Goal: Task Accomplishment & Management: Manage account settings

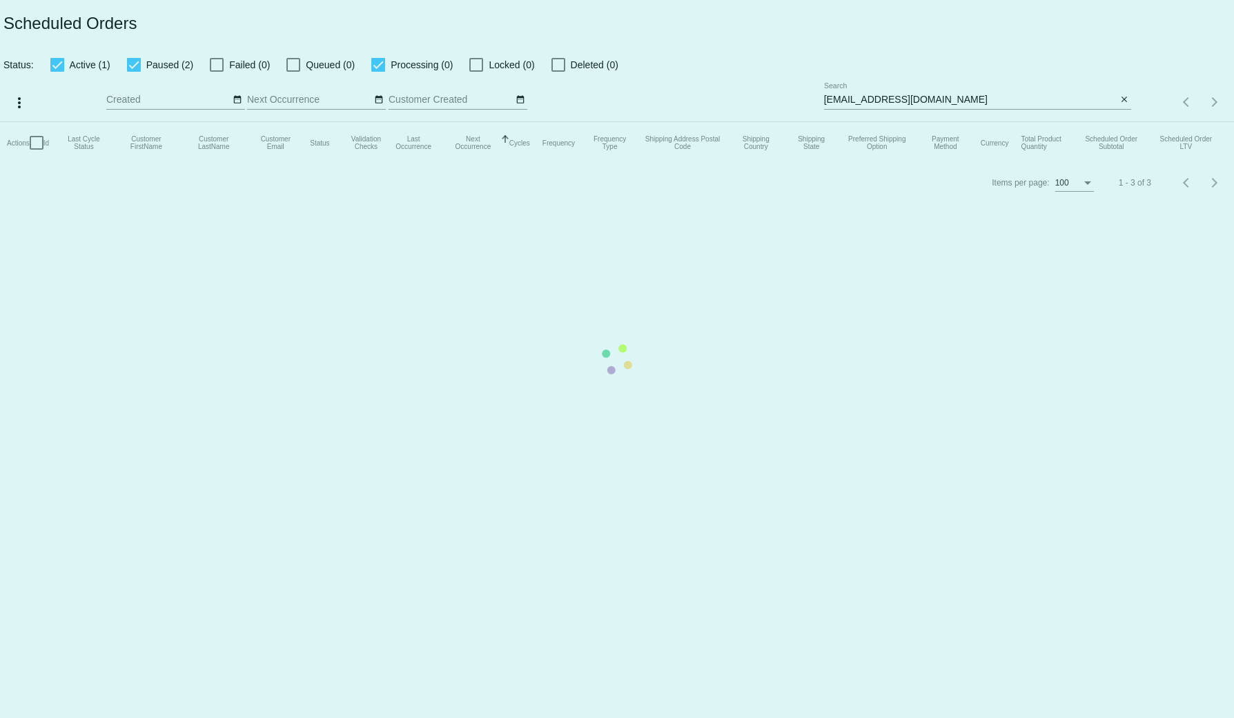
click at [909, 122] on mat-table "Actions Id Last Cycle Status Customer FirstName Customer LastName Customer Emai…" at bounding box center [617, 142] width 1234 height 41
click at [909, 102] on app-dashboard-scheduled-orders "Scheduled Orders Status: Active (1) Paused (2) Failed (0) Queued (0) Processing…" at bounding box center [617, 101] width 1234 height 202
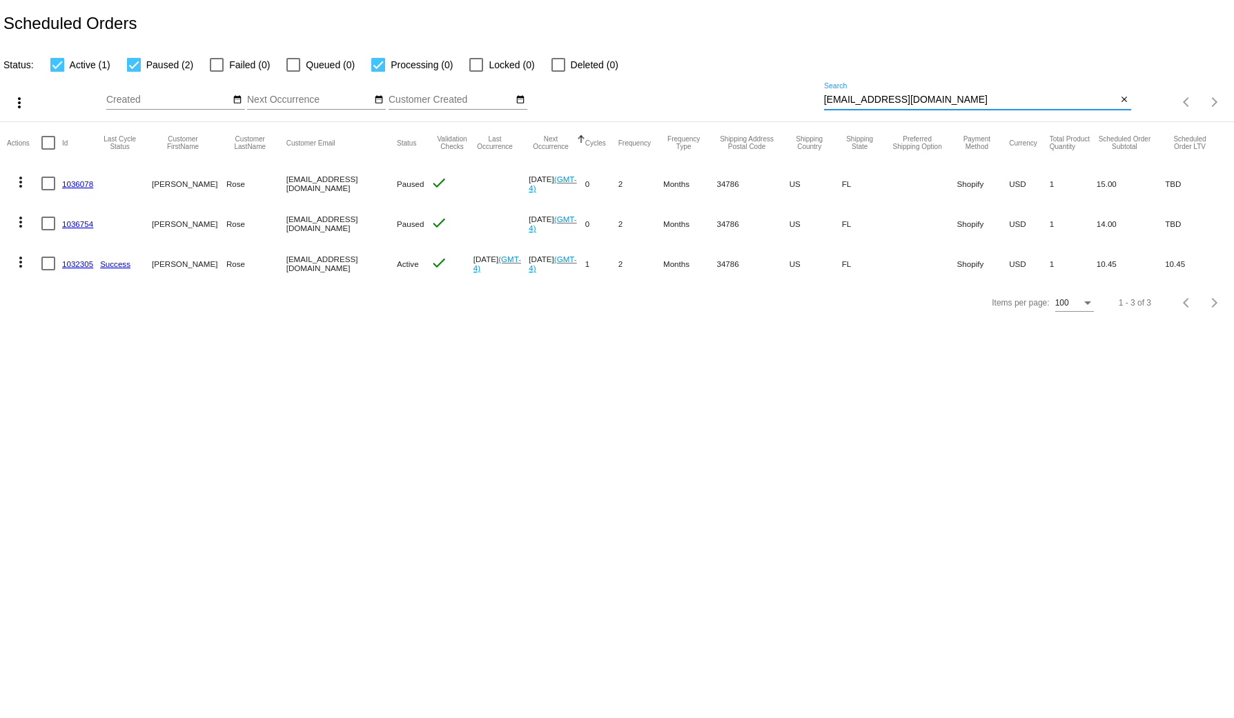
click at [909, 102] on input "sarahpeneloperose@gmail.com" at bounding box center [970, 100] width 293 height 11
paste input "1032697"
type input "1032697"
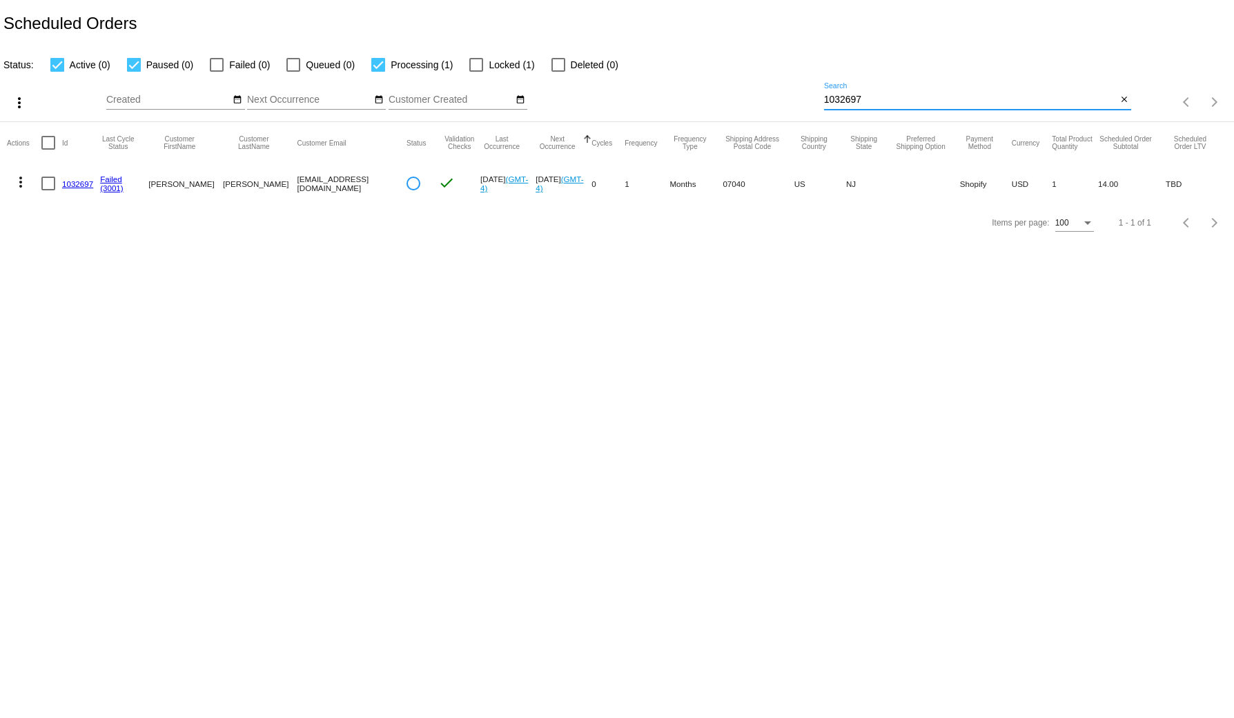
click at [72, 183] on link "1032697" at bounding box center [77, 183] width 31 height 9
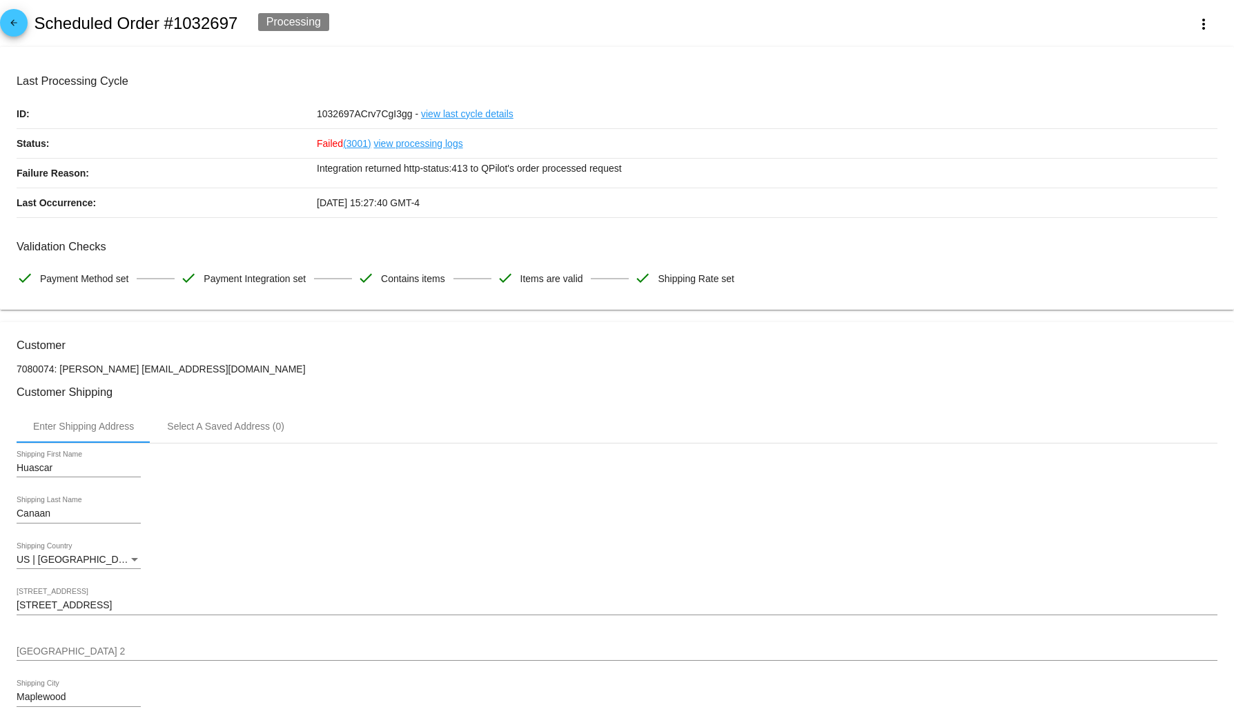
click at [17, 18] on mat-icon "arrow_back" at bounding box center [14, 26] width 17 height 17
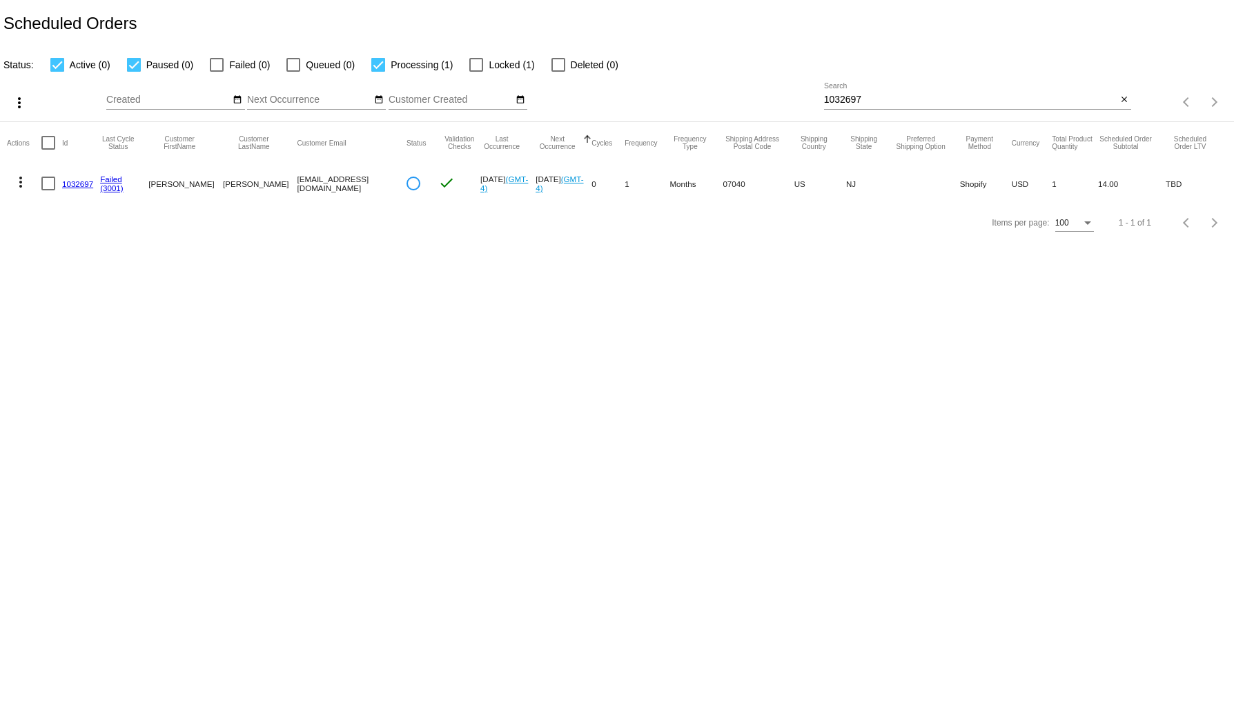
drag, startPoint x: 63, startPoint y: 353, endPoint x: 112, endPoint y: 297, distance: 73.8
click at [63, 353] on body "Scheduled Orders Status: Active (0) Paused (0) Failed (0) Queued (0) Processing…" at bounding box center [617, 359] width 1234 height 718
drag, startPoint x: 351, startPoint y: 186, endPoint x: 266, endPoint y: 186, distance: 85.6
click at [266, 186] on mat-row "more_vert 1032697 Failed (3001) Jacqueline Perry js.perry@icloud.com check Oct …" at bounding box center [617, 184] width 1220 height 40
copy mat-row "js.perry@icloud.com"
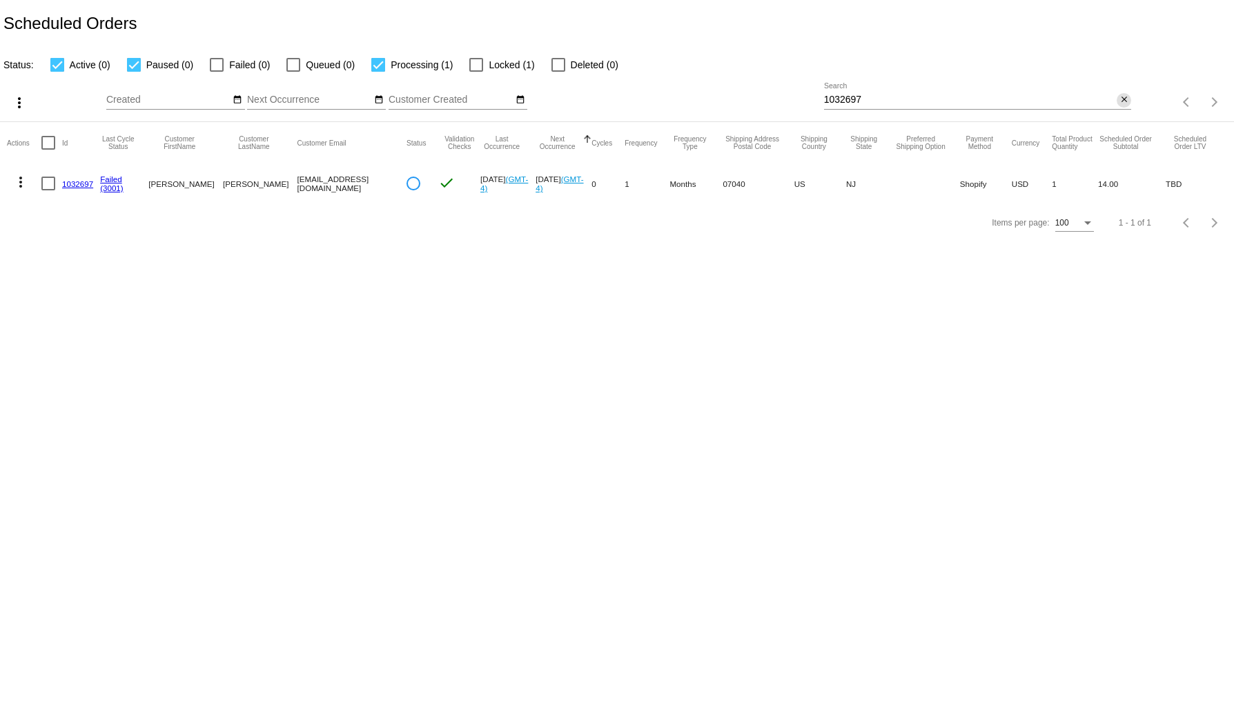
click at [1127, 96] on mat-icon "close" at bounding box center [1124, 100] width 10 height 11
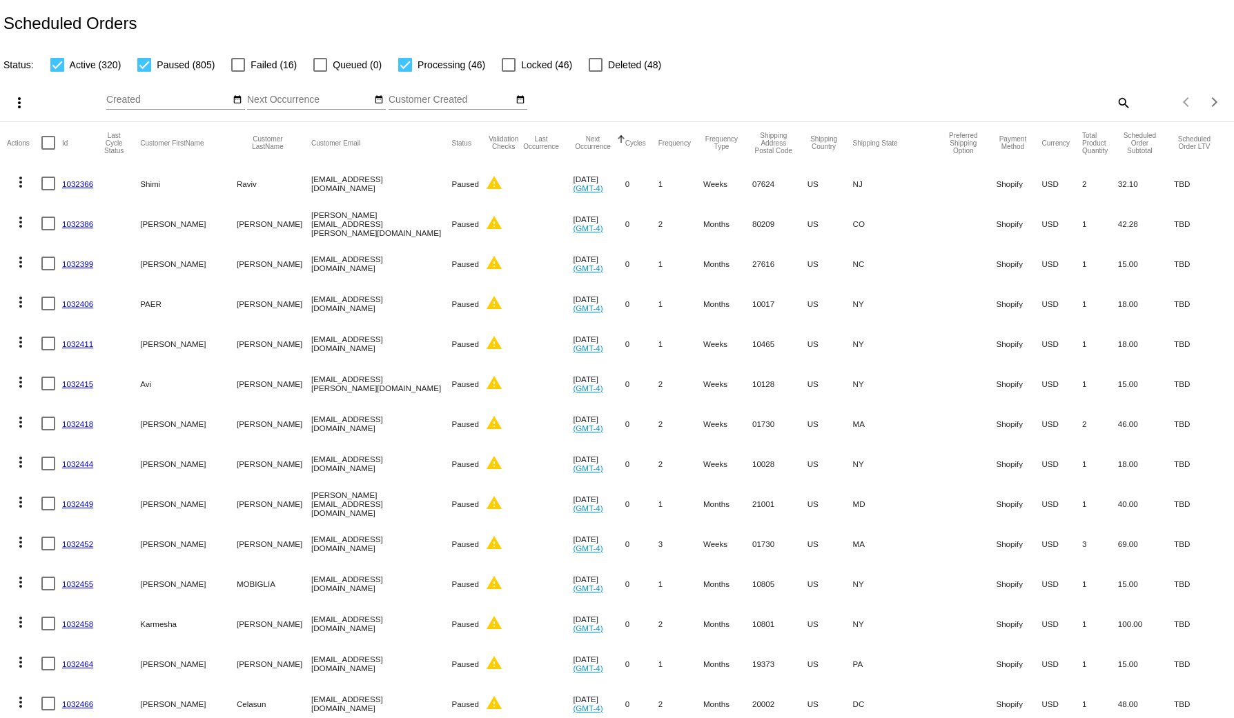
click at [67, 59] on label "Active (320)" at bounding box center [85, 65] width 71 height 17
click at [57, 72] on input "Active (320)" at bounding box center [57, 72] width 1 height 1
checkbox input "false"
click at [141, 62] on div at bounding box center [144, 65] width 14 height 14
click at [144, 72] on input "Paused (805)" at bounding box center [144, 72] width 1 height 1
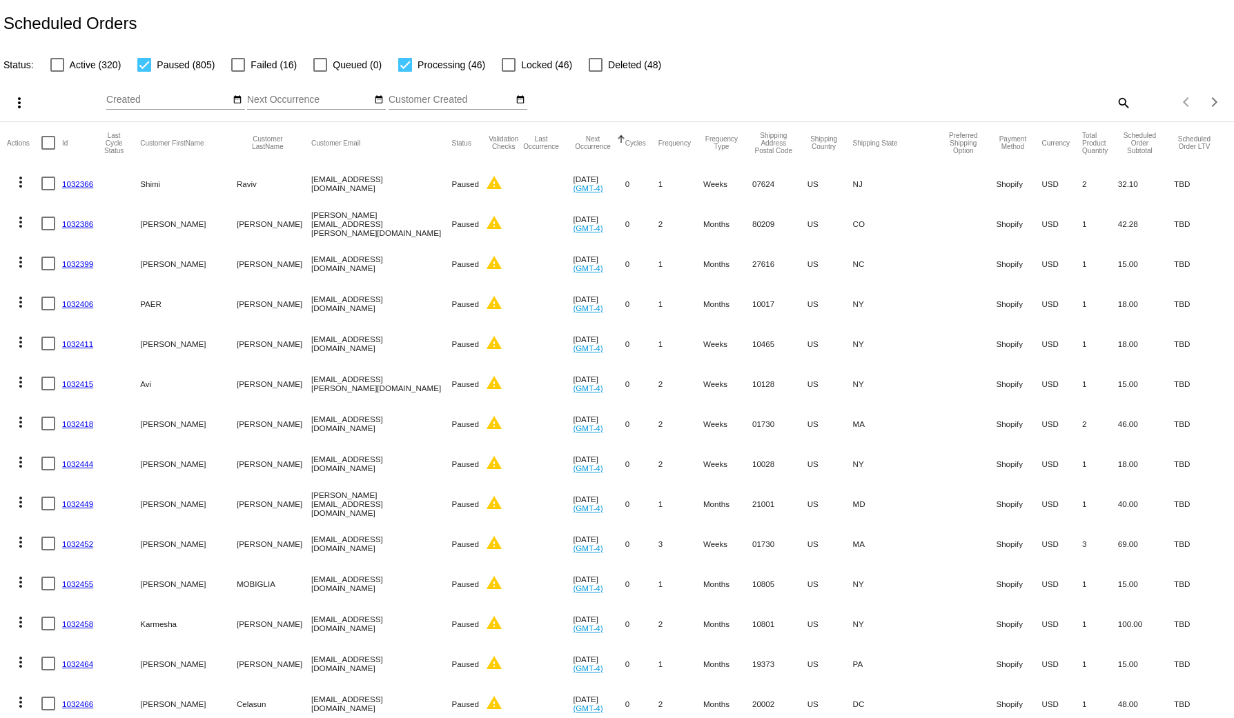
checkbox input "false"
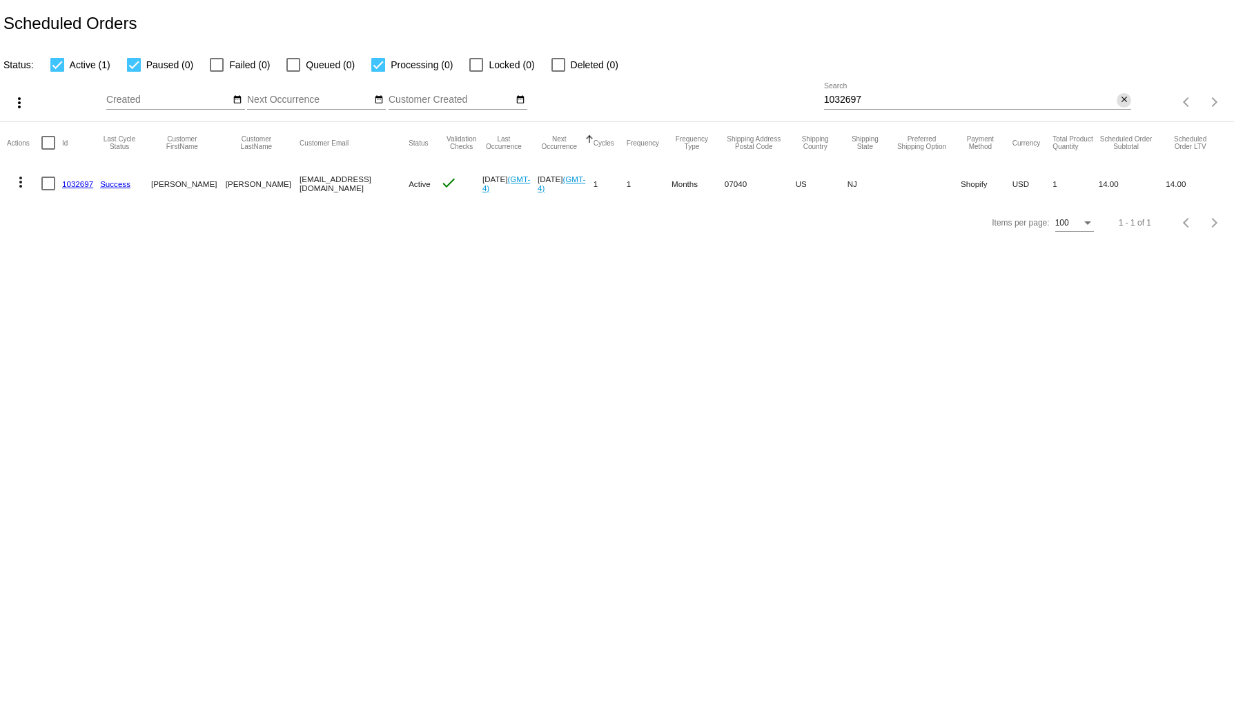
click at [1127, 99] on mat-icon "close" at bounding box center [1124, 100] width 10 height 11
click at [711, 8] on div "Scheduled Orders" at bounding box center [617, 23] width 1234 height 47
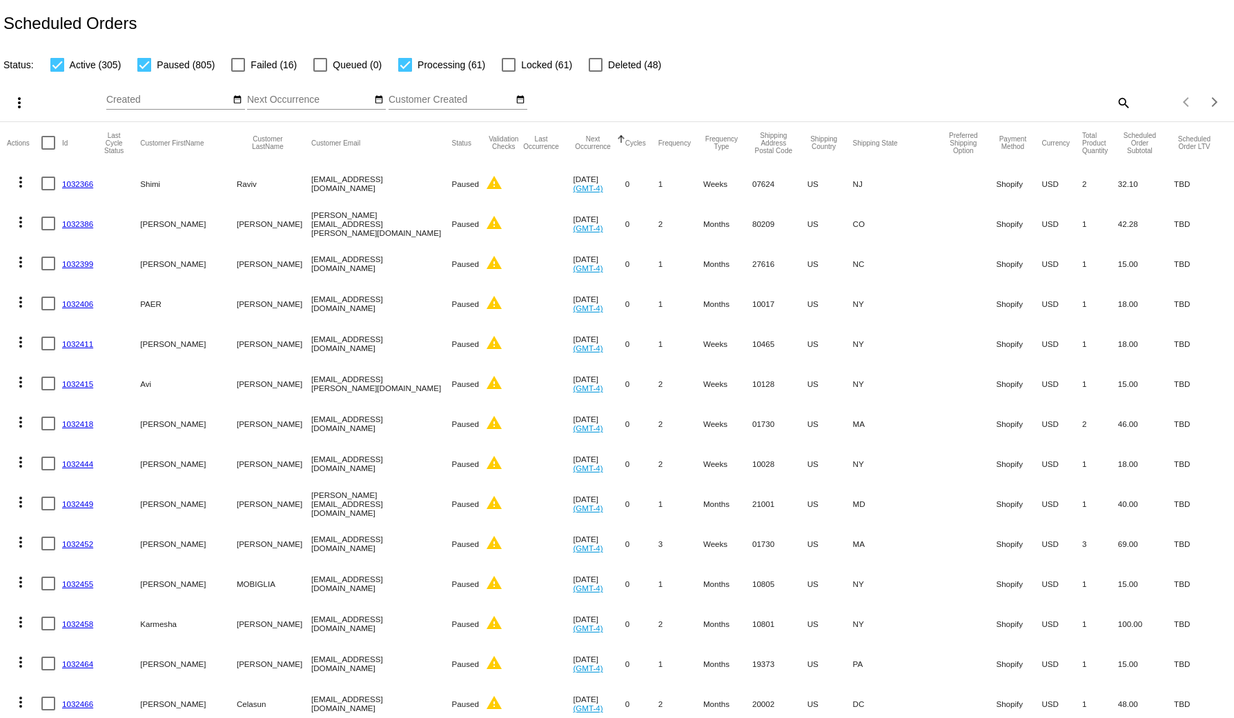
click at [173, 66] on span "Paused (805)" at bounding box center [186, 65] width 58 height 17
click at [144, 72] on input "Paused (805)" at bounding box center [144, 72] width 1 height 1
checkbox input "false"
click at [79, 66] on span "Active (305)" at bounding box center [96, 65] width 52 height 17
click at [57, 72] on input "Active (305)" at bounding box center [57, 72] width 1 height 1
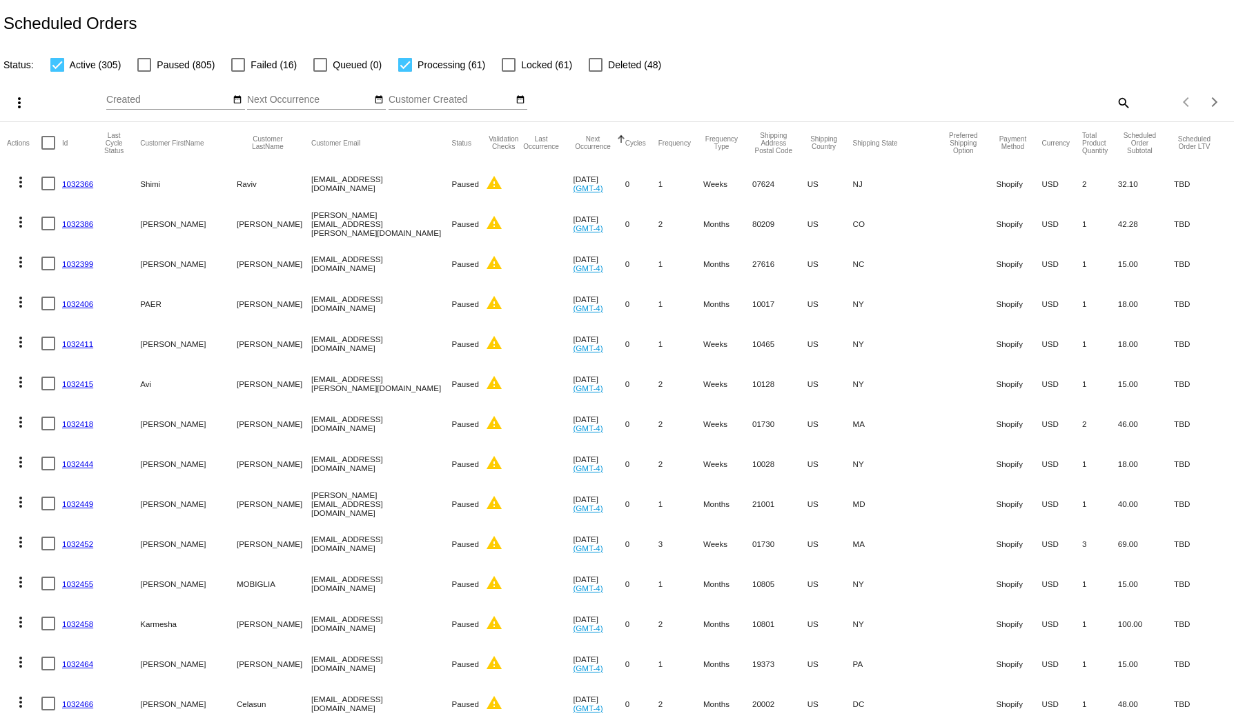
checkbox input "false"
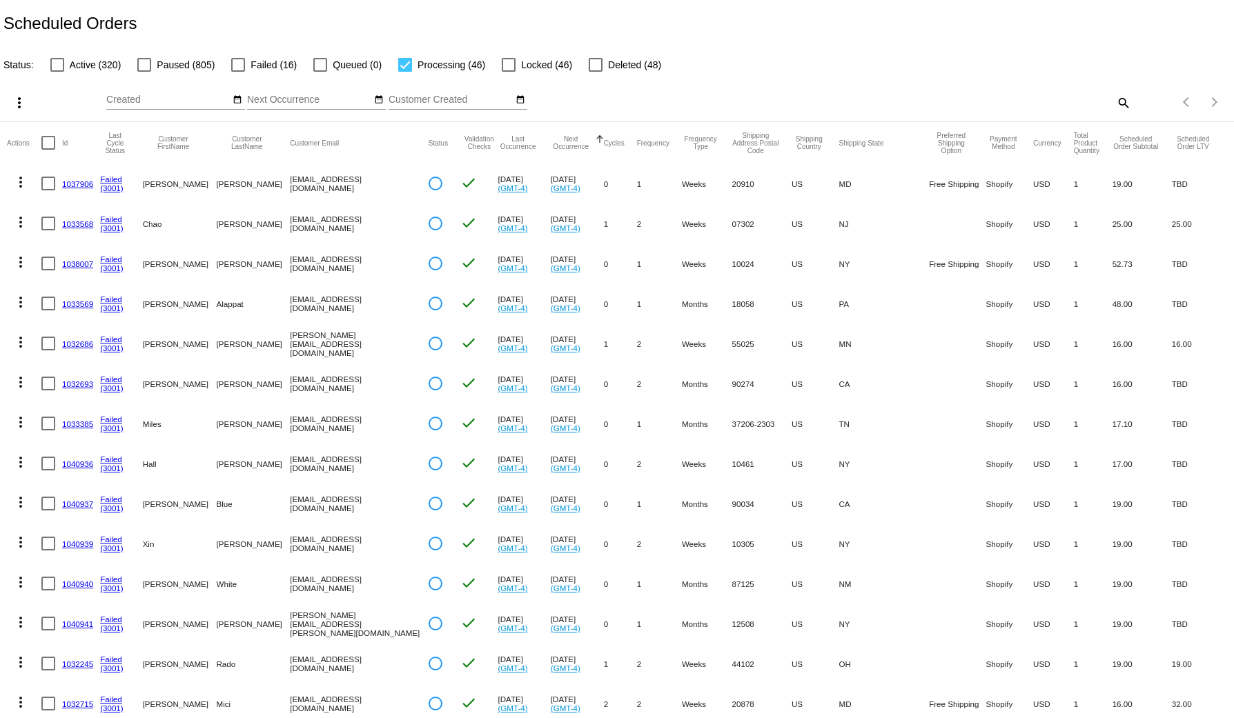
click at [1116, 100] on mat-icon "search" at bounding box center [1122, 102] width 17 height 21
click at [1029, 93] on div "Search" at bounding box center [978, 96] width 308 height 27
paste input "1036000"
type input "1036000"
click at [63, 64] on label "Active (320)" at bounding box center [85, 65] width 71 height 17
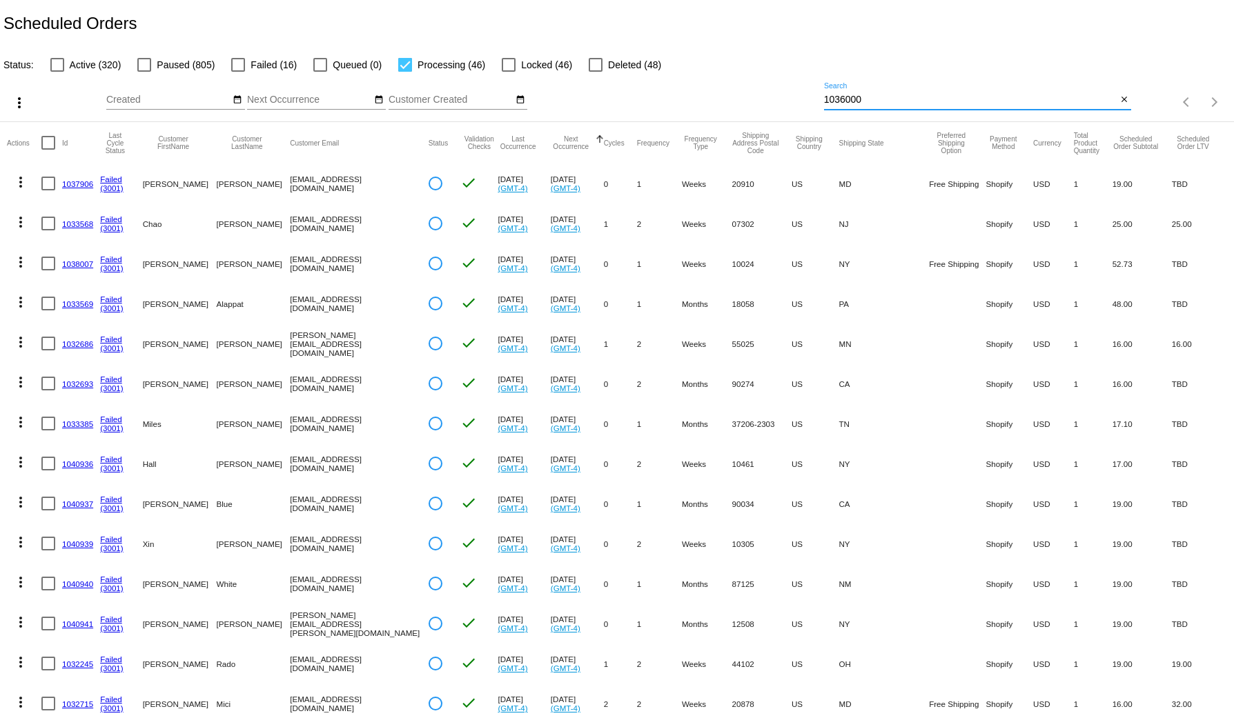
click at [57, 72] on input "Active (320)" at bounding box center [57, 72] width 1 height 1
checkbox input "true"
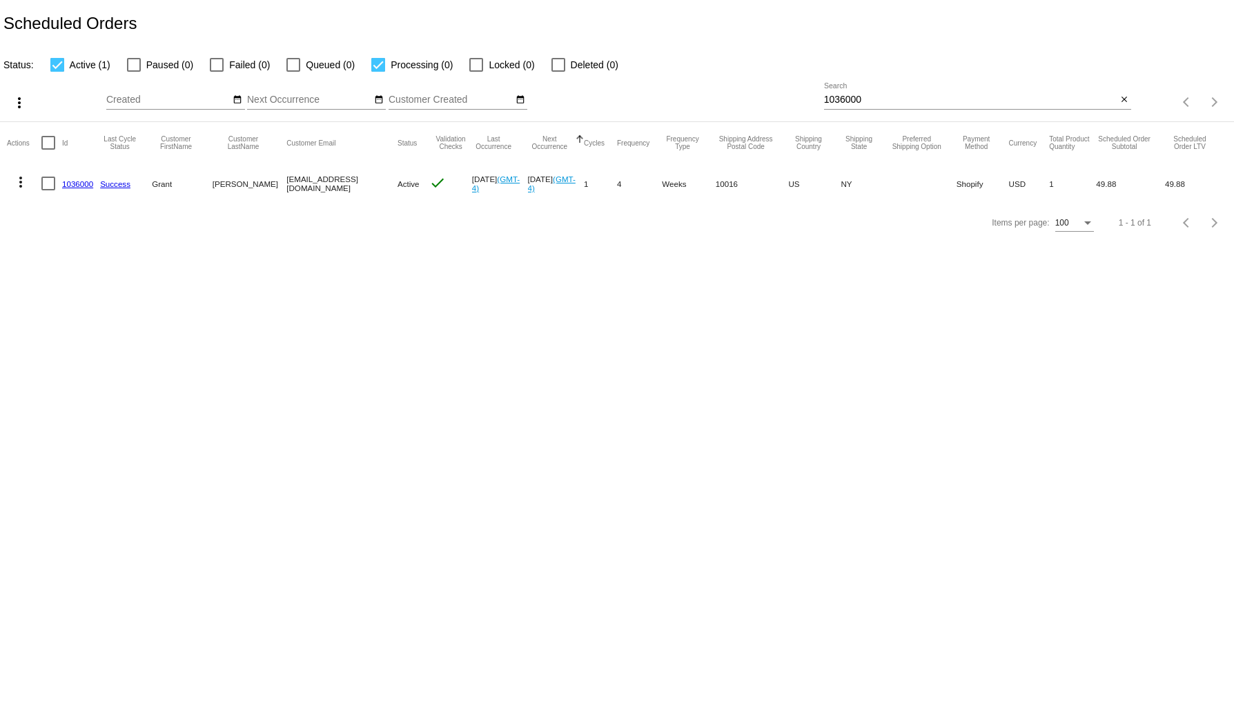
click at [337, 187] on mat-cell "[EMAIL_ADDRESS][DOMAIN_NAME]" at bounding box center [341, 184] width 111 height 40
copy mat-cell "gmail"
click at [326, 186] on mat-cell "[EMAIL_ADDRESS][DOMAIN_NAME]" at bounding box center [341, 184] width 111 height 40
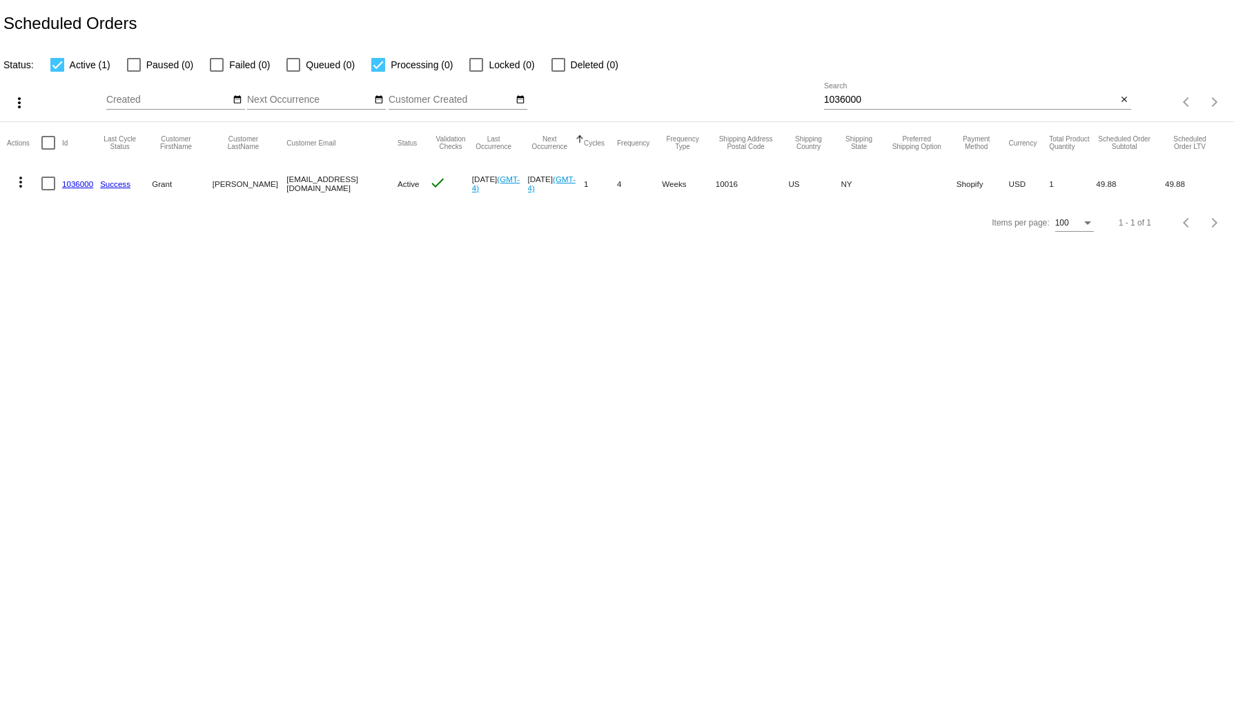
drag, startPoint x: 326, startPoint y: 186, endPoint x: 328, endPoint y: 218, distance: 32.5
click at [328, 191] on mat-cell "[EMAIL_ADDRESS][DOMAIN_NAME]" at bounding box center [341, 184] width 111 height 40
copy mat-cell "[EMAIL_ADDRESS][DOMAIN_NAME]"
click at [870, 95] on input "1036000" at bounding box center [970, 100] width 293 height 11
paste input "2392"
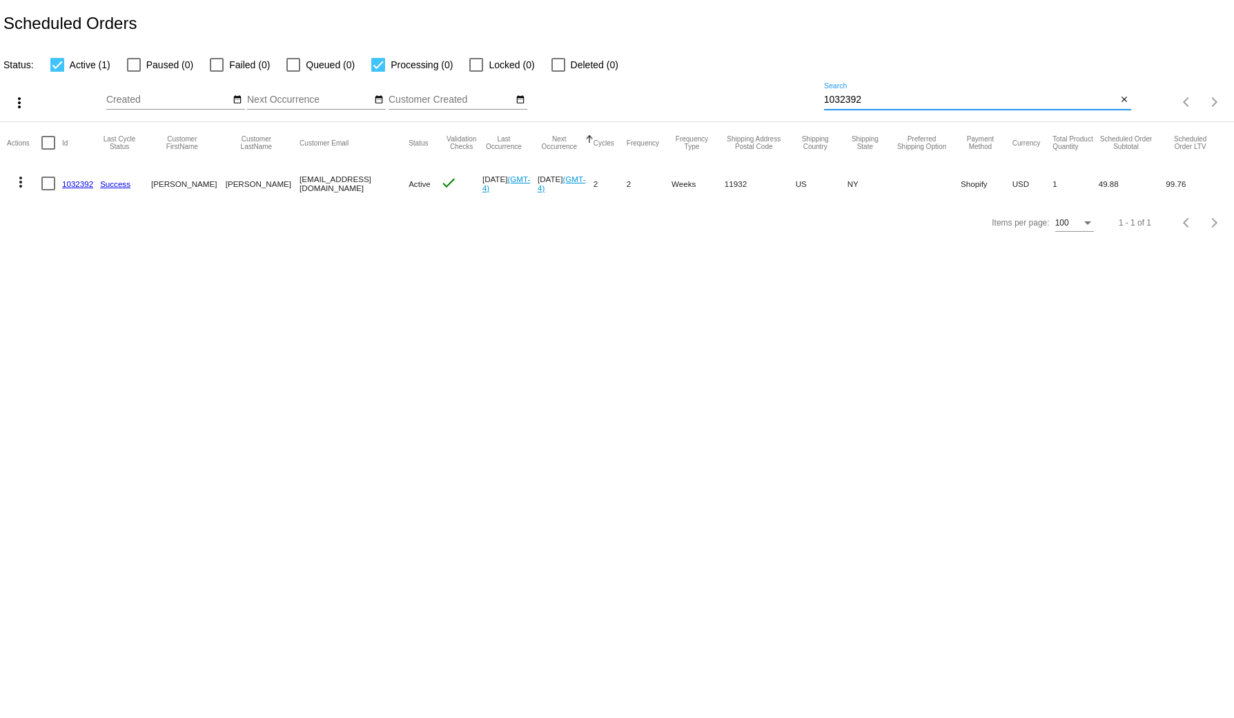
type input "1032392"
click at [310, 188] on mat-cell "[EMAIL_ADDRESS][DOMAIN_NAME]" at bounding box center [353, 184] width 109 height 40
copy mat-cell "[EMAIL_ADDRESS][DOMAIN_NAME]"
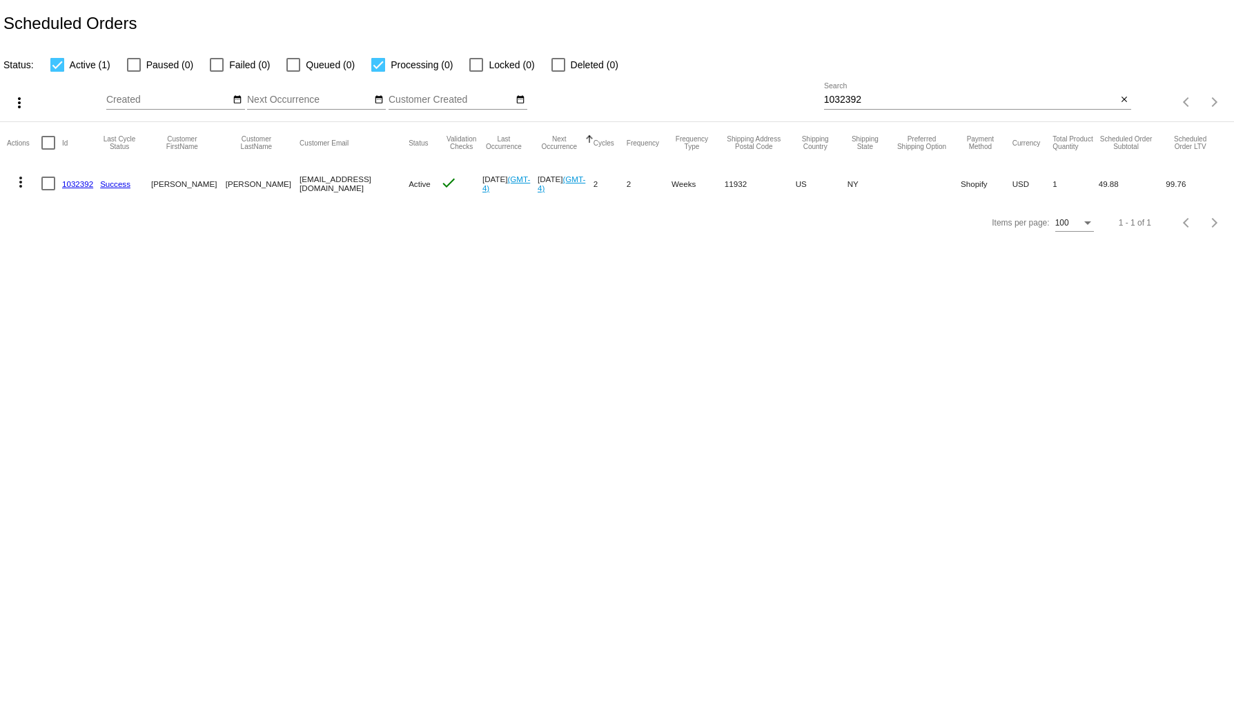
click at [70, 188] on link "1032392" at bounding box center [77, 183] width 31 height 9
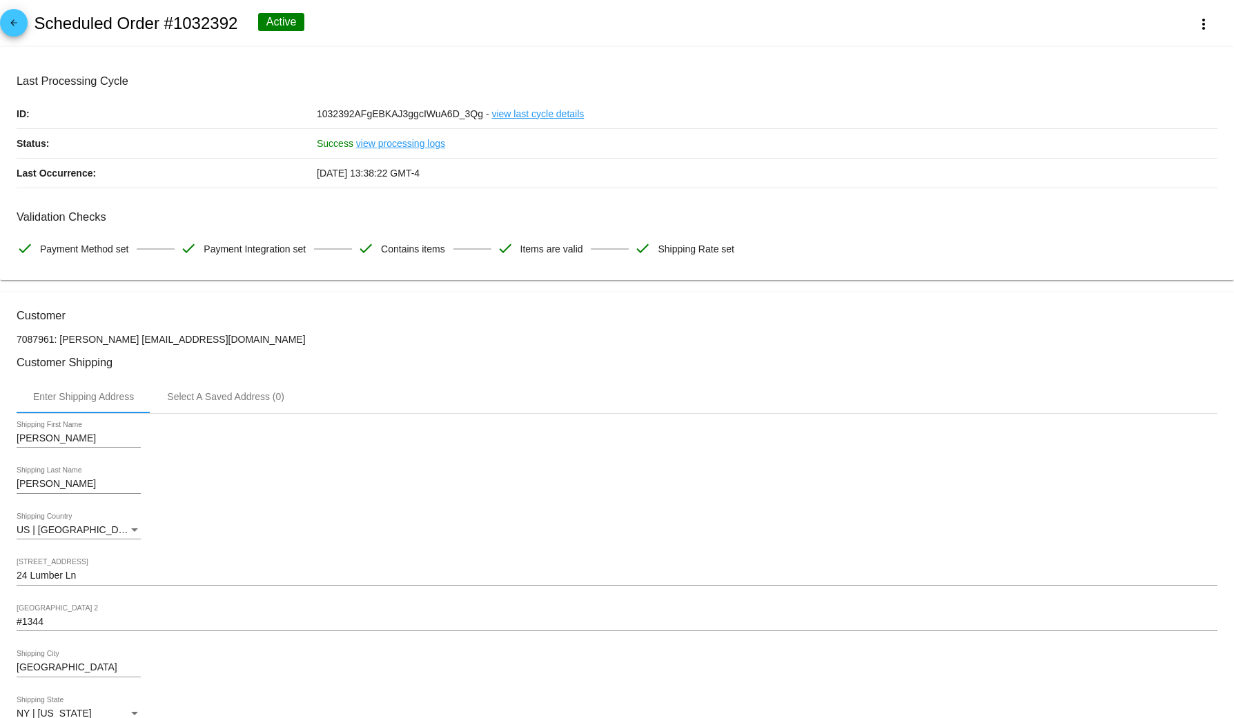
click at [535, 114] on link "view last cycle details" at bounding box center [537, 113] width 92 height 29
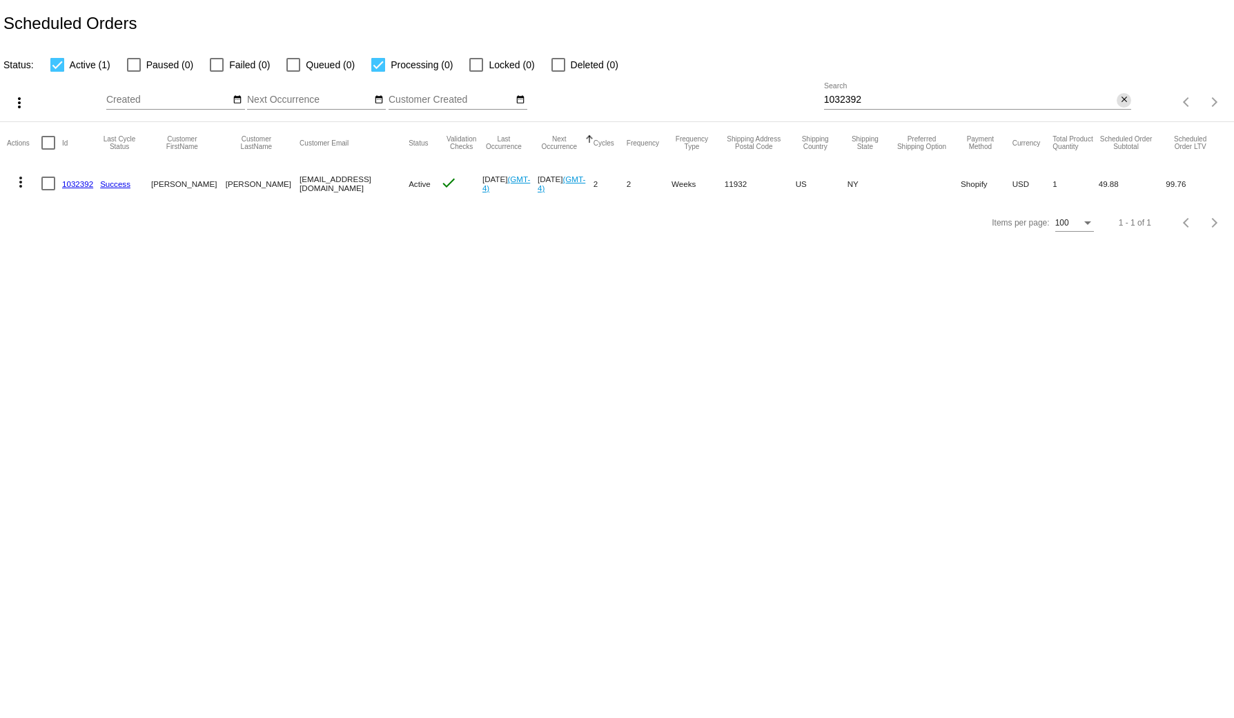
click at [1129, 99] on mat-icon "close" at bounding box center [1124, 100] width 10 height 11
drag, startPoint x: 940, startPoint y: 94, endPoint x: 1108, endPoint y: 118, distance: 170.1
click at [939, 95] on div "search" at bounding box center [978, 102] width 308 height 21
click at [1121, 106] on mat-icon "search" at bounding box center [1122, 102] width 17 height 21
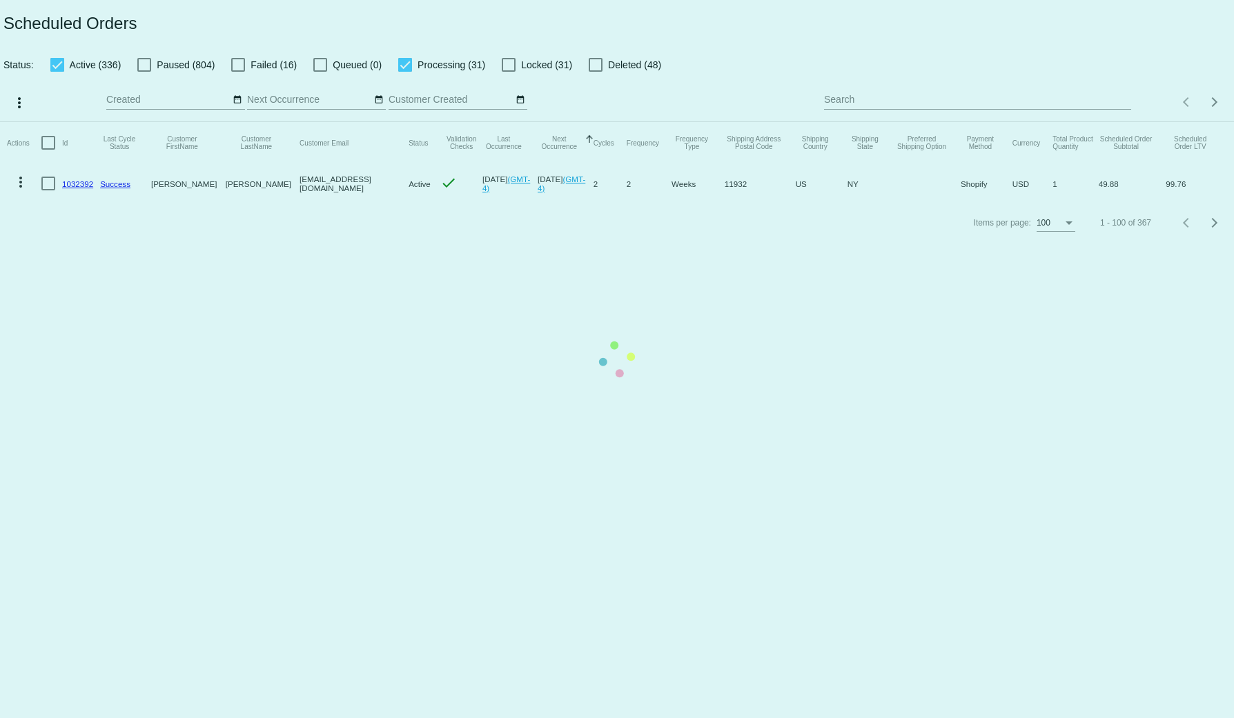
click at [998, 122] on mat-table "Actions Id Last Cycle Status Customer FirstName Customer LastName Customer Emai…" at bounding box center [617, 162] width 1234 height 81
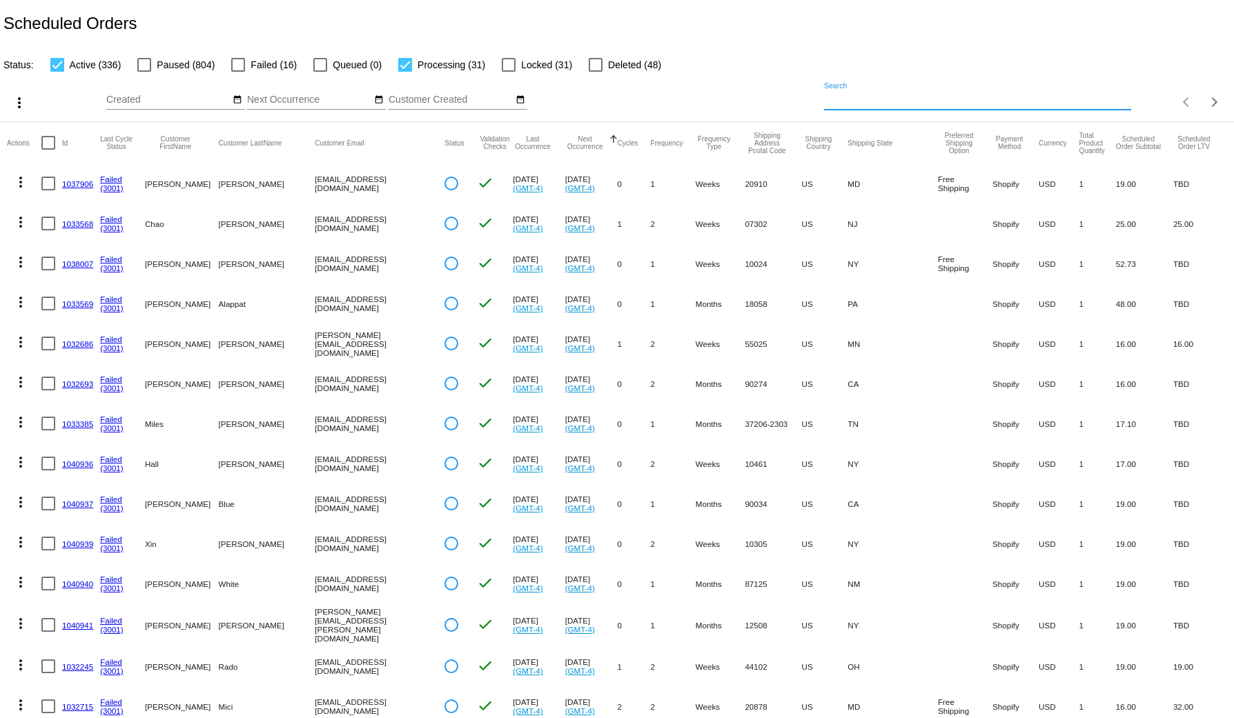
click at [876, 99] on input "Search" at bounding box center [978, 100] width 308 height 11
paste input "1032622"
click at [864, 95] on input "1032622" at bounding box center [978, 100] width 308 height 11
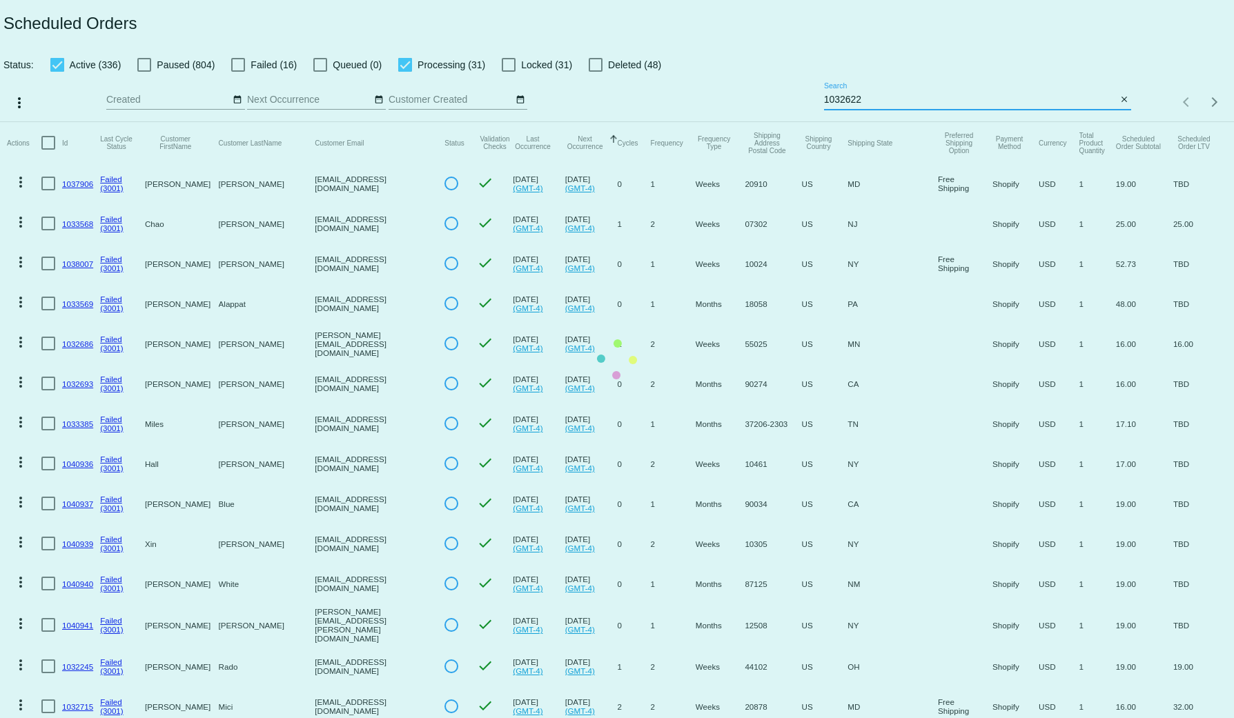
type input "1032622"
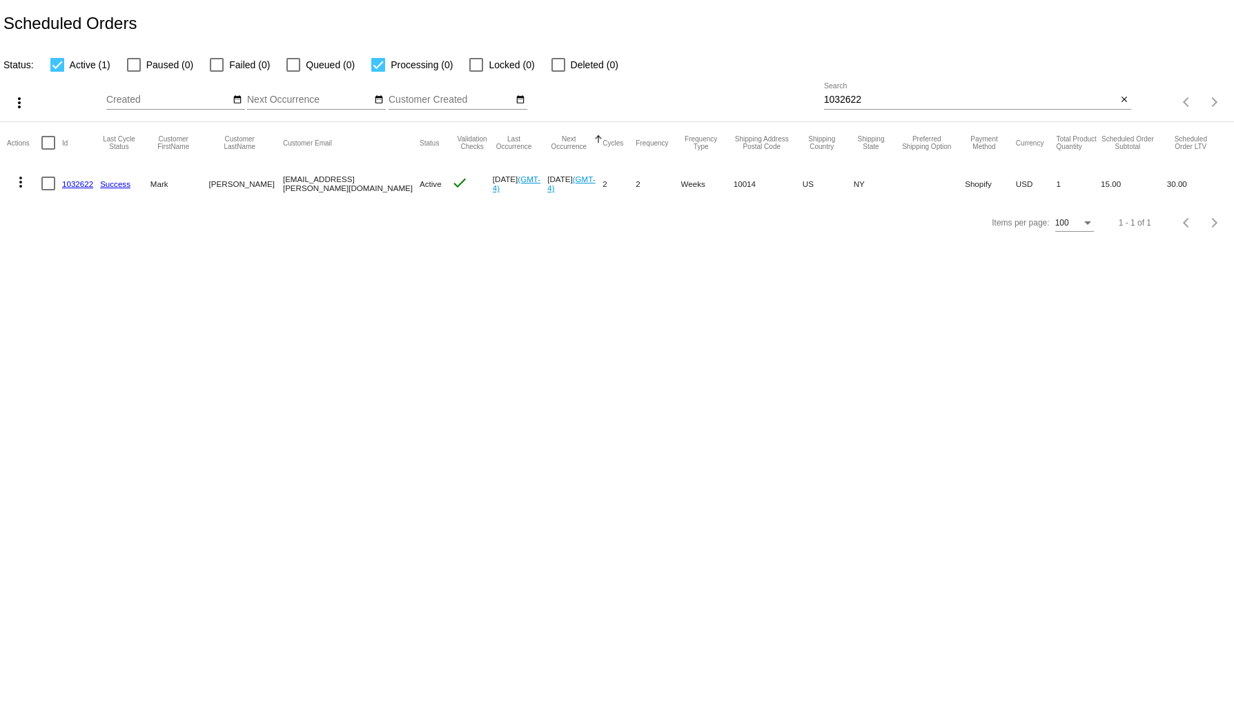
click at [70, 185] on link "1032622" at bounding box center [77, 183] width 31 height 9
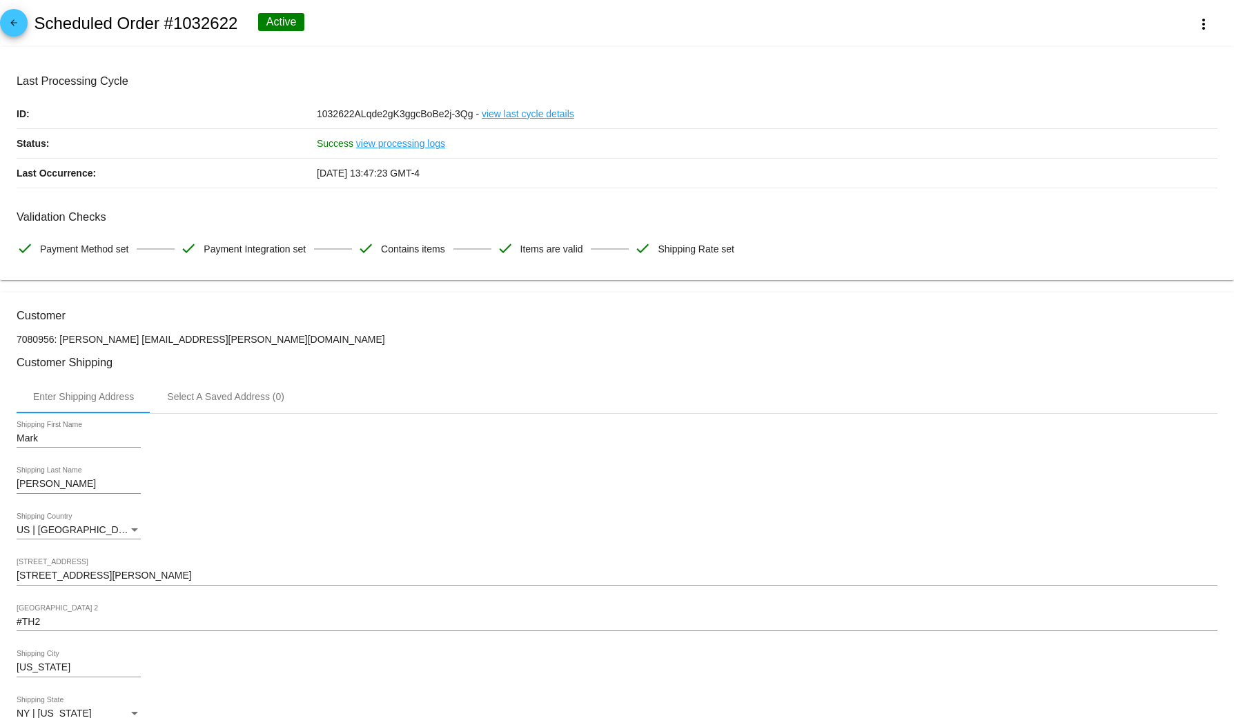
click at [512, 111] on link "view last cycle details" at bounding box center [528, 113] width 92 height 29
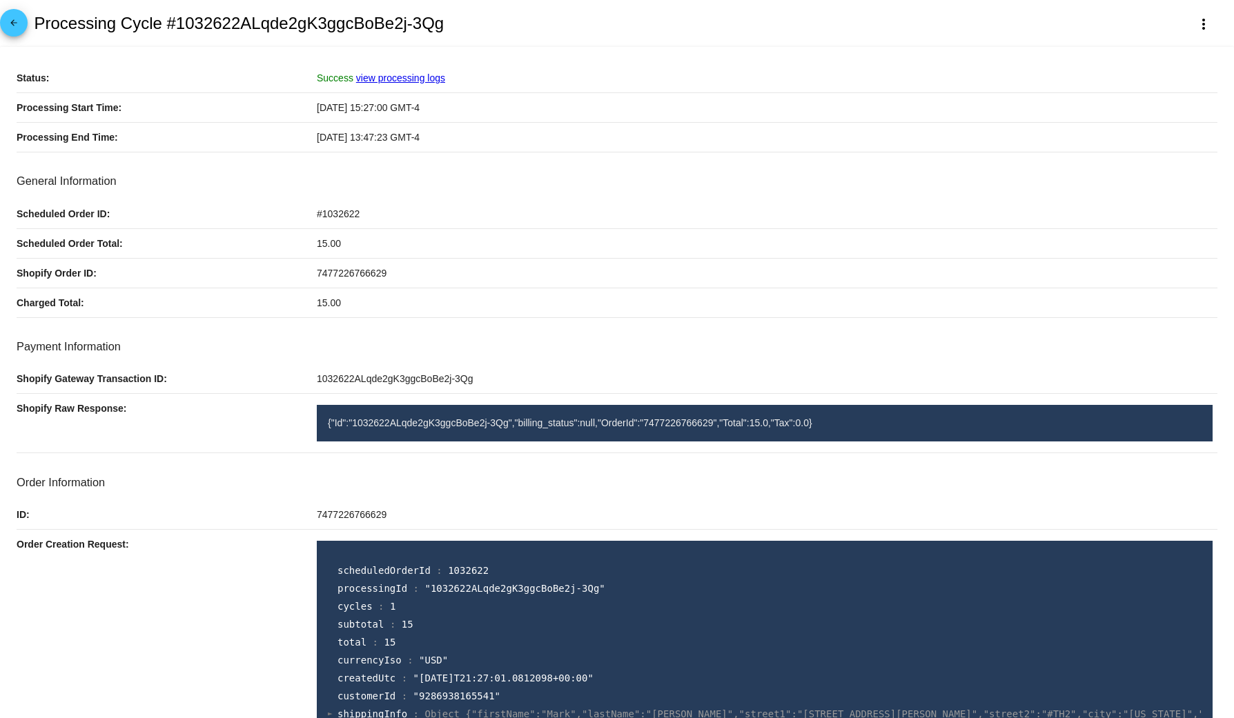
click at [350, 271] on span "7477226766629" at bounding box center [352, 273] width 70 height 11
copy mat-card-content "7477226766629"
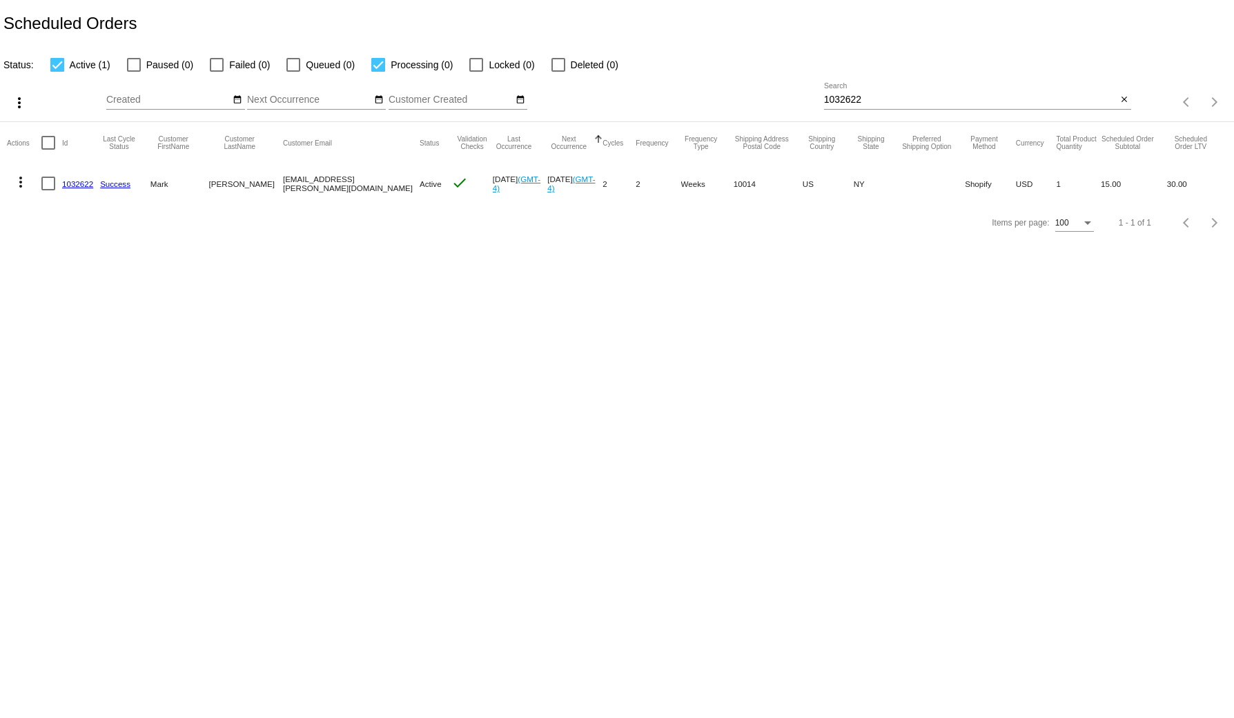
click at [1129, 94] on div "close" at bounding box center [1123, 100] width 14 height 14
click at [1125, 100] on mat-icon "close" at bounding box center [1124, 100] width 10 height 11
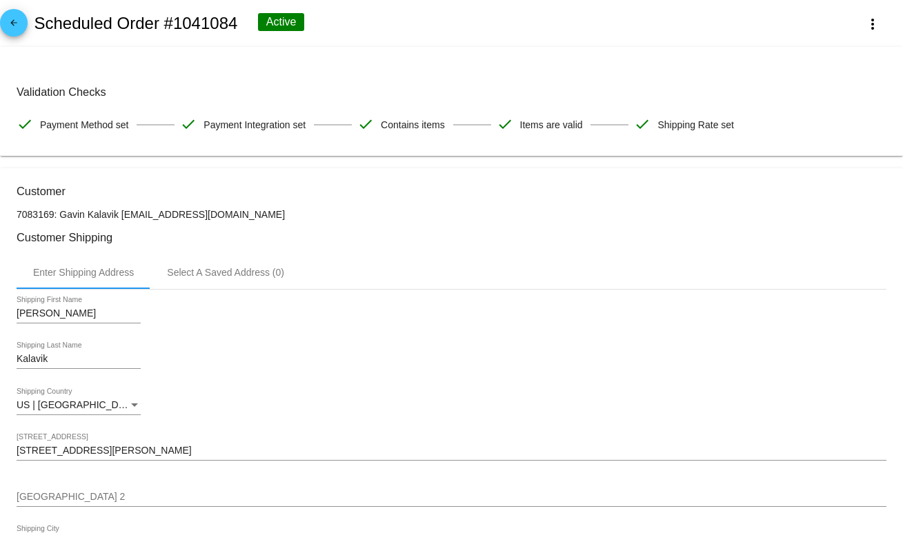
drag, startPoint x: 194, startPoint y: 27, endPoint x: 382, endPoint y: 66, distance: 192.3
click at [194, 27] on h2 "Scheduled Order #1041084" at bounding box center [136, 23] width 204 height 19
copy h2 "1041084"
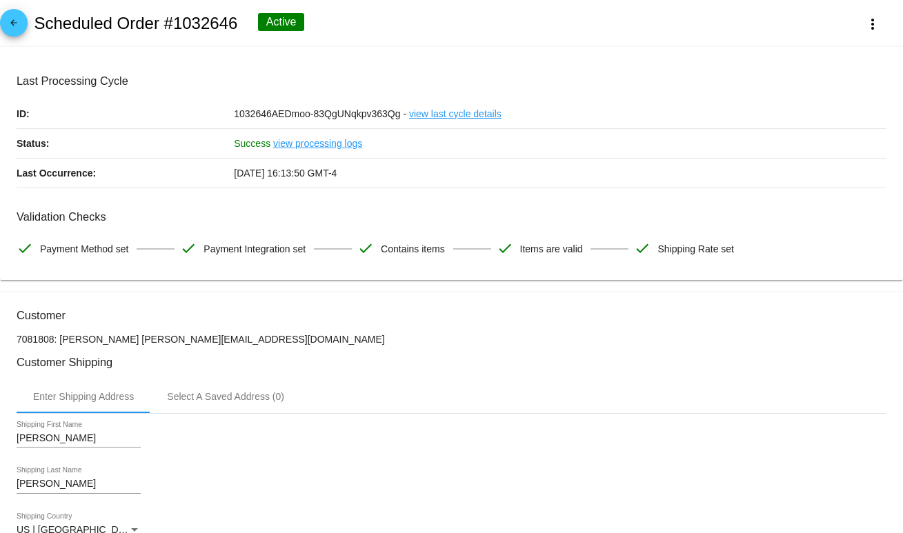
click at [423, 116] on link "view last cycle details" at bounding box center [455, 113] width 92 height 29
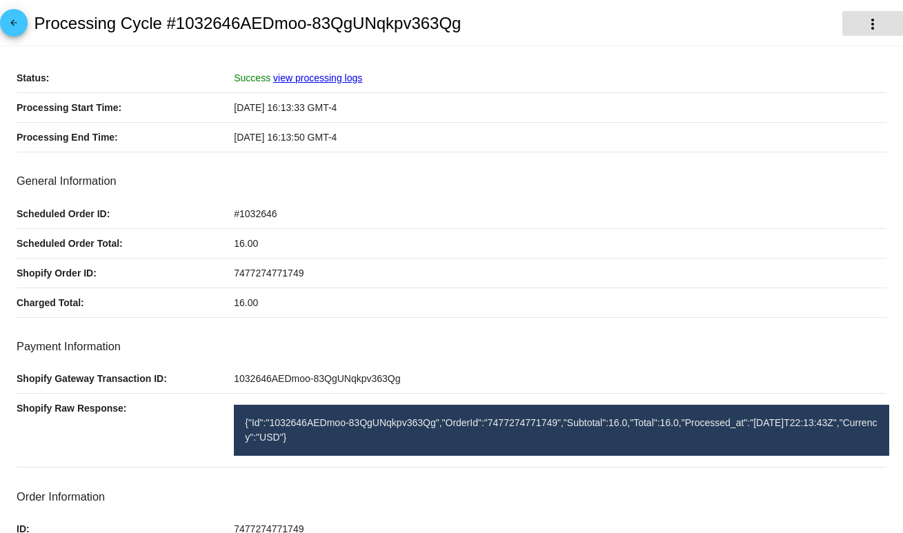
click at [869, 16] on button "more_vert" at bounding box center [872, 23] width 61 height 25
click at [773, 23] on button "info View Processing Logs" at bounding box center [816, 33] width 147 height 33
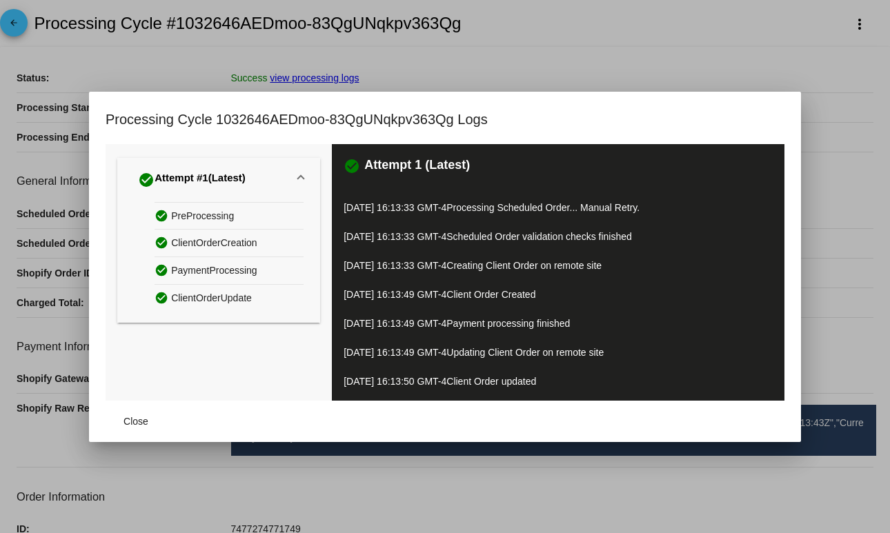
drag, startPoint x: 41, startPoint y: 57, endPoint x: 18, endPoint y: 28, distance: 37.3
click at [37, 53] on div at bounding box center [445, 266] width 890 height 533
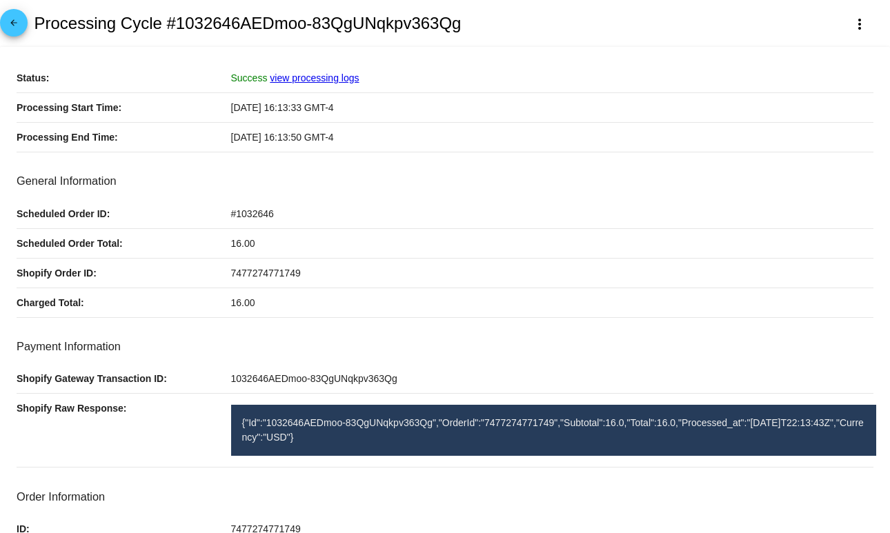
click at [17, 28] on mat-icon "arrow_back" at bounding box center [14, 26] width 17 height 17
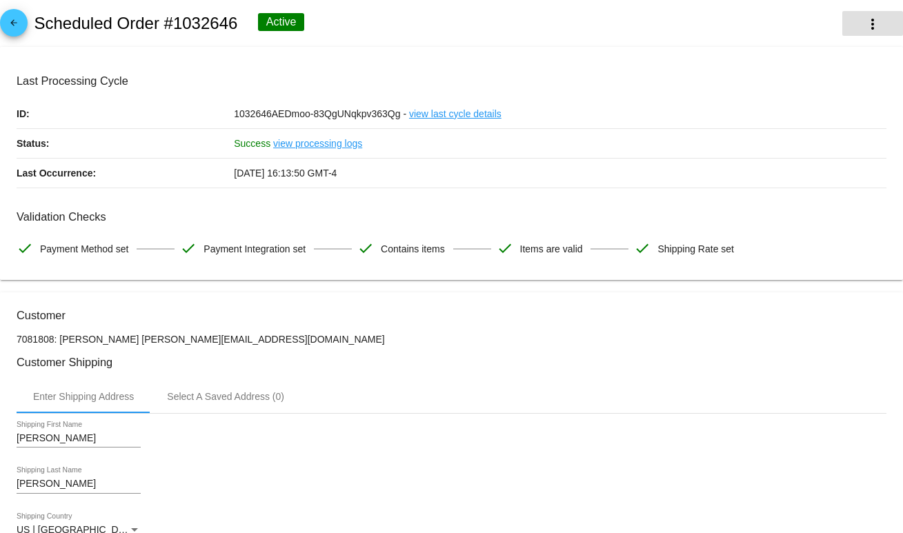
click at [875, 20] on button "more_vert" at bounding box center [872, 23] width 61 height 25
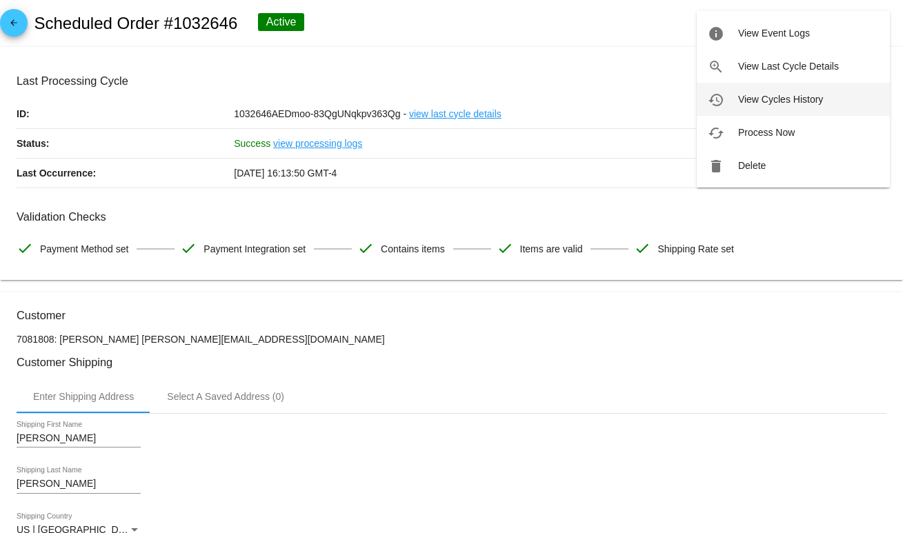
click at [825, 87] on button "history View Cycles History" at bounding box center [793, 99] width 193 height 33
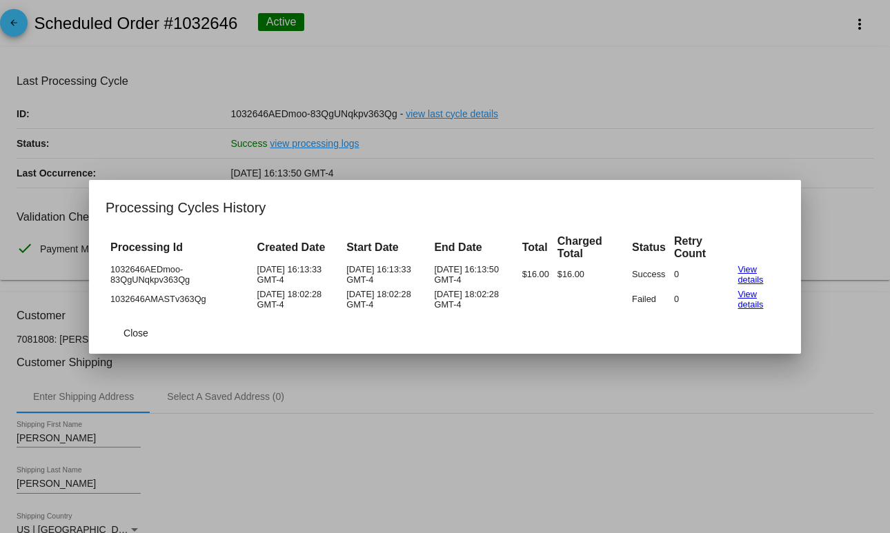
click at [284, 295] on td "[DATE] 18:02:28 GMT-4" at bounding box center [298, 299] width 88 height 23
click at [464, 327] on mat-dialog-actions "Close" at bounding box center [445, 333] width 679 height 41
drag, startPoint x: 481, startPoint y: 313, endPoint x: 204, endPoint y: 274, distance: 280.1
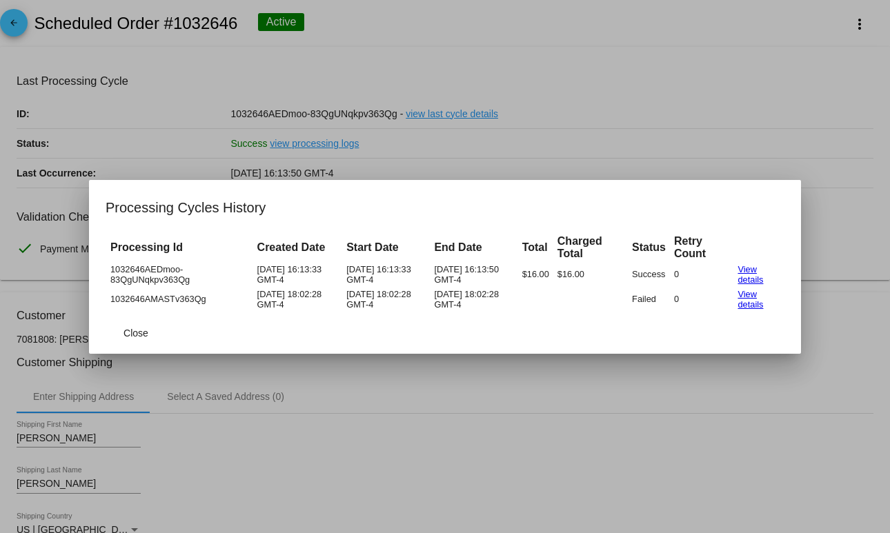
click at [204, 274] on app-scheduled-order-cycles-dialog "Processing Cycles History Processing Id Created Date Start Date End Date Total …" at bounding box center [445, 275] width 679 height 157
drag, startPoint x: 438, startPoint y: 419, endPoint x: 764, endPoint y: 215, distance: 384.4
click at [438, 419] on div at bounding box center [445, 266] width 890 height 533
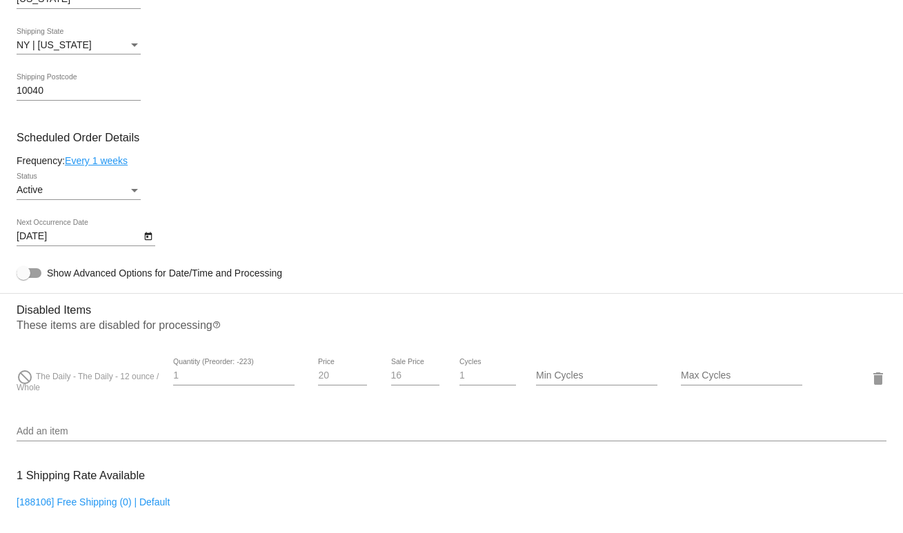
scroll to position [659, 0]
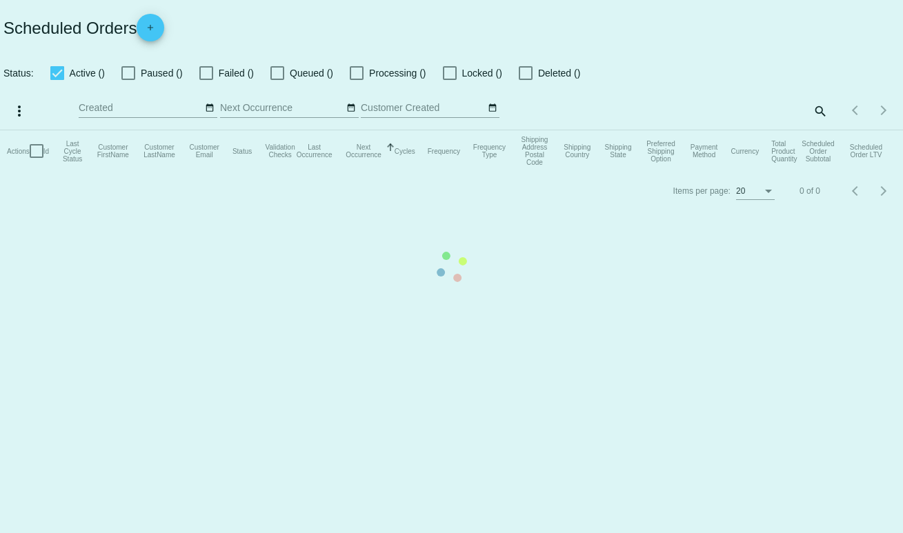
checkbox input "true"
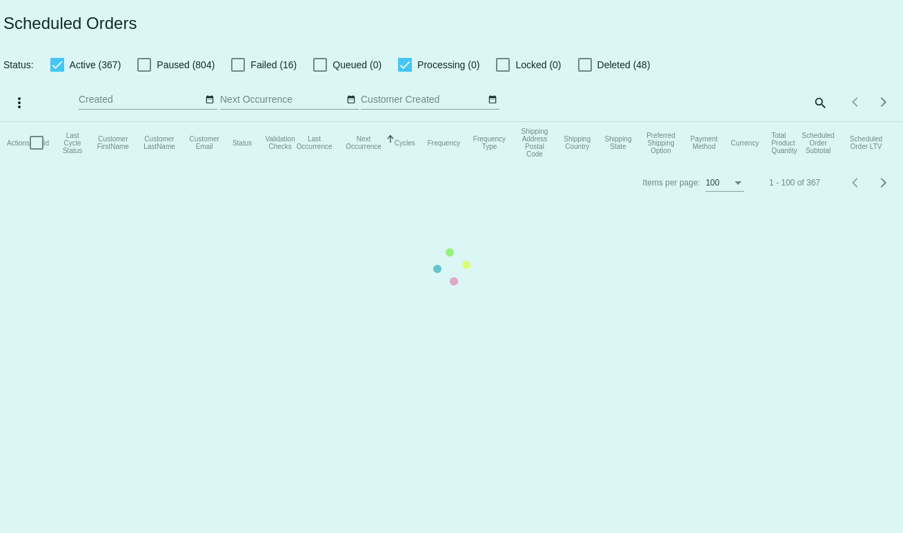
click at [823, 122] on mat-table "Actions Id Last Cycle Status Customer FirstName Customer LastName Customer Emai…" at bounding box center [451, 142] width 903 height 41
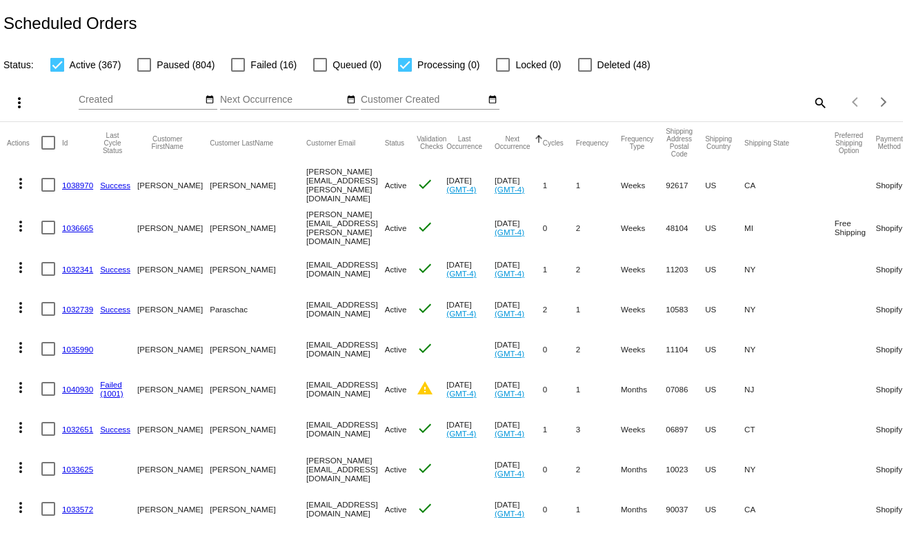
click at [814, 100] on mat-icon "search" at bounding box center [819, 102] width 17 height 21
click at [743, 101] on input "Search" at bounding box center [715, 100] width 225 height 11
paste input "[EMAIL_ADDRESS][DOMAIN_NAME]"
type input "[EMAIL_ADDRESS][DOMAIN_NAME]"
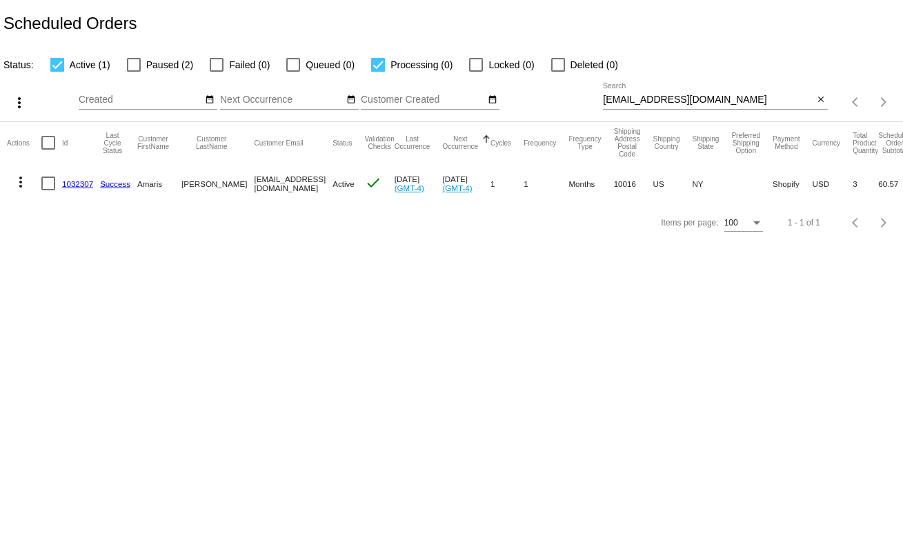
click at [75, 184] on link "1032307" at bounding box center [77, 183] width 31 height 9
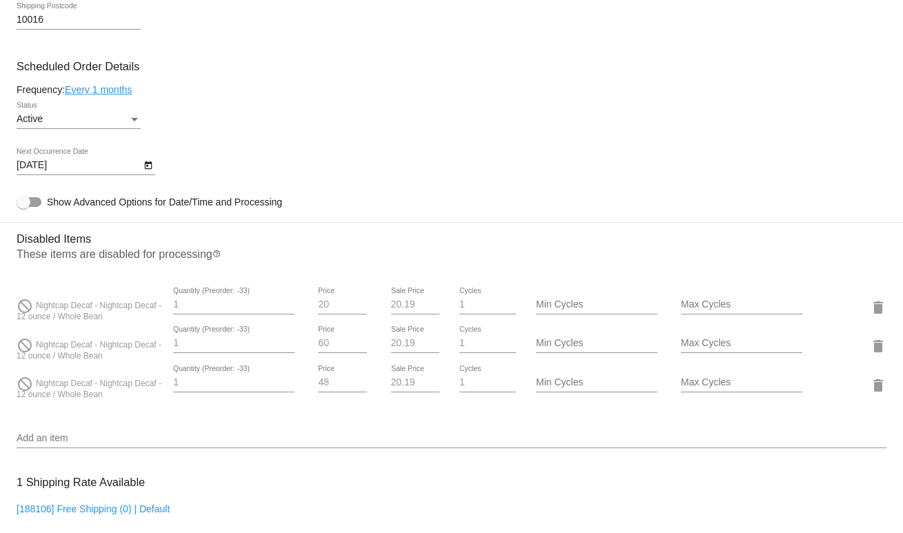
scroll to position [762, 0]
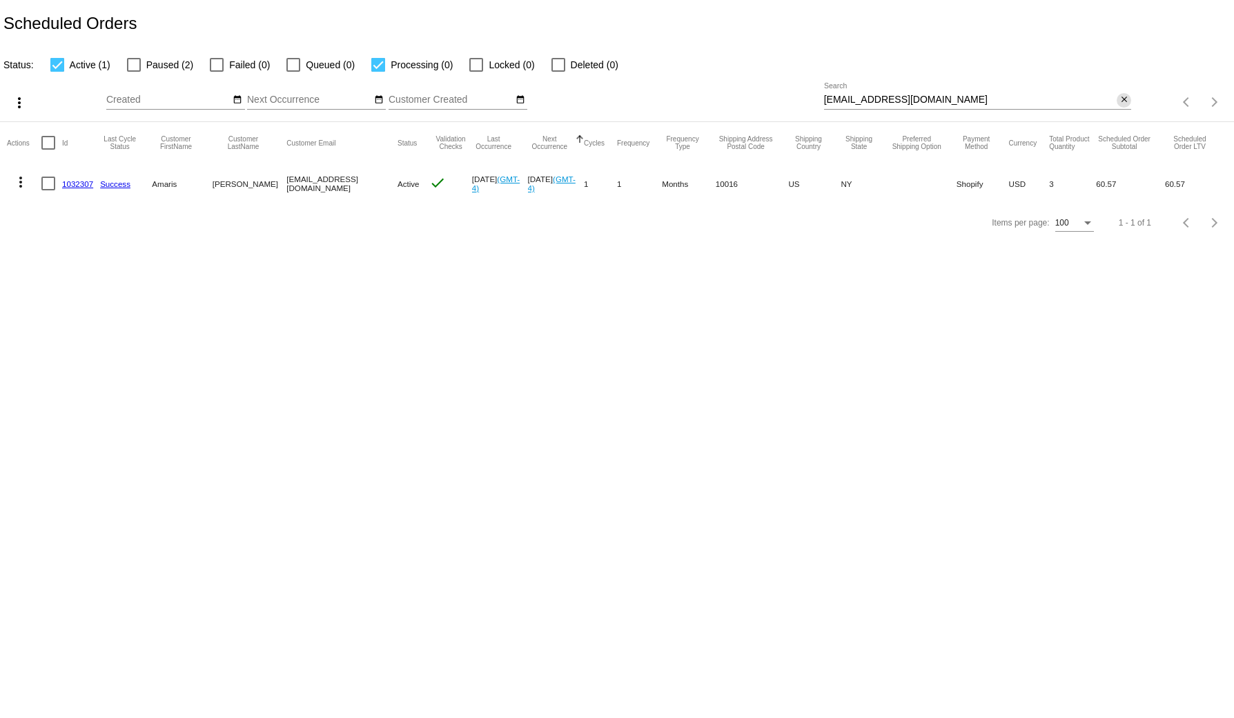
click at [1119, 99] on mat-icon "close" at bounding box center [1124, 100] width 10 height 11
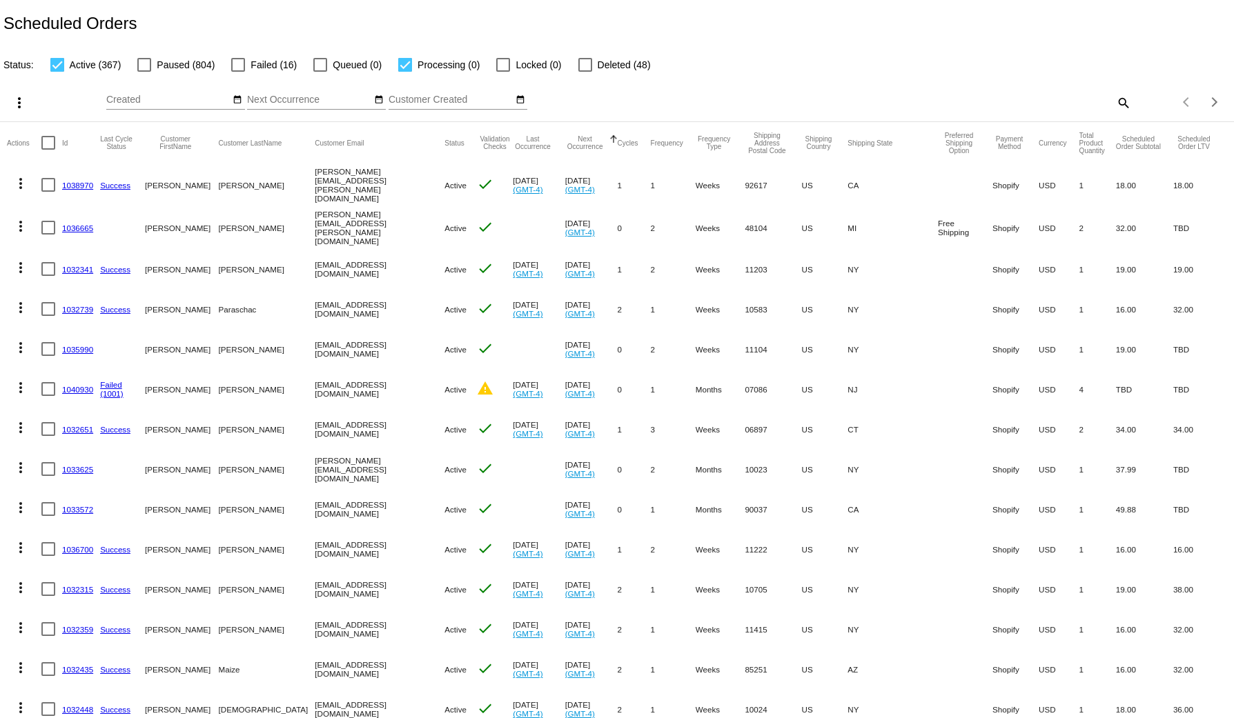
click at [66, 68] on label "Active (367)" at bounding box center [85, 65] width 71 height 17
click at [57, 72] on input "Active (367)" at bounding box center [57, 72] width 1 height 1
checkbox input "false"
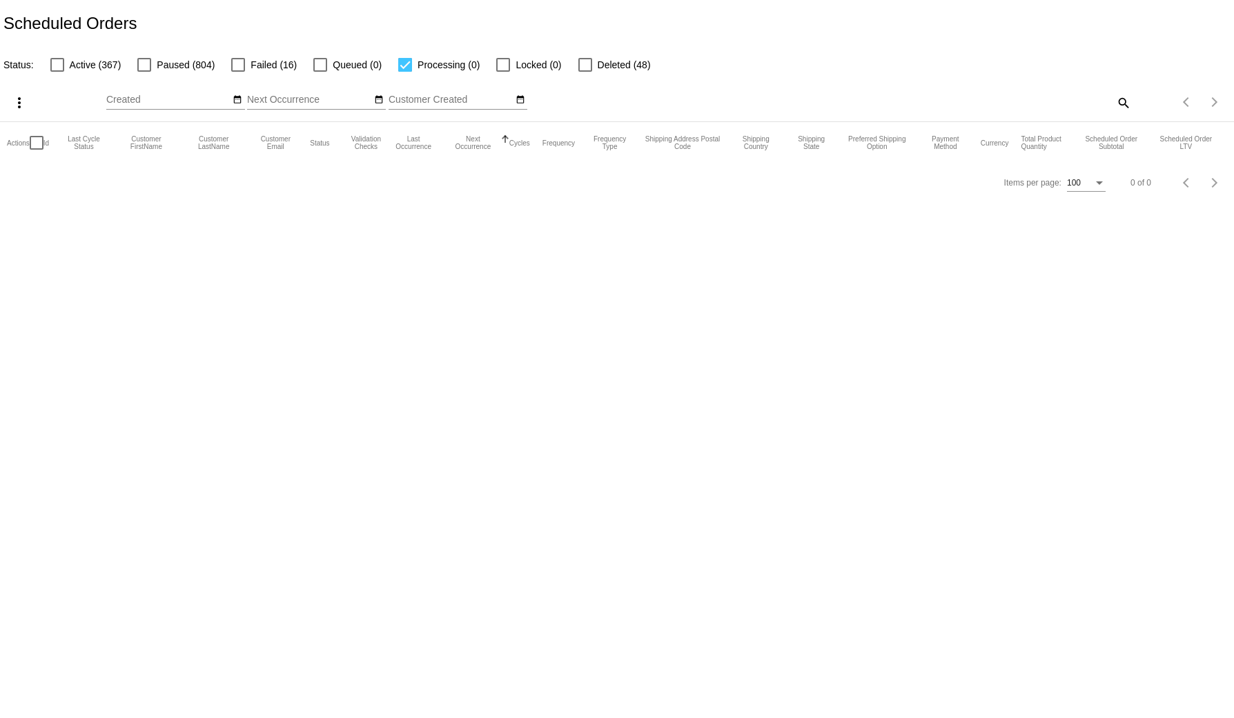
drag, startPoint x: 83, startPoint y: 72, endPoint x: 90, endPoint y: 72, distance: 6.9
click at [81, 71] on span "Active (367)" at bounding box center [96, 65] width 52 height 17
click at [415, 54] on div "Status: Active (367) Paused (804) Failed (16) Queued (0) Processing (0) Locked …" at bounding box center [617, 60] width 1234 height 26
click at [407, 68] on div at bounding box center [405, 65] width 14 height 14
click at [405, 72] on input "Processing (0)" at bounding box center [404, 72] width 1 height 1
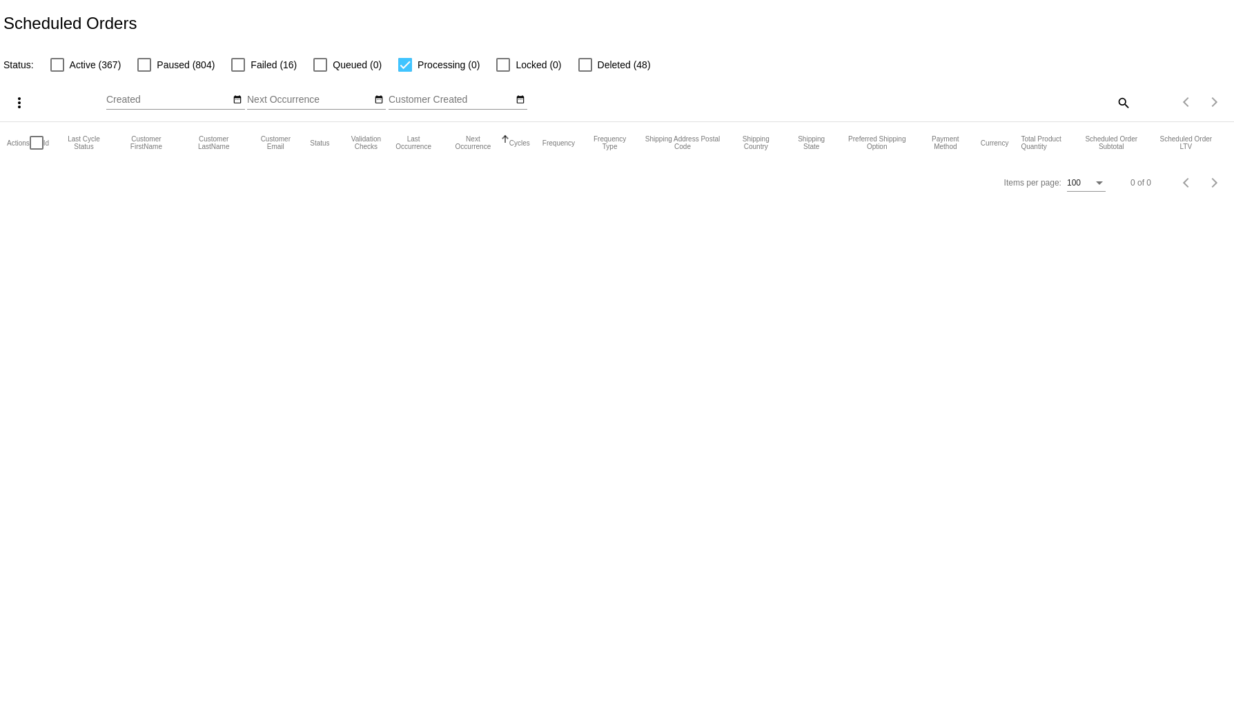
checkbox input "false"
click at [62, 68] on div at bounding box center [57, 65] width 14 height 14
click at [57, 72] on input "Active (367)" at bounding box center [57, 72] width 1 height 1
checkbox input "true"
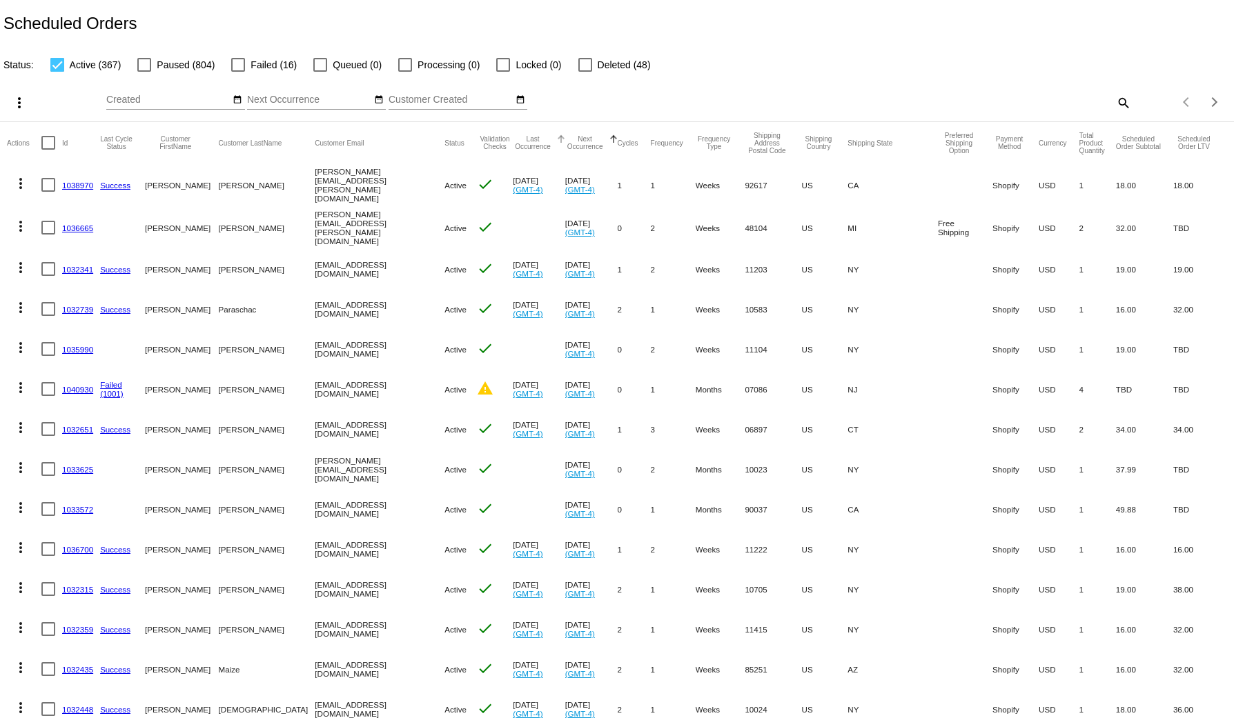
click at [524, 144] on div "Last Occurrence" at bounding box center [539, 142] width 52 height 15
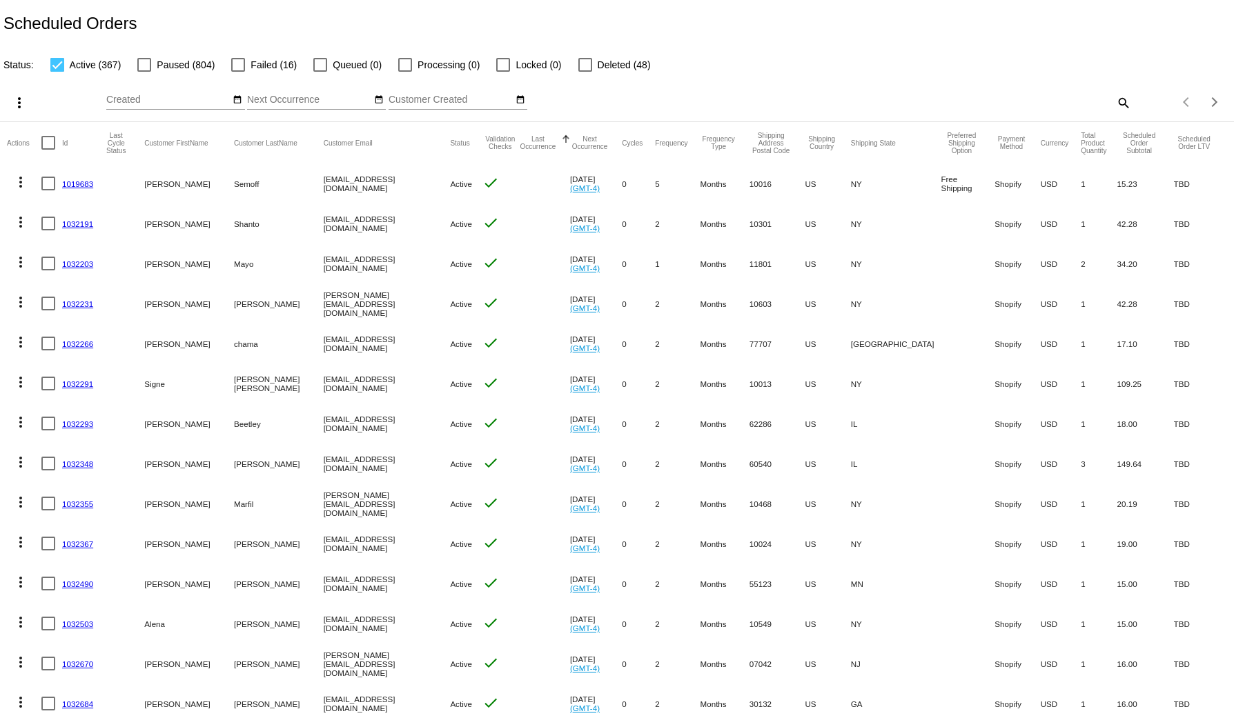
click at [529, 142] on div "Last Occurrence" at bounding box center [544, 142] width 52 height 15
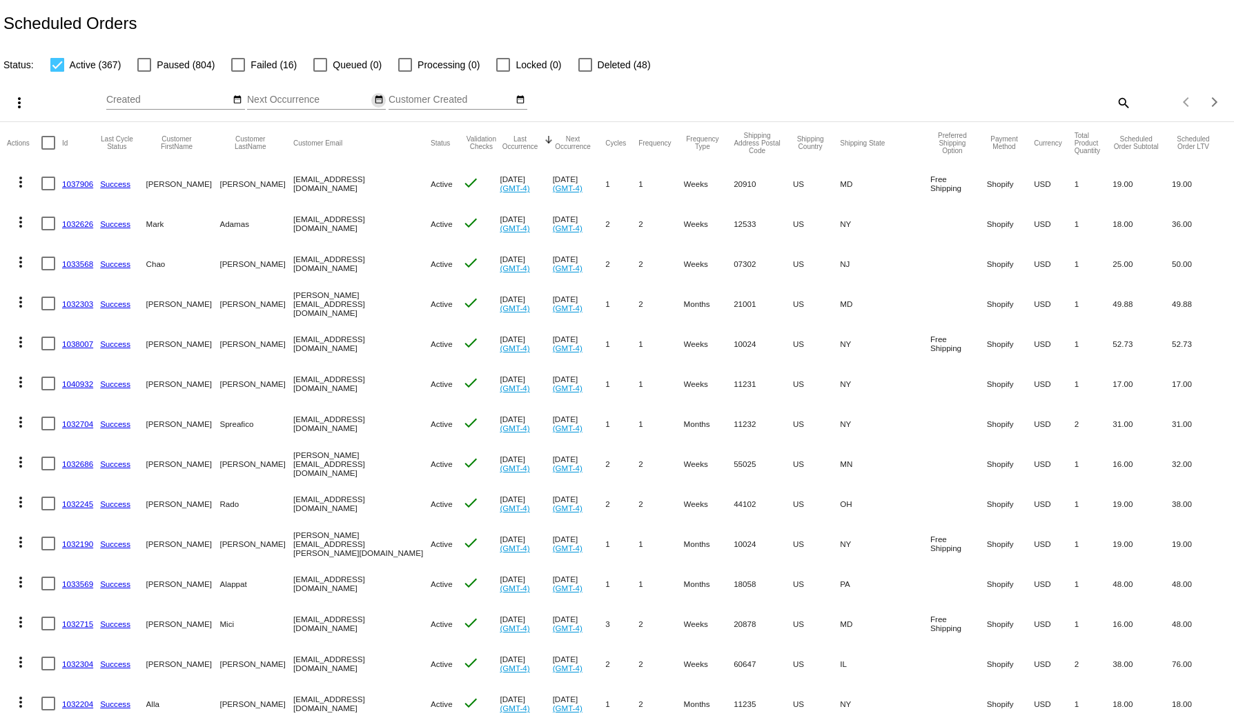
click at [375, 102] on mat-icon "date_range" at bounding box center [379, 100] width 10 height 11
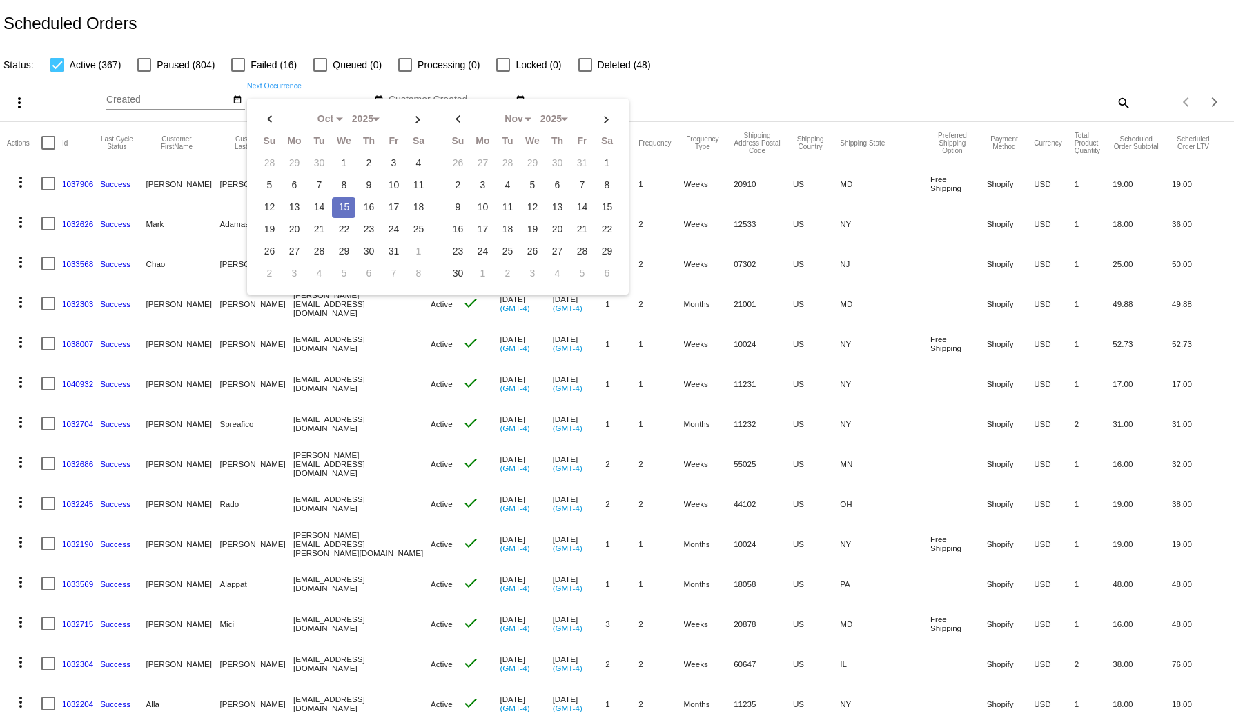
click at [345, 208] on td "15" at bounding box center [343, 207] width 23 height 21
type input "10/15/2025 - 10/15/2025"
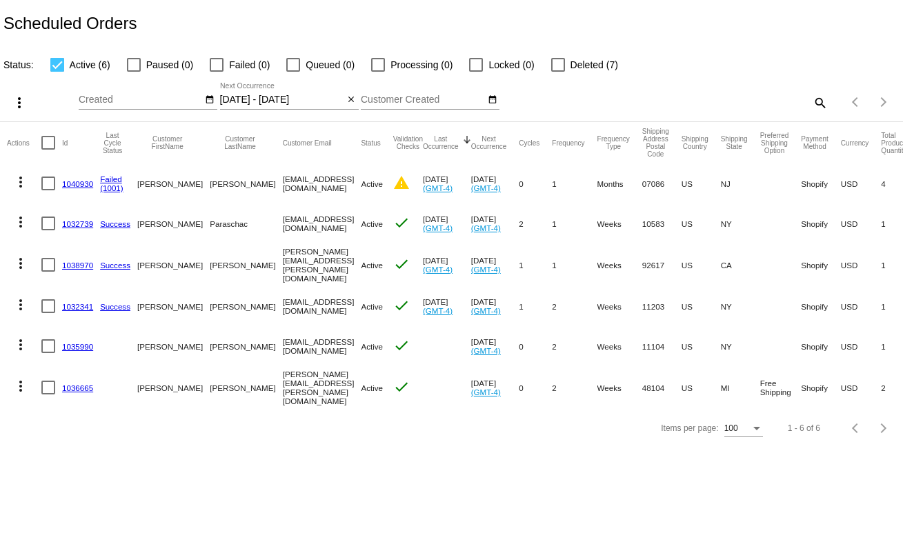
click at [827, 99] on mat-icon "search" at bounding box center [819, 102] width 17 height 21
click at [738, 103] on input "Search" at bounding box center [715, 100] width 225 height 11
paste input "aclarke212@gmail.com"
type input "aclarke212@gmail.com"
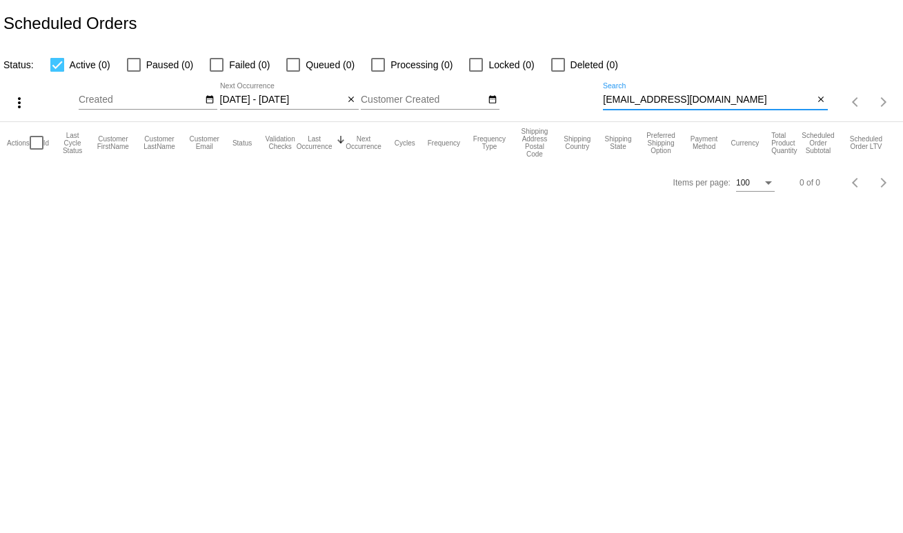
click at [88, 55] on div "Status: Active (0) Paused (0) Failed (0) Queued (0) Processing (0) Locked (0) D…" at bounding box center [451, 60] width 903 height 26
click at [758, 92] on div "aclarke212@gmail.com Search" at bounding box center [708, 96] width 210 height 27
click at [735, 100] on input "aclarke212@gmail.com" at bounding box center [708, 100] width 210 height 11
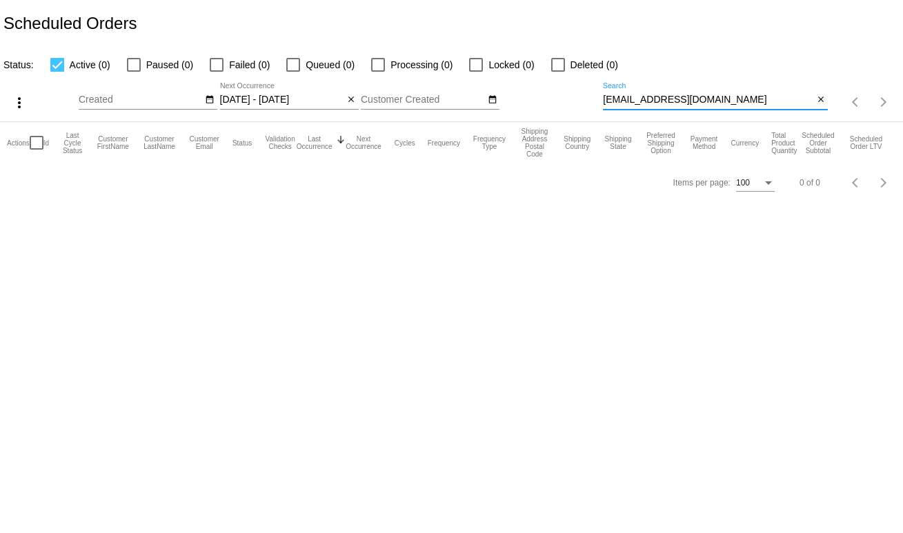
click at [725, 101] on input "aclarke212@gmail.com" at bounding box center [708, 100] width 210 height 11
click at [338, 96] on input "10/15/2025 - 10/15/2025" at bounding box center [282, 100] width 124 height 11
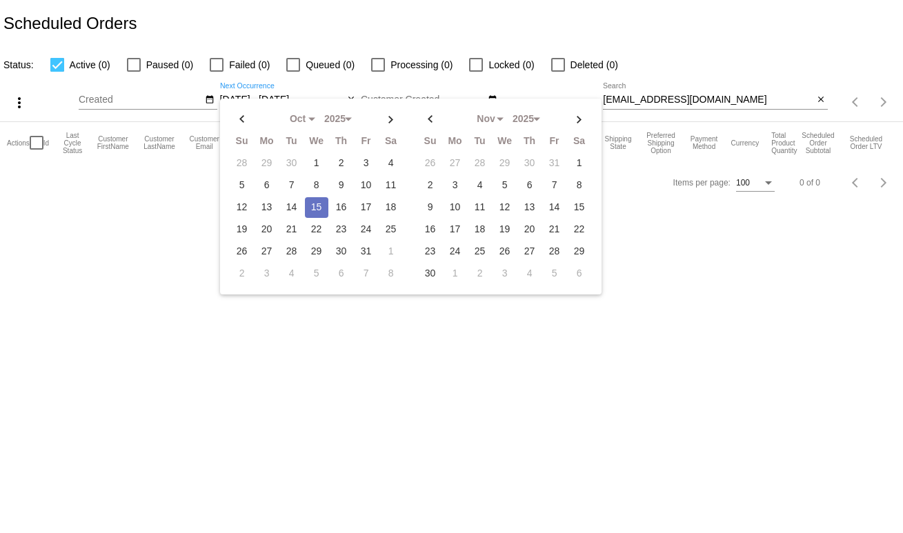
click at [357, 102] on div "Oct Jan Feb Mar Apr Su Mo Tu We Th Fr Sa" at bounding box center [411, 197] width 382 height 196
click at [359, 92] on div "Oct Jan Feb Mar Apr Su Mo" at bounding box center [341, 102] width 525 height 39
click at [350, 100] on mat-icon "close" at bounding box center [351, 100] width 10 height 11
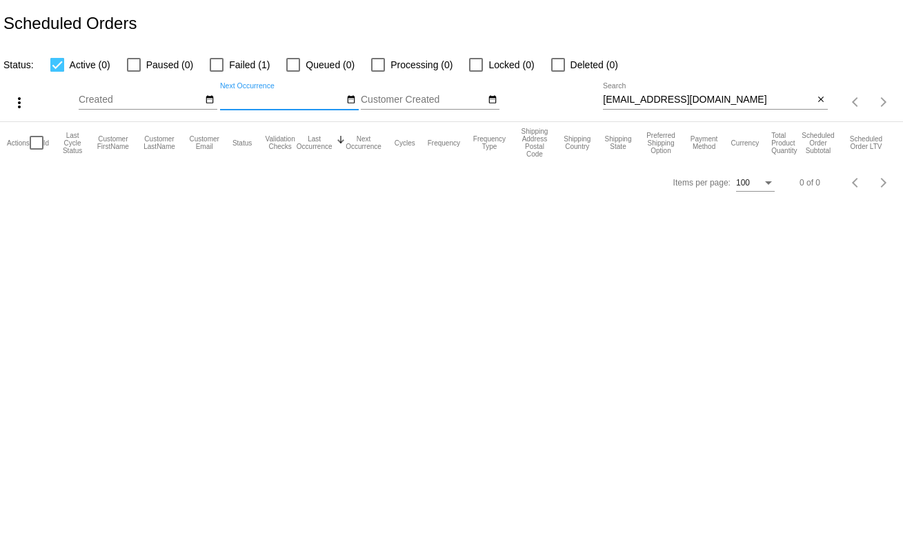
click at [238, 57] on span "Failed (1)" at bounding box center [249, 65] width 41 height 17
click at [217, 72] on input "Failed (1)" at bounding box center [216, 72] width 1 height 1
checkbox input "true"
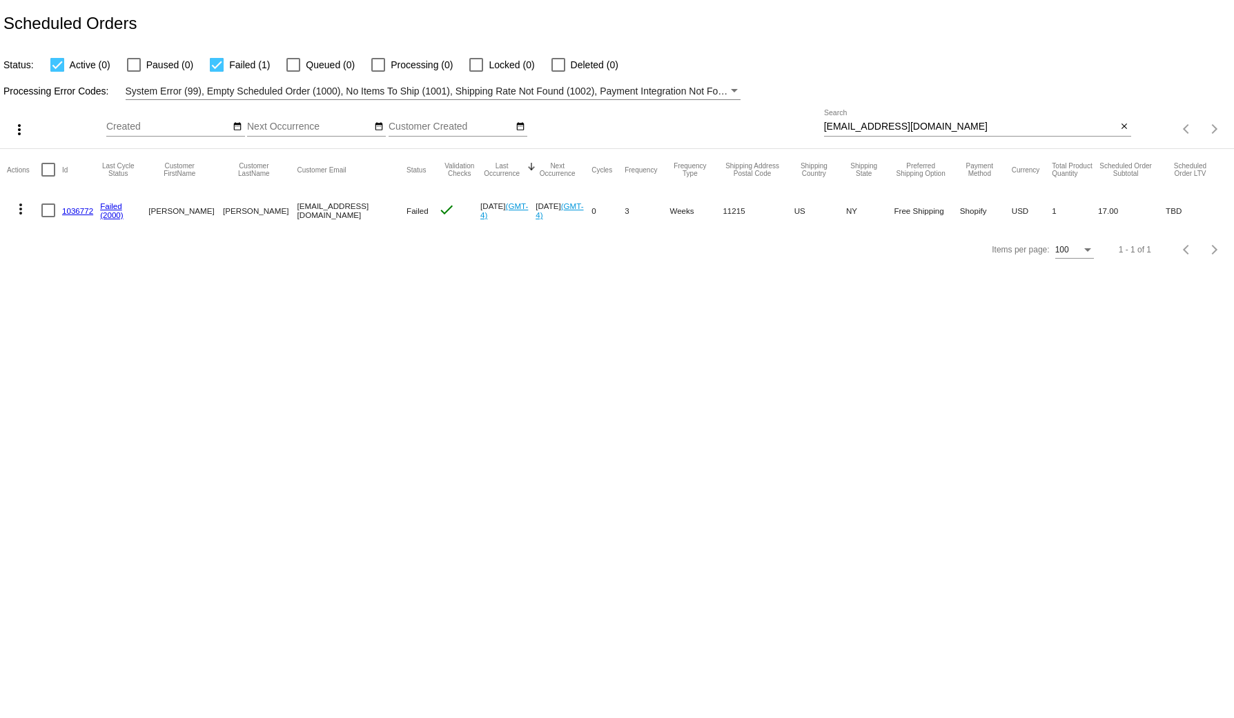
click at [15, 215] on mat-icon "more_vert" at bounding box center [20, 209] width 17 height 17
click at [77, 380] on span "View / Edit" at bounding box center [71, 375] width 46 height 11
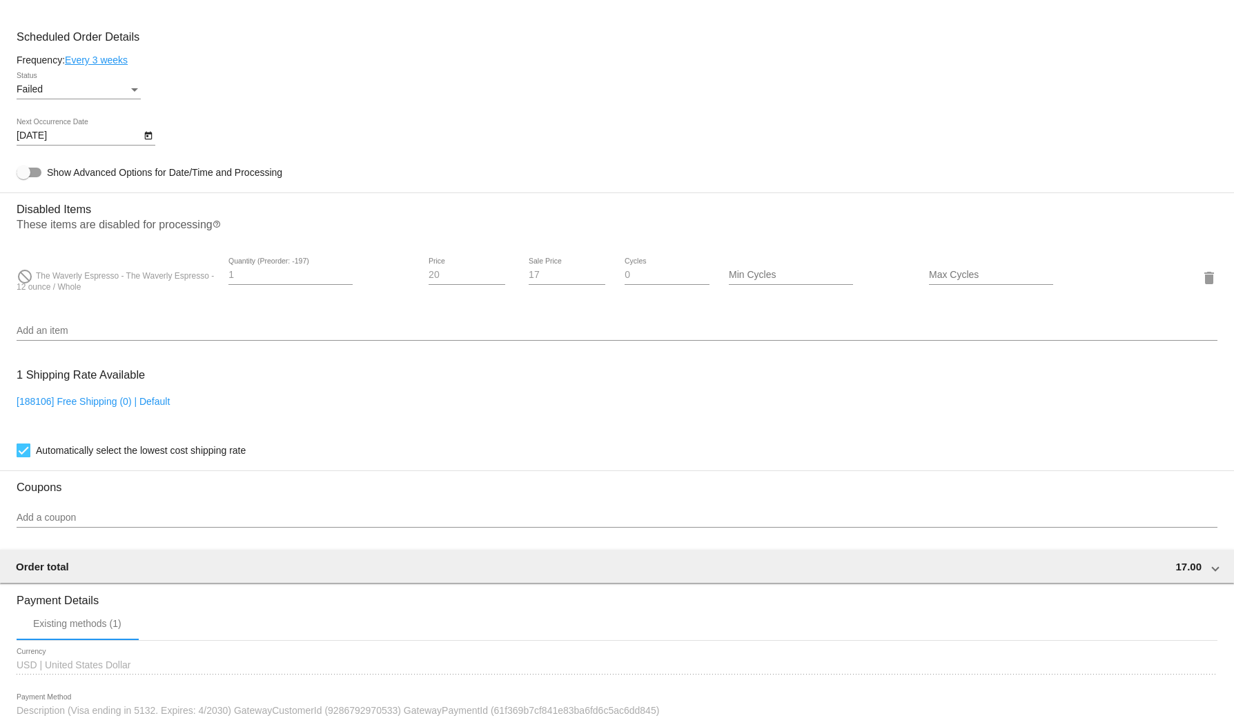
scroll to position [804, 0]
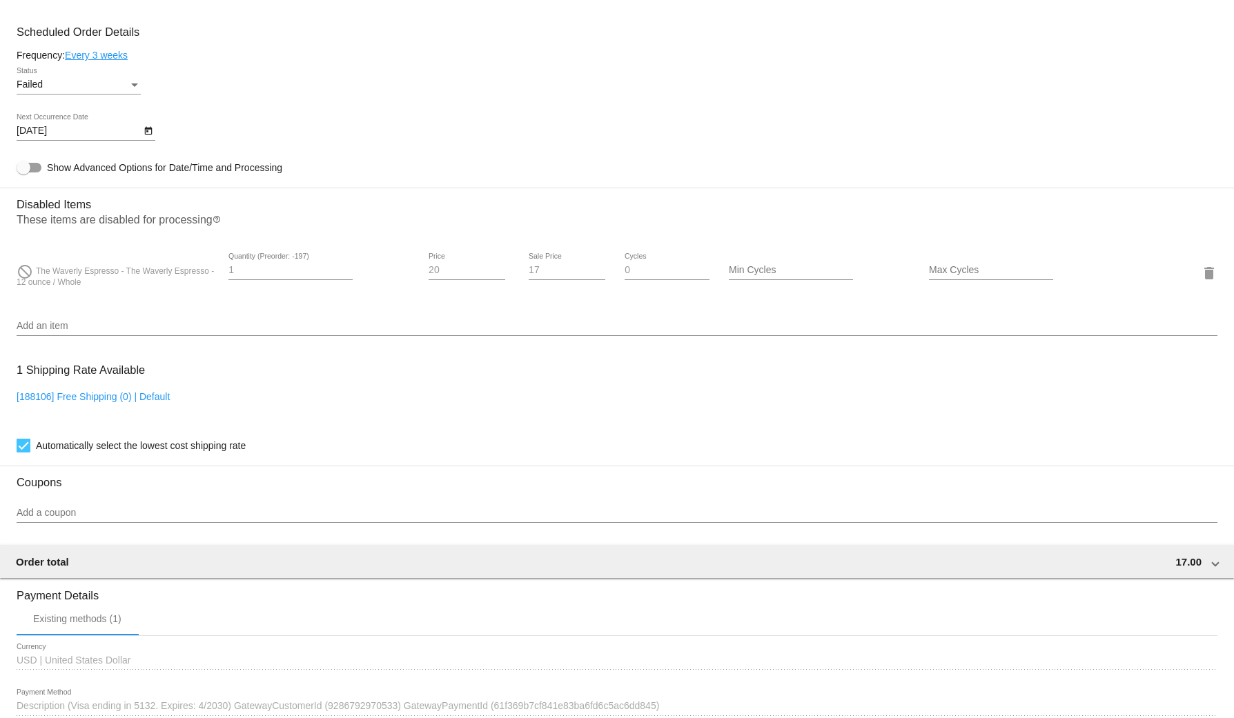
click at [534, 280] on div "17 Sale Price" at bounding box center [566, 266] width 77 height 27
click at [450, 276] on input "20" at bounding box center [466, 270] width 77 height 11
type input "0"
drag, startPoint x: 538, startPoint y: 293, endPoint x: 533, endPoint y: 281, distance: 13.0
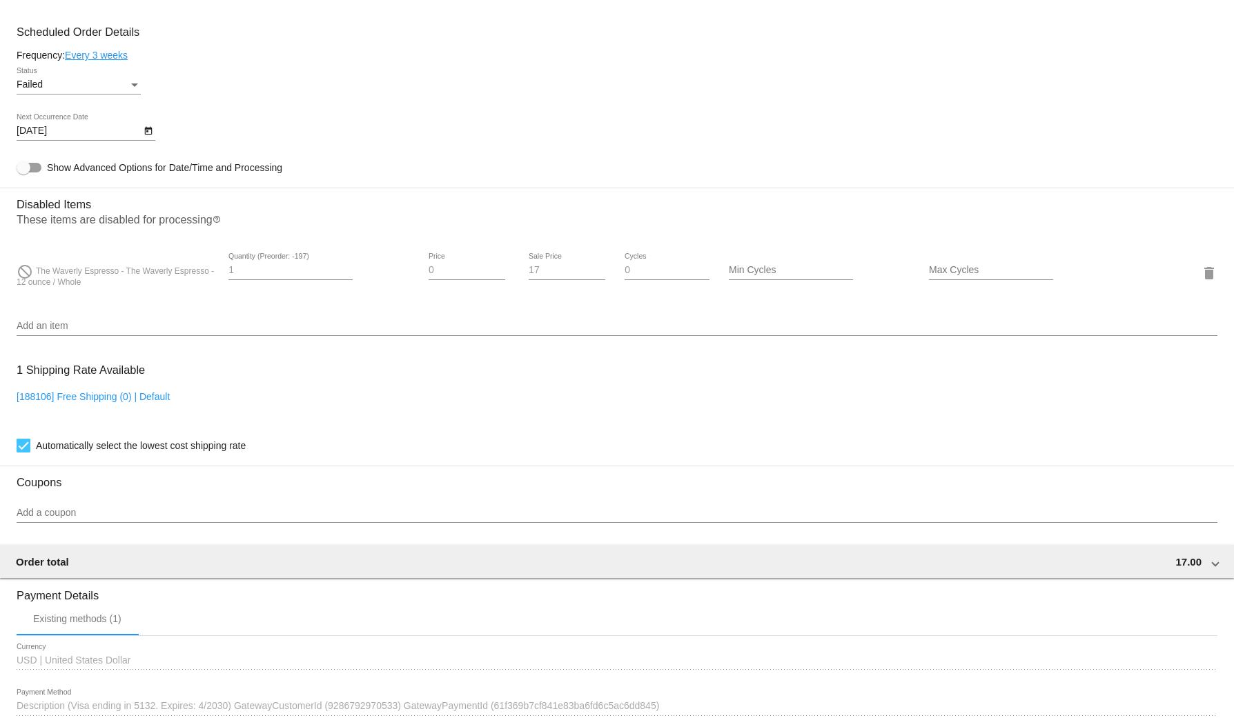
click at [538, 291] on div "17 Sale Price" at bounding box center [566, 272] width 77 height 39
click at [528, 276] on input "17" at bounding box center [566, 270] width 77 height 11
drag, startPoint x: 528, startPoint y: 277, endPoint x: 533, endPoint y: 293, distance: 17.2
click at [528, 276] on input "17" at bounding box center [566, 270] width 77 height 11
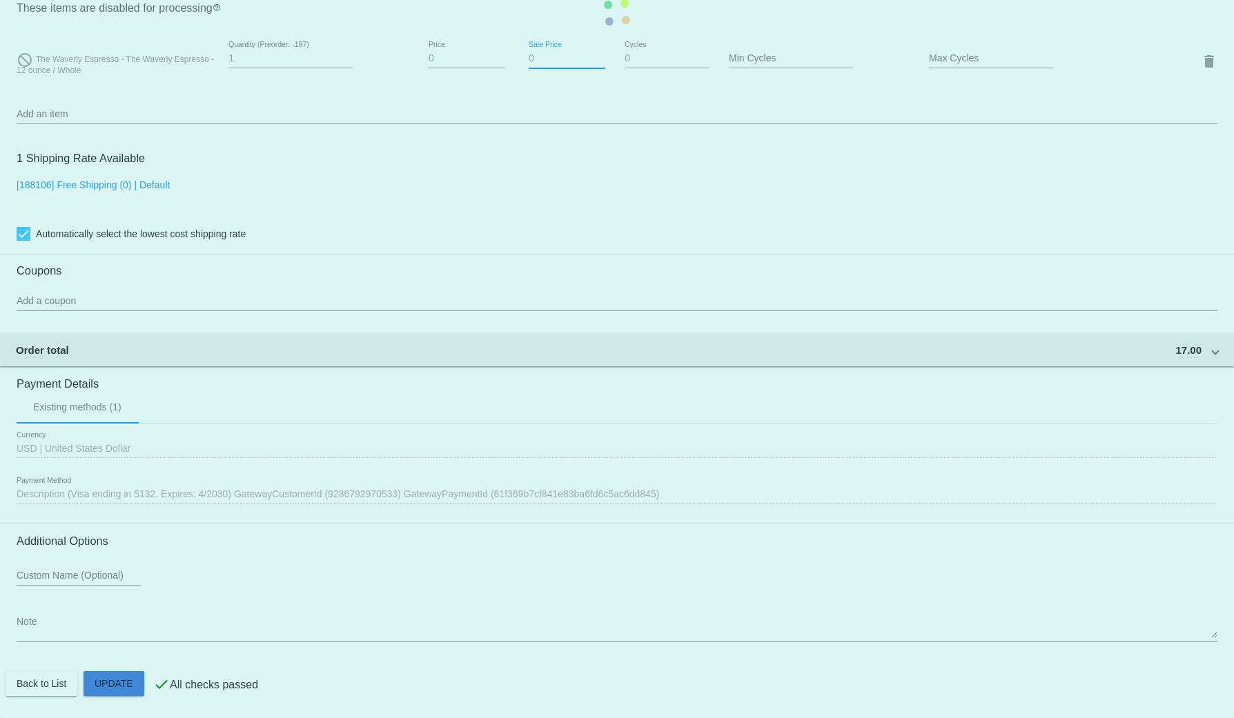
click at [100, 687] on mat-card "Customer 7082375: Alexandra Clarke aclarke212@gmail.com Customer Shipping Enter…" at bounding box center [617, 13] width 1234 height 1412
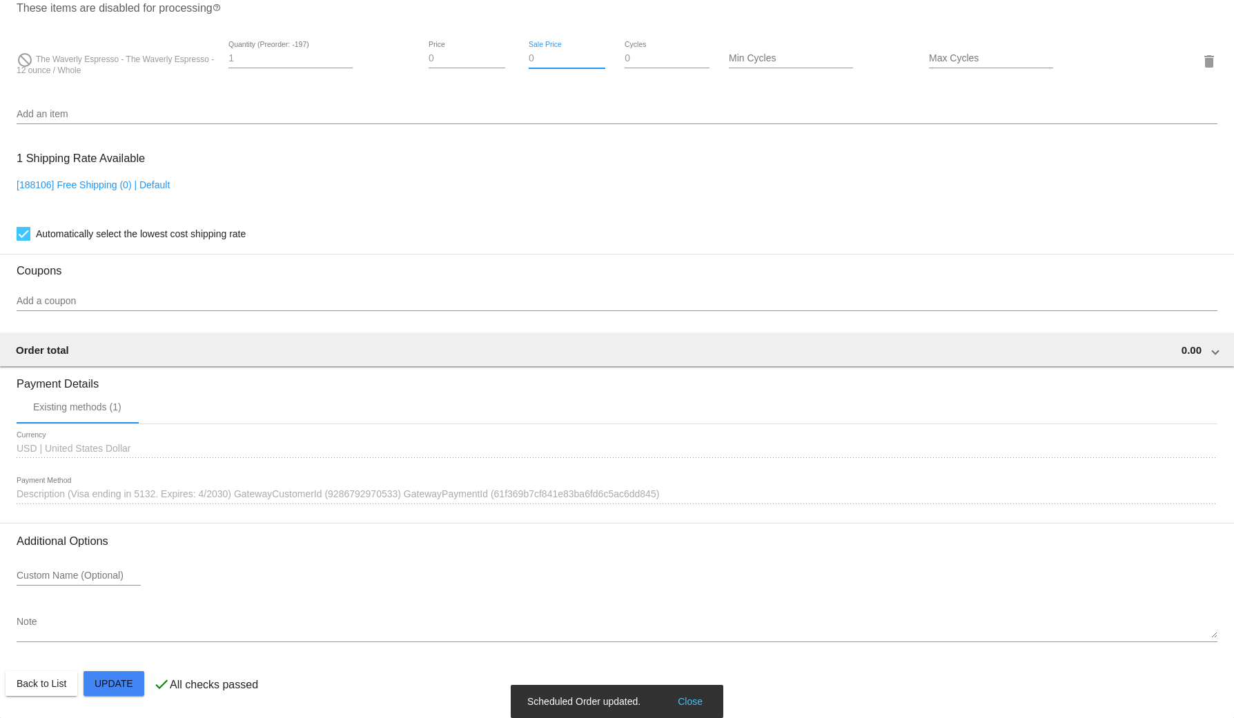
type input "0"
click at [255, 488] on span "Description (Visa ending in 5132. Expires: 4/2030) GatewayCustomerId (928679297…" at bounding box center [338, 493] width 642 height 11
click at [263, 497] on span "Description (Visa ending in 5132. Expires: 4/2030) GatewayCustomerId (928679297…" at bounding box center [338, 493] width 642 height 11
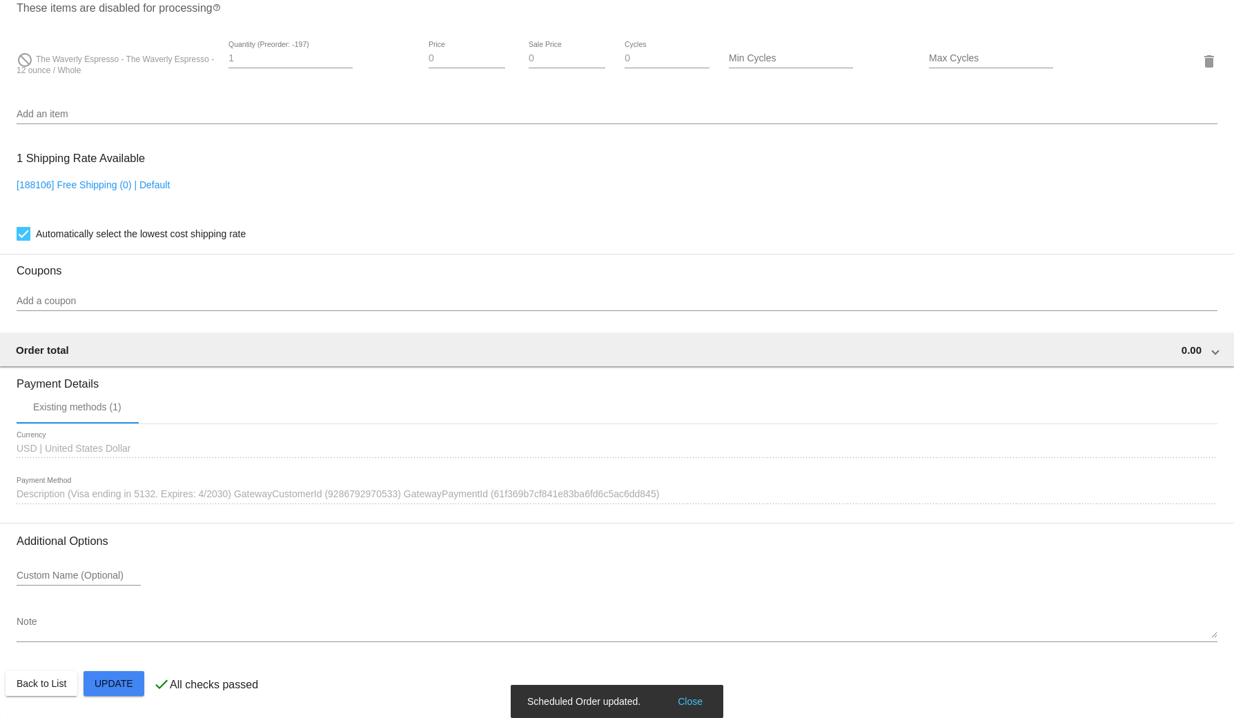
scroll to position [0, 0]
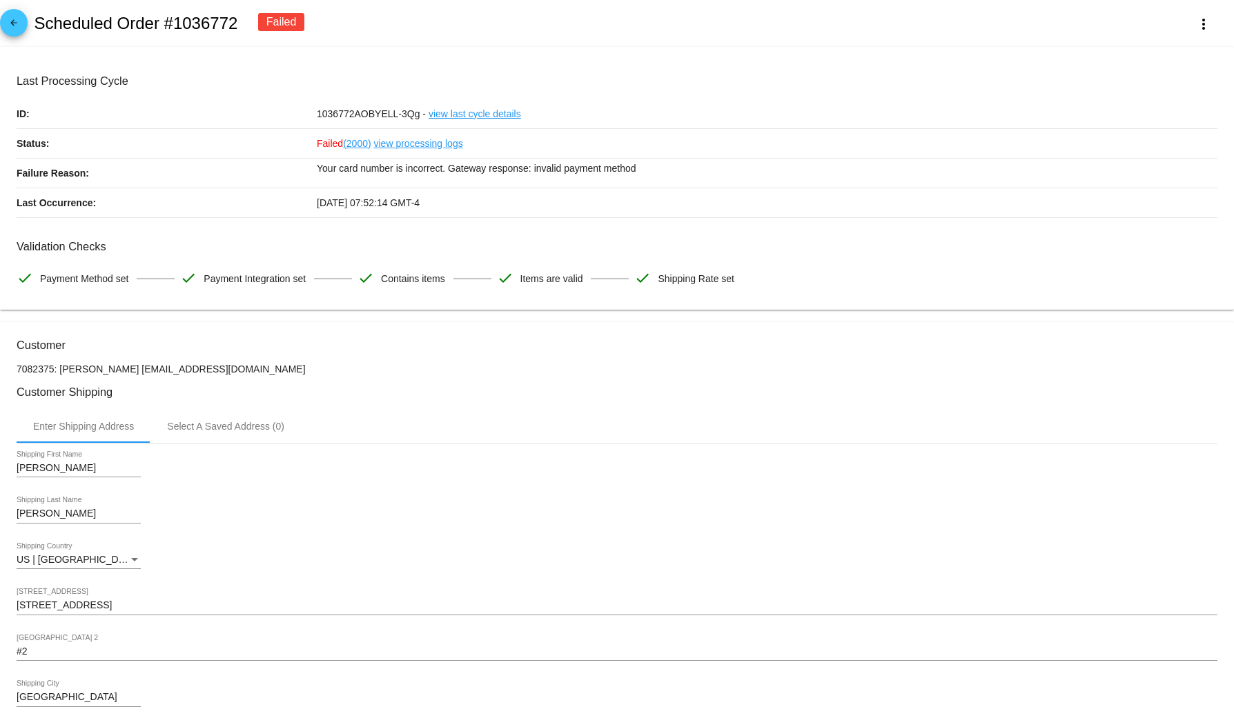
click at [611, 179] on div "Your card number is incorrect. Gateway response: invalid payment method" at bounding box center [767, 173] width 900 height 29
click at [1195, 18] on mat-icon "more_vert" at bounding box center [1203, 24] width 17 height 17
click at [829, 56] on div at bounding box center [617, 359] width 1234 height 718
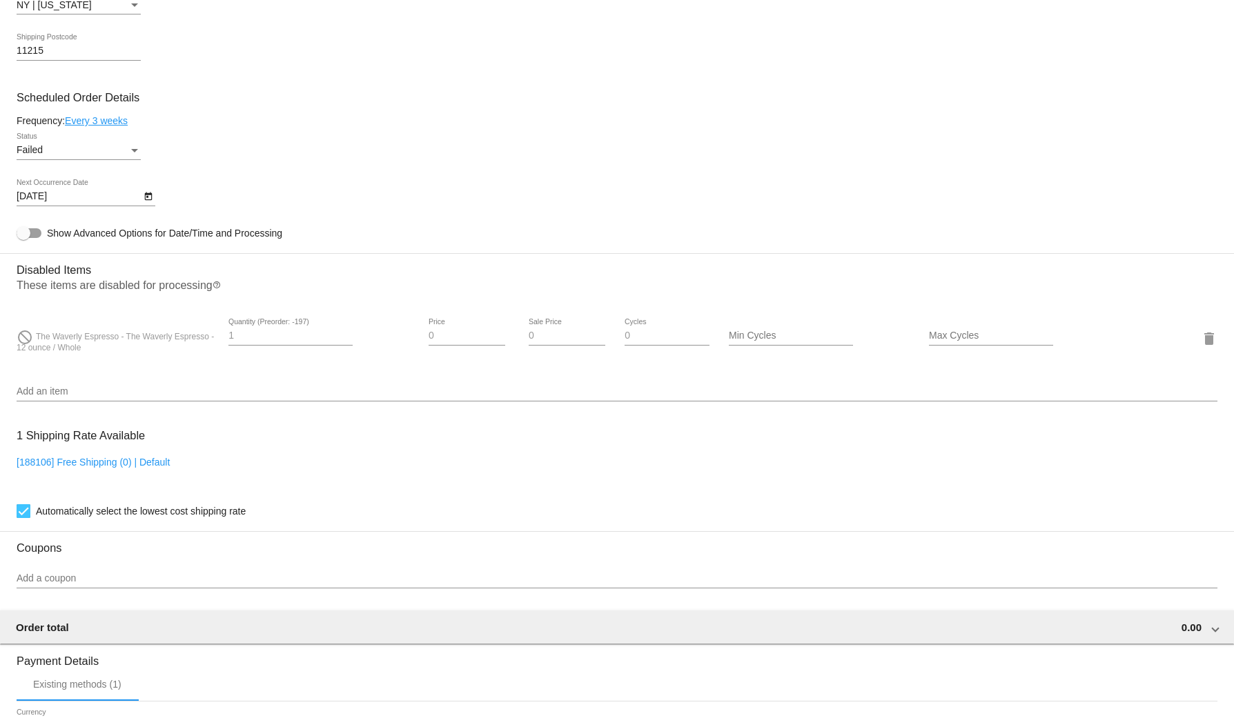
scroll to position [1023, 0]
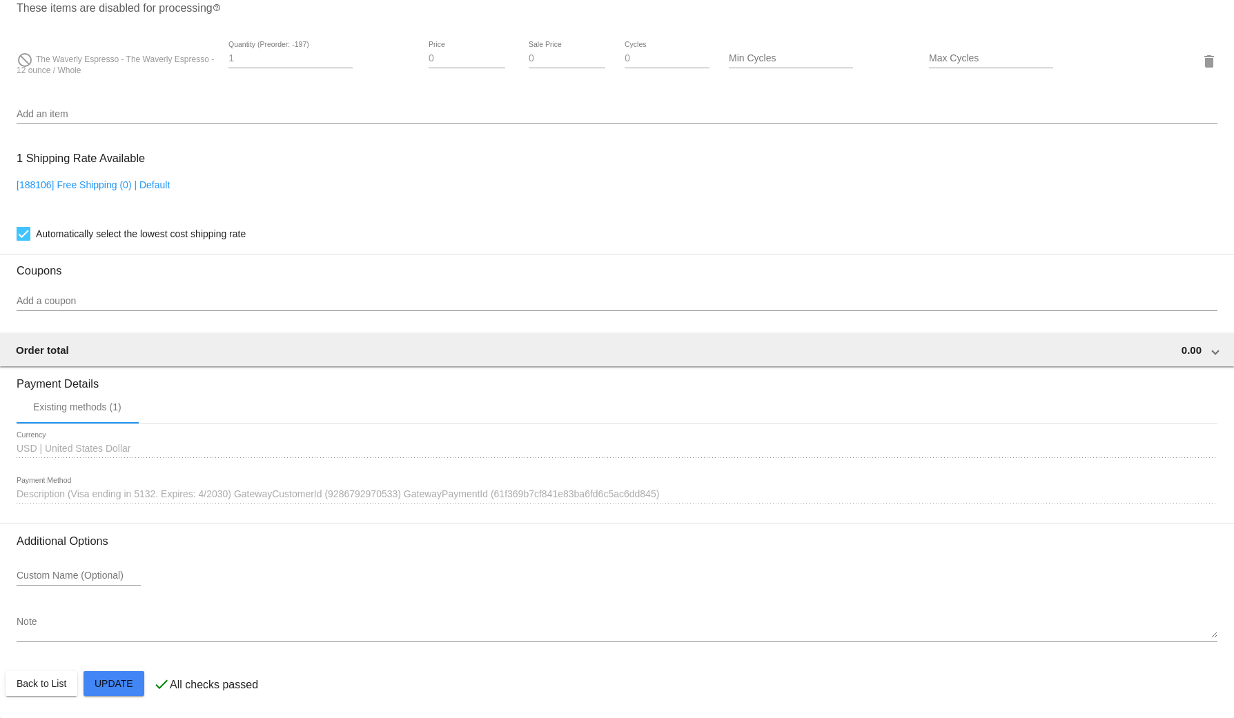
click at [246, 504] on div at bounding box center [617, 504] width 1201 height 1
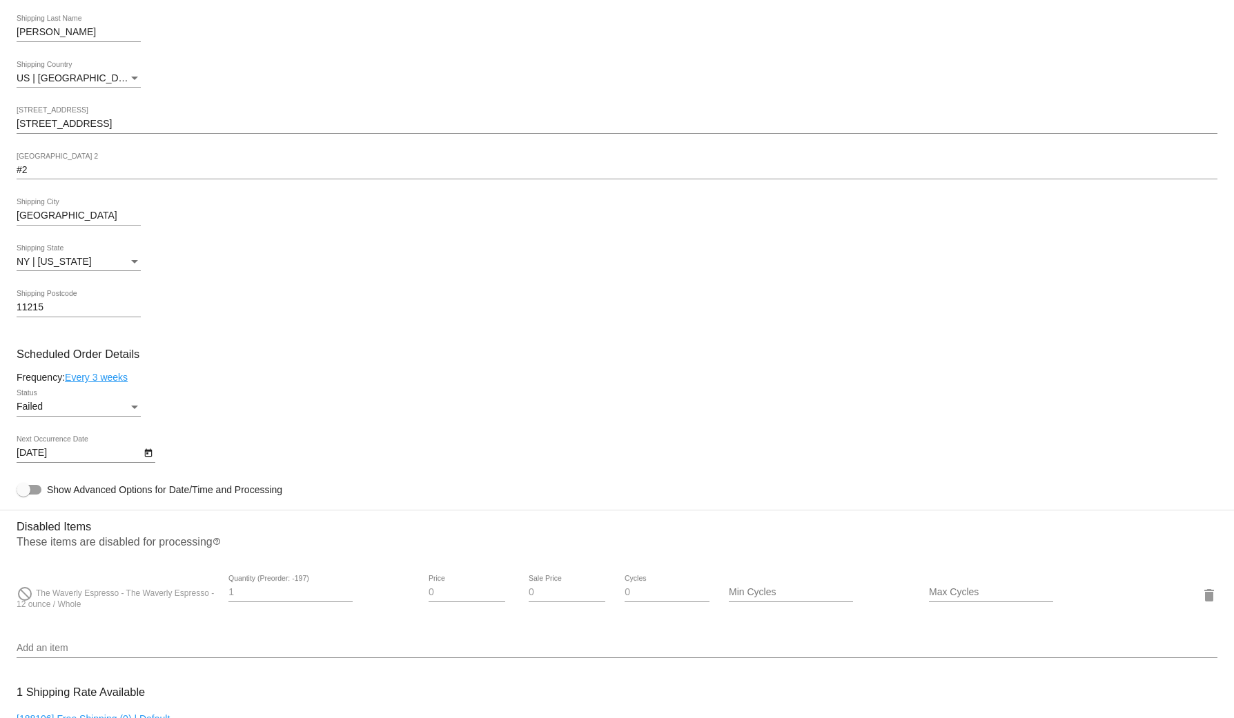
scroll to position [0, 0]
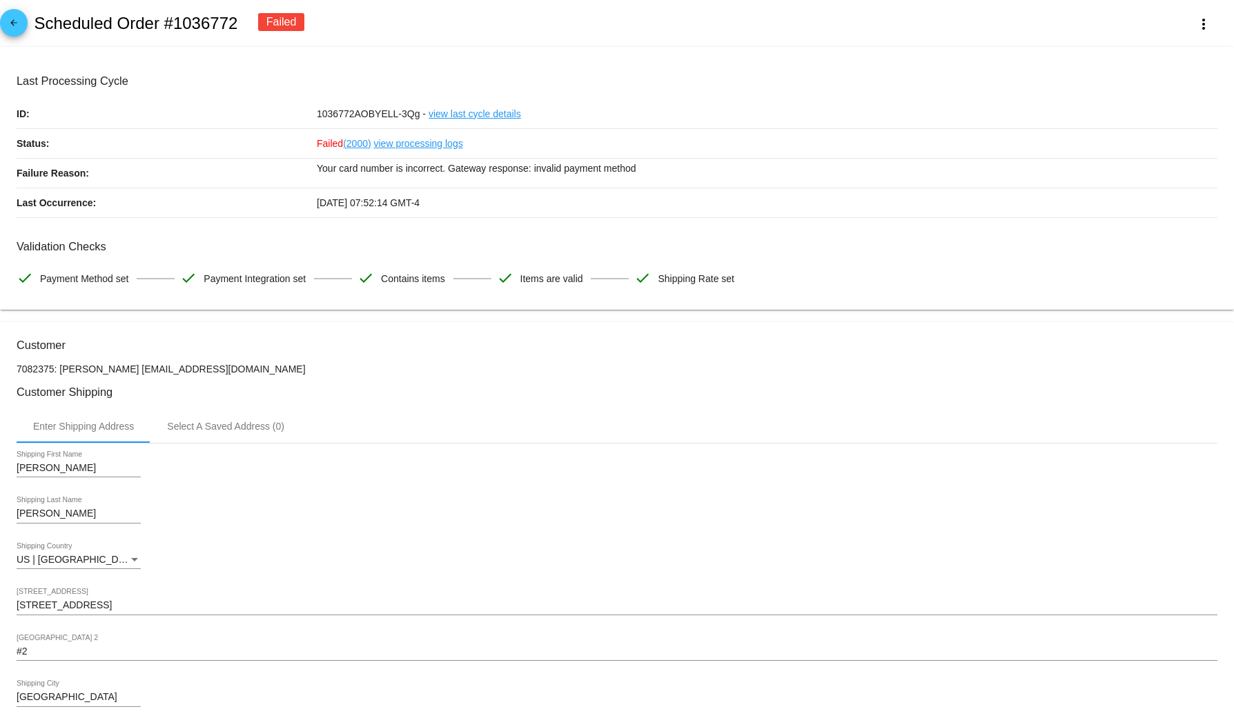
click at [408, 176] on p "Your card number is incorrect. Gateway response: invalid payment method" at bounding box center [767, 168] width 900 height 19
click at [593, 166] on p "Your card number is incorrect. Gateway response: invalid payment method" at bounding box center [767, 168] width 900 height 19
click at [1195, 19] on mat-icon "more_vert" at bounding box center [1203, 24] width 17 height 17
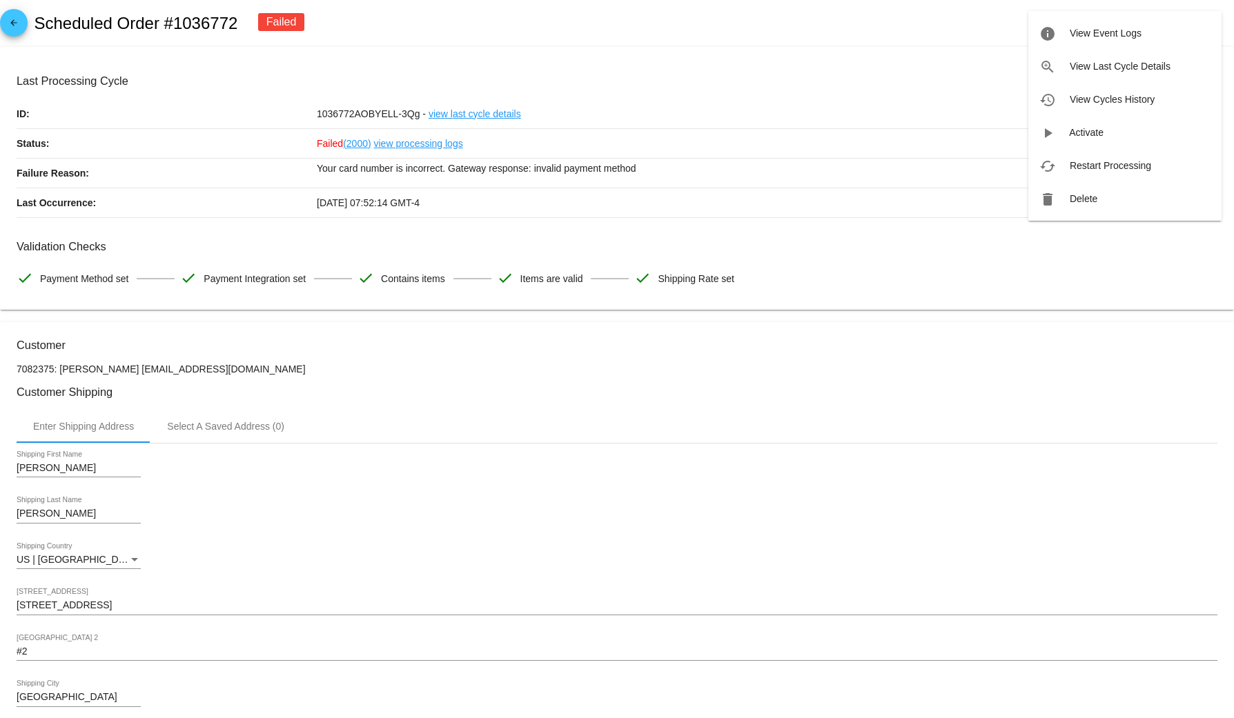
click at [197, 28] on div at bounding box center [617, 359] width 1234 height 718
click at [197, 28] on h2 "Scheduled Order #1036772" at bounding box center [136, 23] width 204 height 19
drag, startPoint x: 197, startPoint y: 28, endPoint x: 246, endPoint y: 109, distance: 94.7
click at [199, 28] on h2 "Scheduled Order #1036772" at bounding box center [136, 23] width 204 height 19
copy app-dashboard-scheduled-orders-update "Scheduled Order #1036772 Failed more_vert"
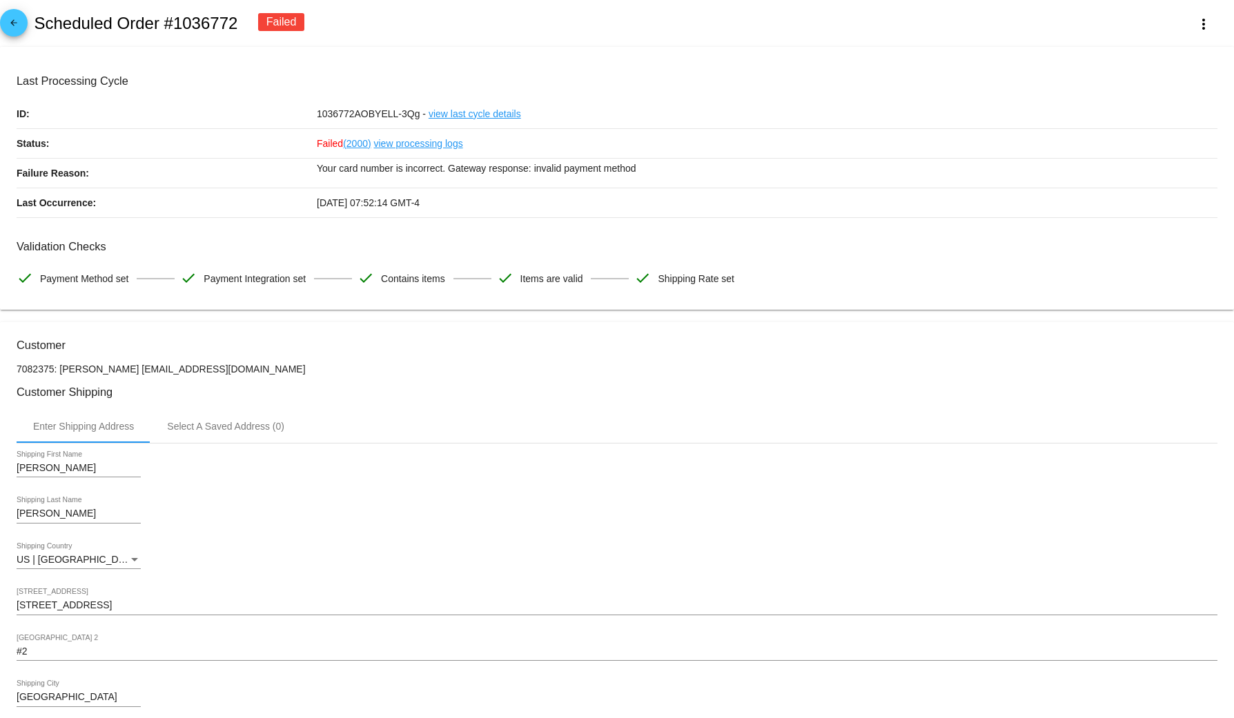
click at [132, 23] on h2 "Scheduled Order #1036772" at bounding box center [136, 23] width 204 height 19
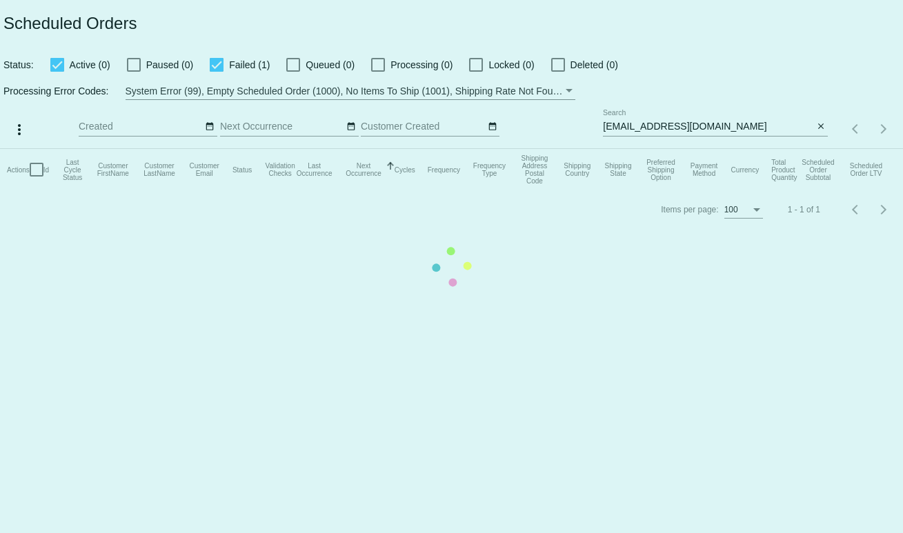
click at [695, 149] on mat-table "Actions Id Last Cycle Status Customer FirstName Customer LastName Customer Emai…" at bounding box center [451, 169] width 903 height 41
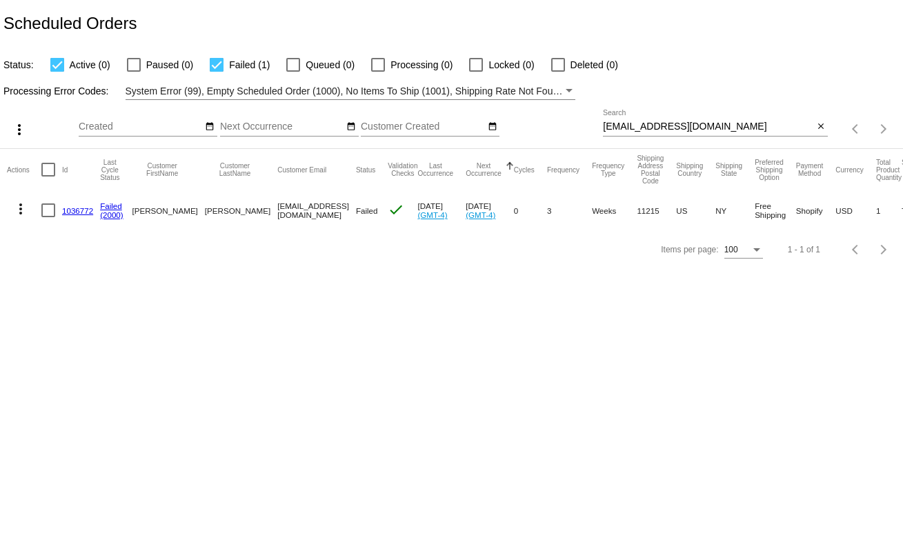
click at [700, 128] on input "aclarke212@gmail.com" at bounding box center [708, 126] width 210 height 11
paste input "imeedimiero"
type input "[EMAIL_ADDRESS][DOMAIN_NAME]"
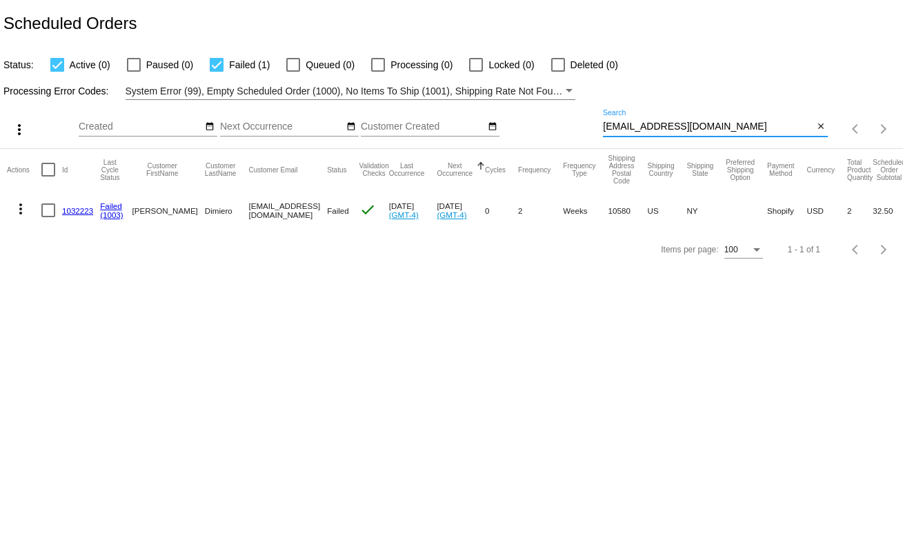
click at [82, 213] on link "1032223" at bounding box center [77, 210] width 31 height 9
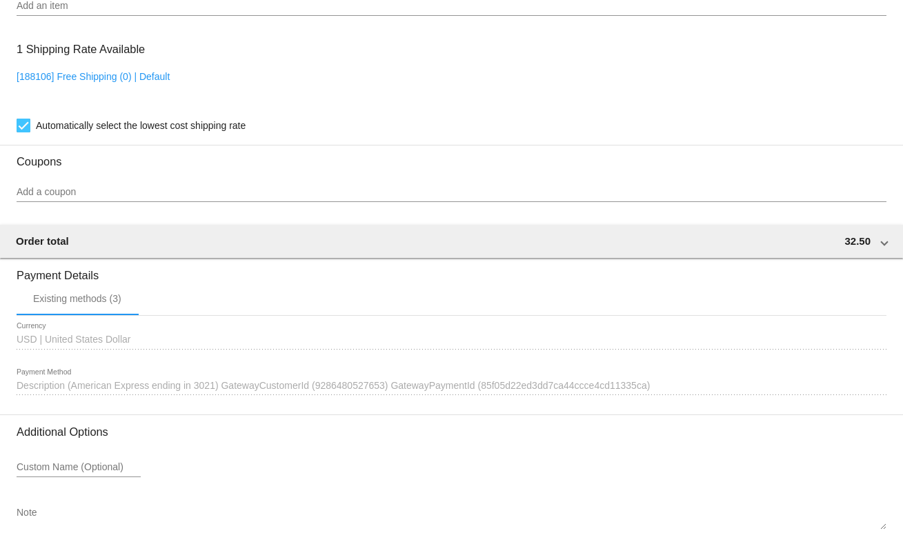
scroll to position [1165, 0]
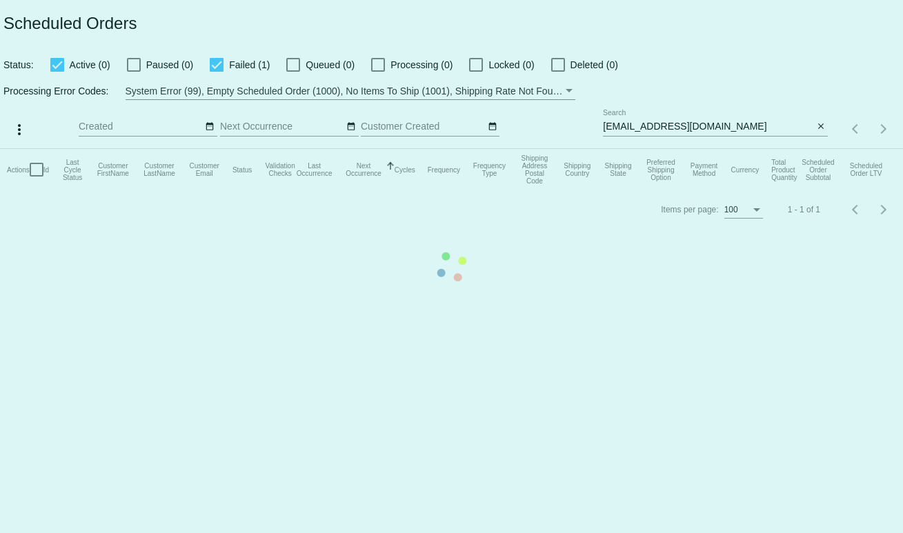
click at [743, 149] on mat-table "Actions Id Last Cycle Status Customer FirstName Customer LastName Customer Emai…" at bounding box center [451, 169] width 903 height 41
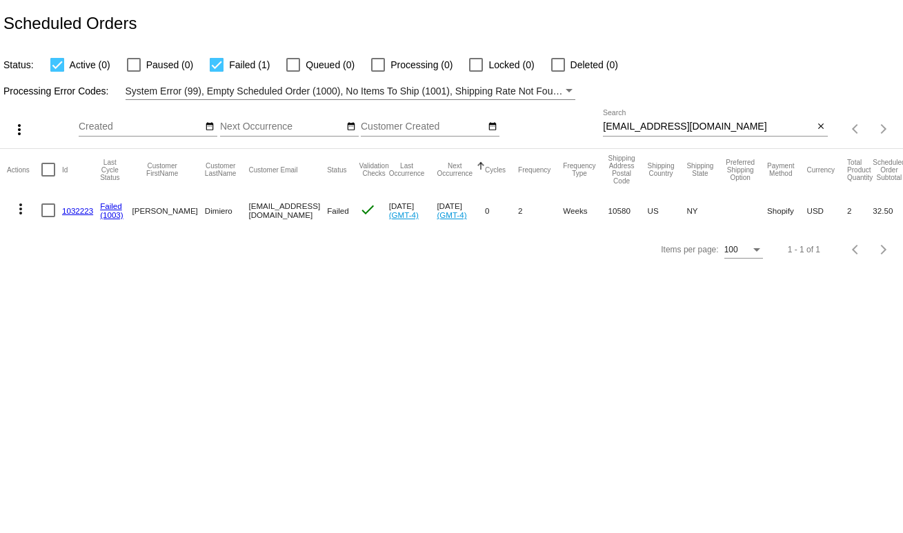
click at [730, 127] on input "[EMAIL_ADDRESS][DOMAIN_NAME]" at bounding box center [708, 126] width 210 height 11
paste input "lison.[PERSON_NAME]"
type input "[PERSON_NAME][EMAIL_ADDRESS][PERSON_NAME][DOMAIN_NAME]"
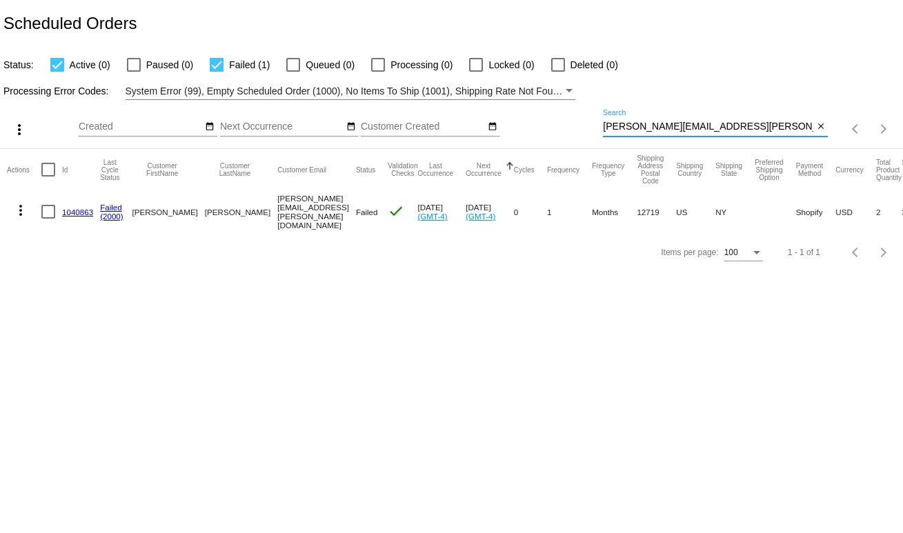
click at [79, 205] on mat-cell "1040863" at bounding box center [81, 211] width 38 height 43
click at [81, 206] on mat-cell "1040863" at bounding box center [81, 211] width 38 height 43
click at [81, 215] on link "1040863" at bounding box center [77, 212] width 31 height 9
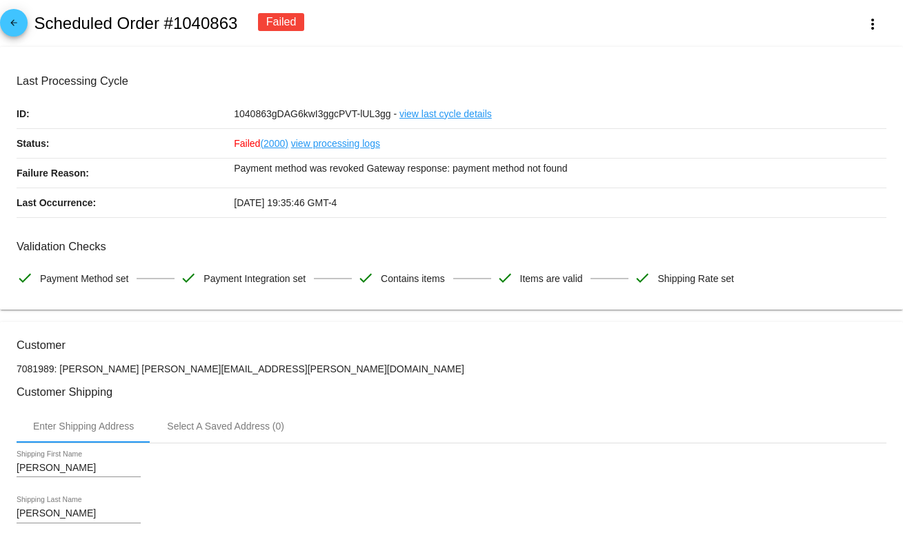
scroll to position [20, 0]
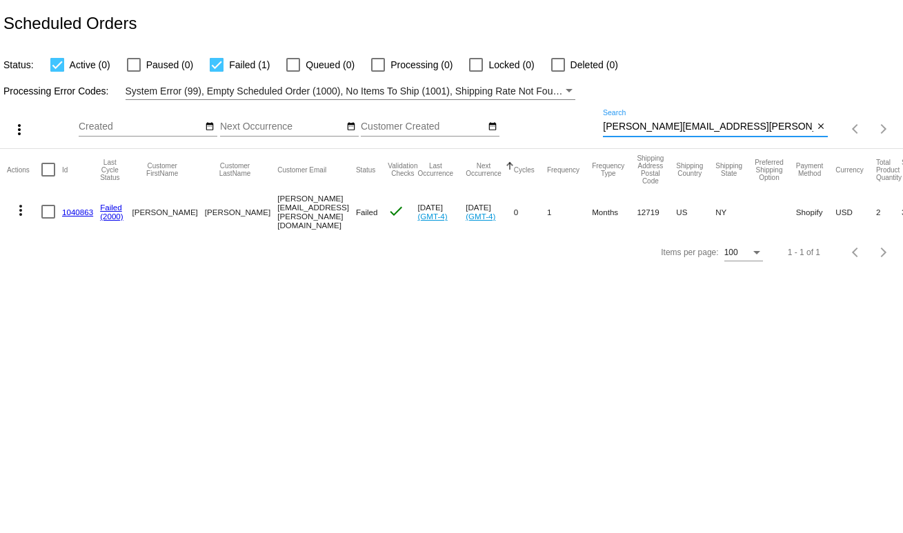
click at [726, 124] on input "[PERSON_NAME][EMAIL_ADDRESS][PERSON_NAME][DOMAIN_NAME]" at bounding box center [708, 126] width 210 height 11
paste input "saguzman"
type input "[EMAIL_ADDRESS][DOMAIN_NAME]"
click at [77, 217] on mat-cell "1033574" at bounding box center [81, 210] width 38 height 40
click at [75, 205] on mat-cell "1033574" at bounding box center [81, 210] width 38 height 40
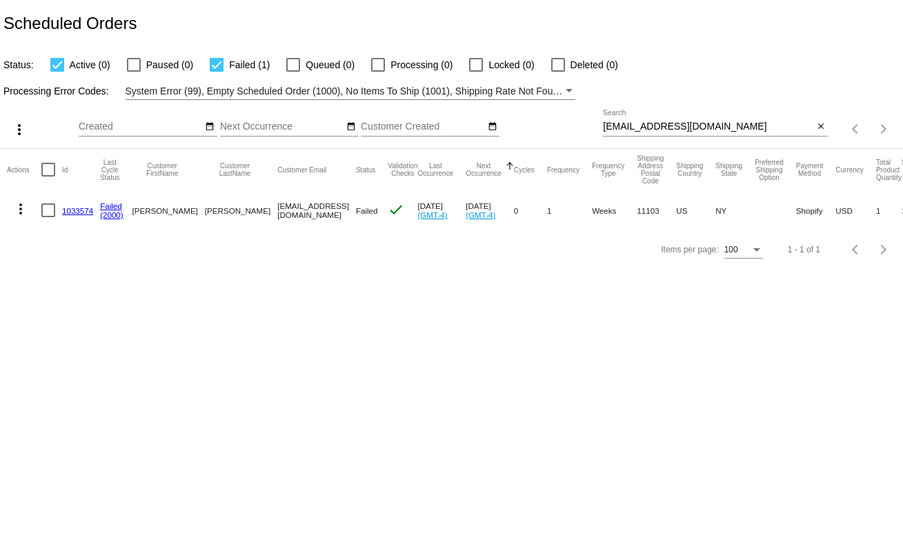
click at [75, 207] on link "1033574" at bounding box center [77, 210] width 31 height 9
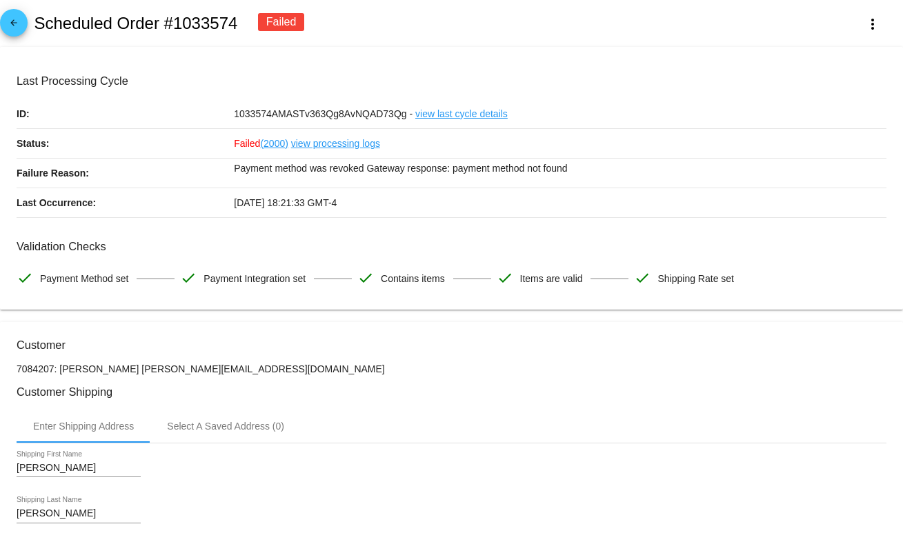
click at [412, 178] on p "Payment method was revoked Gateway response: payment method not found" at bounding box center [560, 168] width 653 height 19
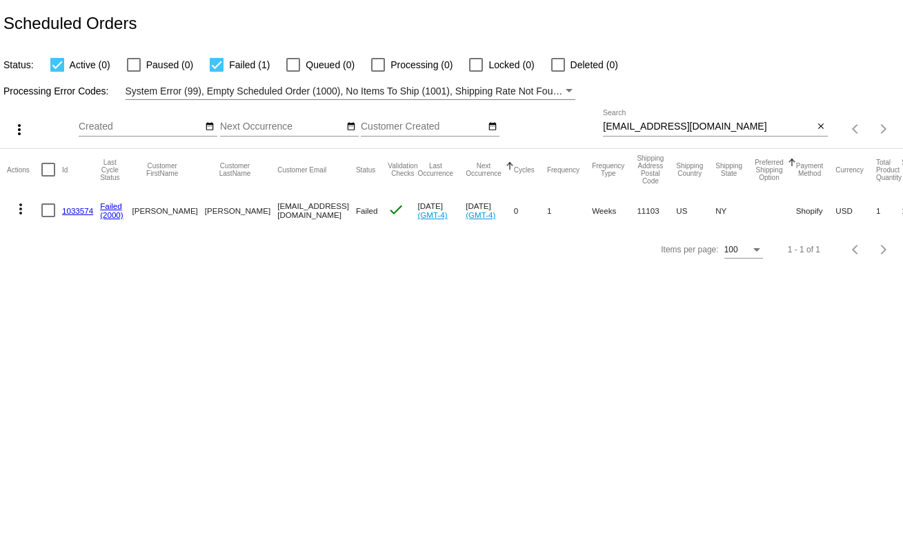
click at [742, 135] on div "[EMAIL_ADDRESS][DOMAIN_NAME] Search" at bounding box center [708, 123] width 210 height 27
paste input "ex@alexhannaonline"
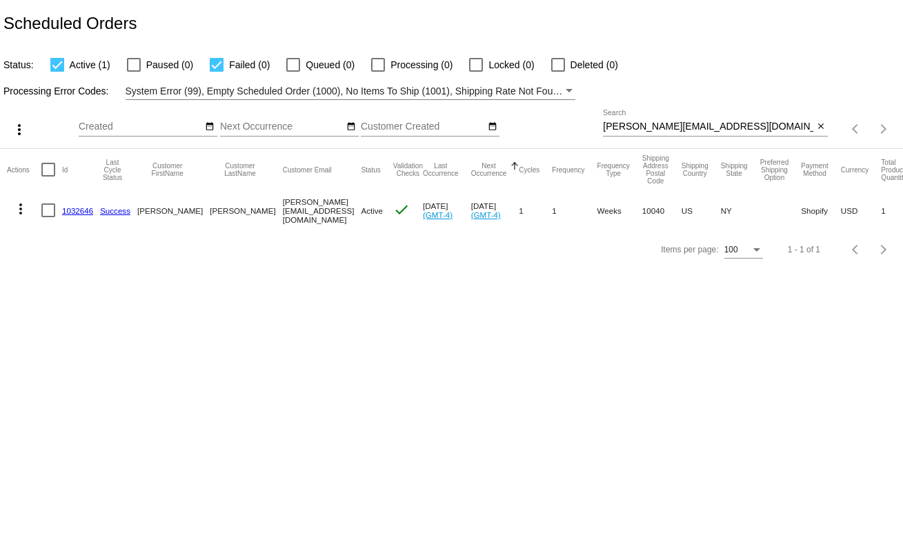
drag, startPoint x: 719, startPoint y: 124, endPoint x: 718, endPoint y: 131, distance: 6.9
click at [719, 124] on input "[PERSON_NAME][EMAIL_ADDRESS][DOMAIN_NAME]" at bounding box center [708, 126] width 210 height 11
paste input "[EMAIL_ADDRESS]"
type input "[PERSON_NAME][EMAIL_ADDRESS][DOMAIN_NAME]"
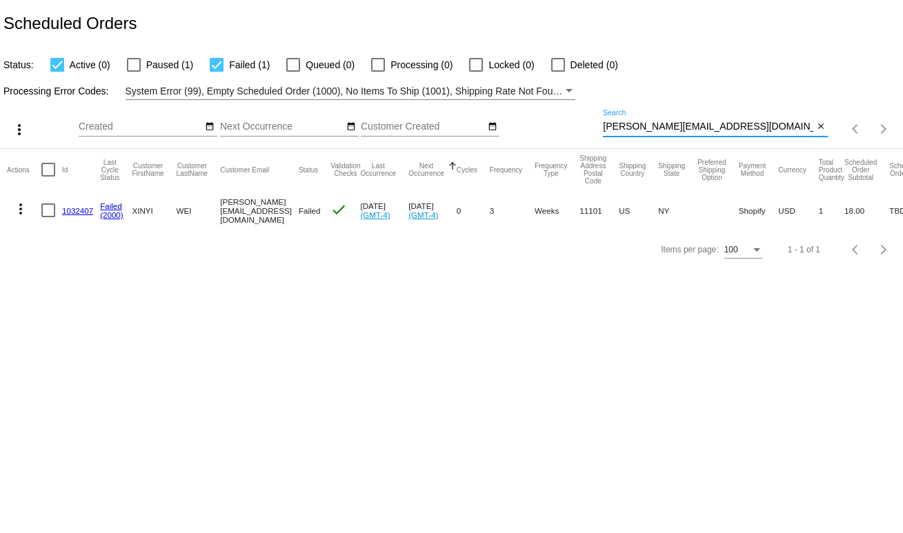
click at [82, 213] on link "1032407" at bounding box center [77, 210] width 31 height 9
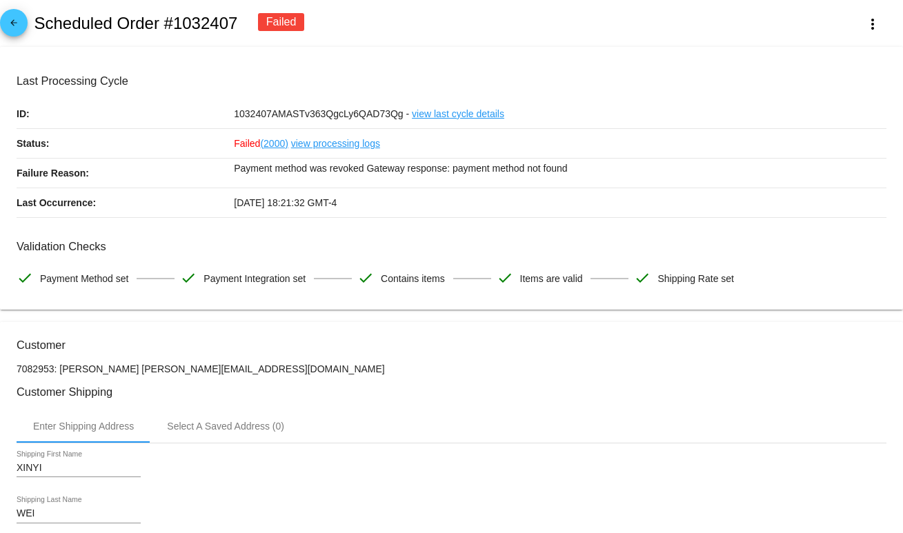
click at [21, 28] on mat-icon "arrow_back" at bounding box center [14, 26] width 17 height 17
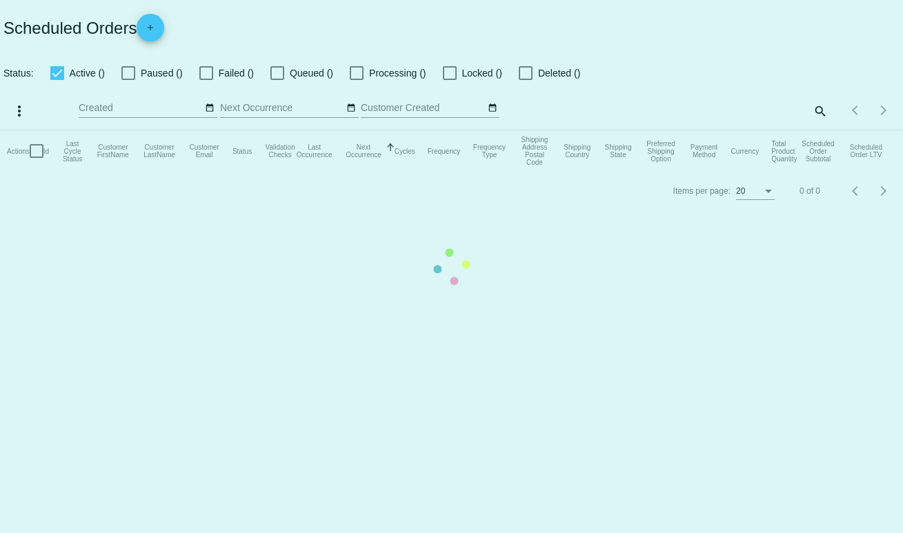
checkbox input "true"
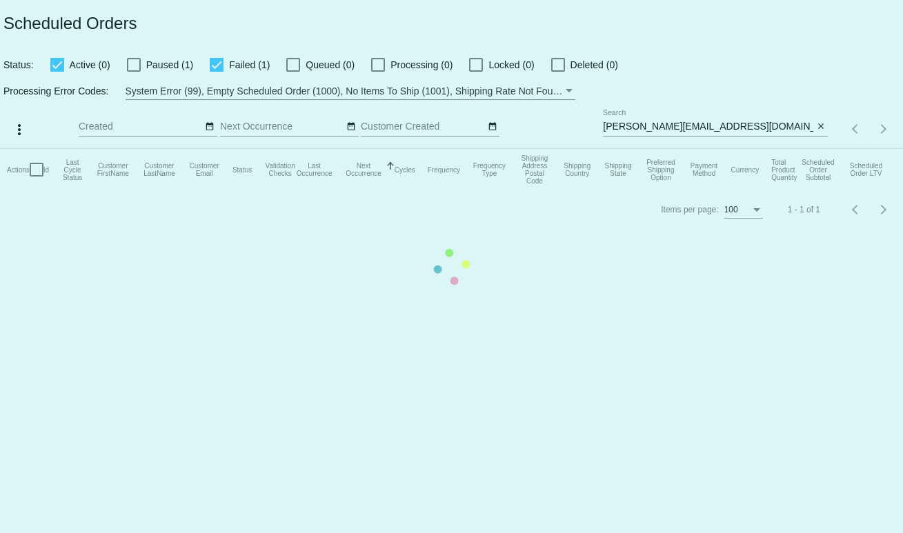
click at [677, 149] on mat-table "Actions Id Last Cycle Status Customer FirstName Customer LastName Customer Emai…" at bounding box center [451, 169] width 903 height 41
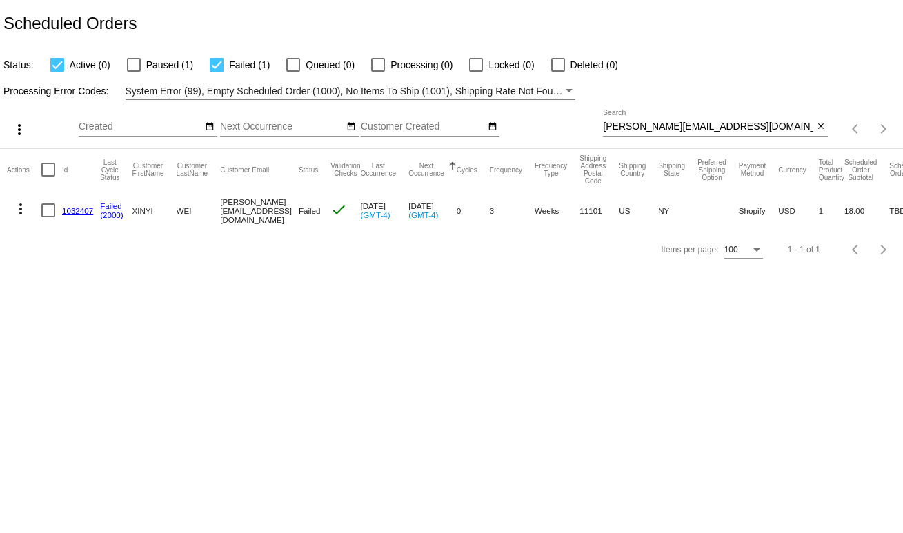
click at [667, 112] on div "amyiyi@hotmail.com Search" at bounding box center [708, 123] width 210 height 27
paste input "[PERSON_NAME][EMAIL_ADDRESS][DOMAIN_NAME]"
type input "[PERSON_NAME][EMAIL_ADDRESS][DOMAIN_NAME]"
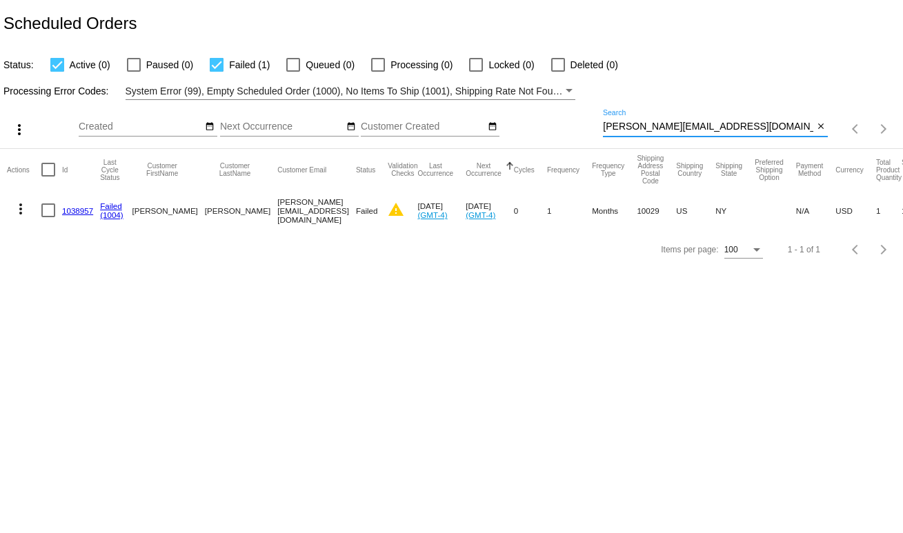
click at [70, 208] on link "1038957" at bounding box center [77, 210] width 31 height 9
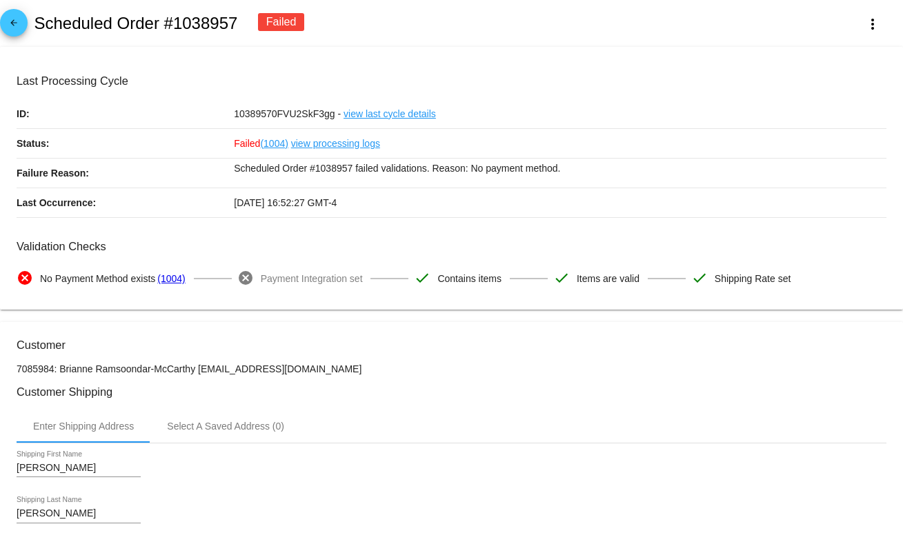
click at [130, 291] on span "No Payment Method exists" at bounding box center [97, 278] width 115 height 29
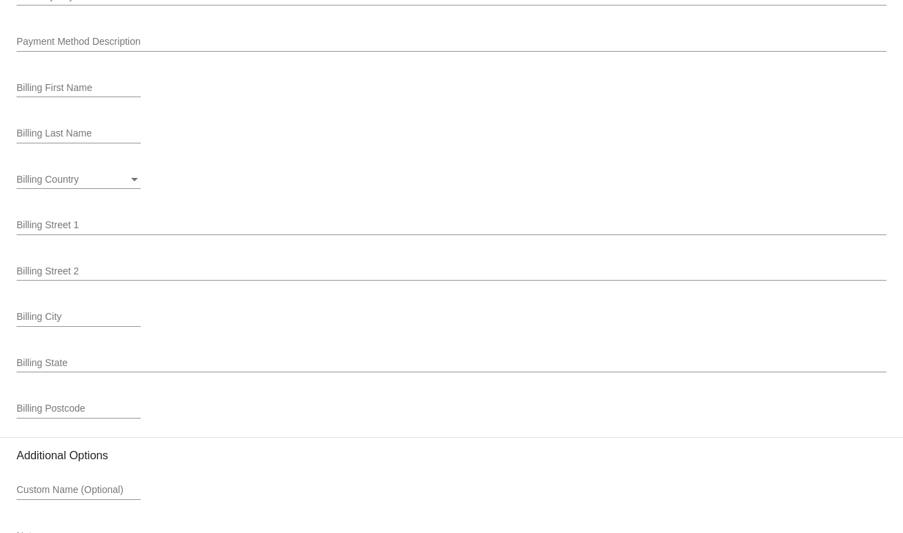
scroll to position [1761, 0]
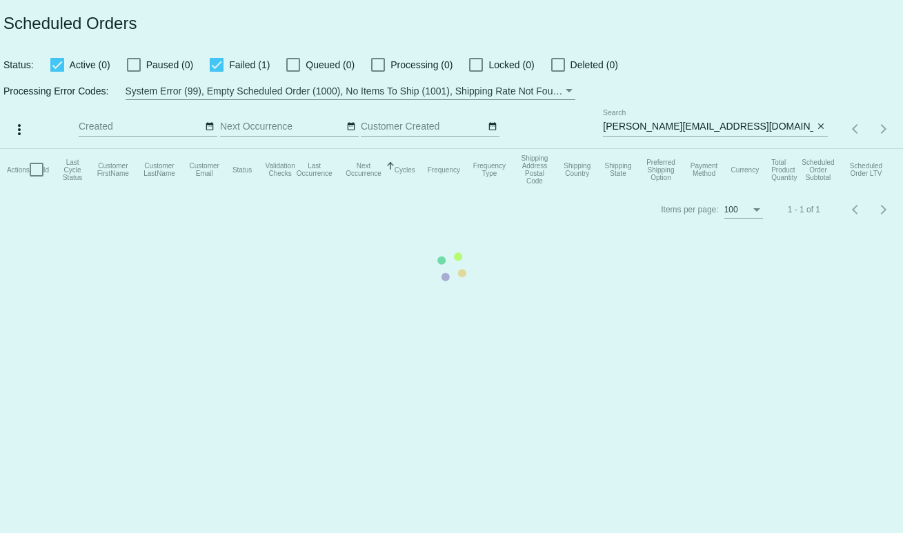
click at [689, 149] on mat-table "Actions Id Last Cycle Status Customer FirstName Customer LastName Customer Emai…" at bounding box center [451, 169] width 903 height 41
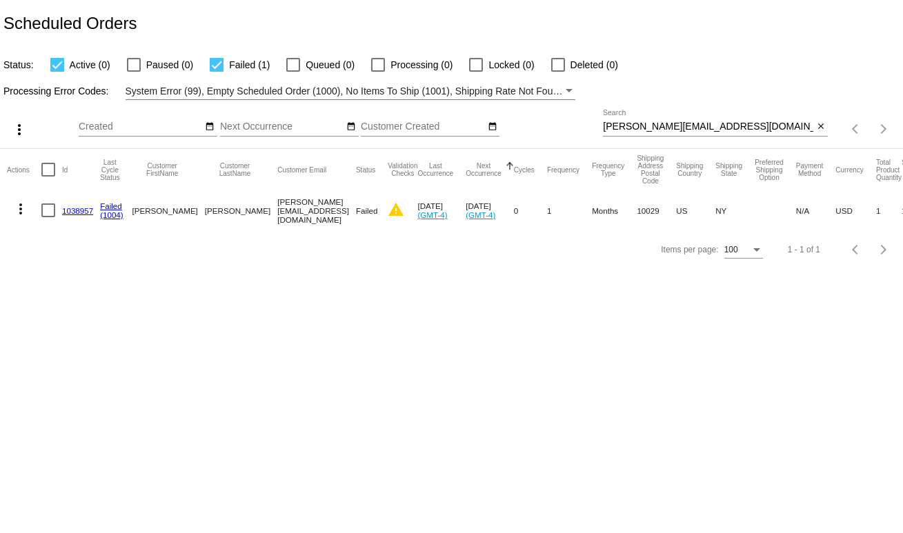
click at [711, 115] on div "[PERSON_NAME][EMAIL_ADDRESS][DOMAIN_NAME] Search" at bounding box center [708, 123] width 210 height 27
paste input "devereaux@mac.com"
type input "devereaux@mac.com"
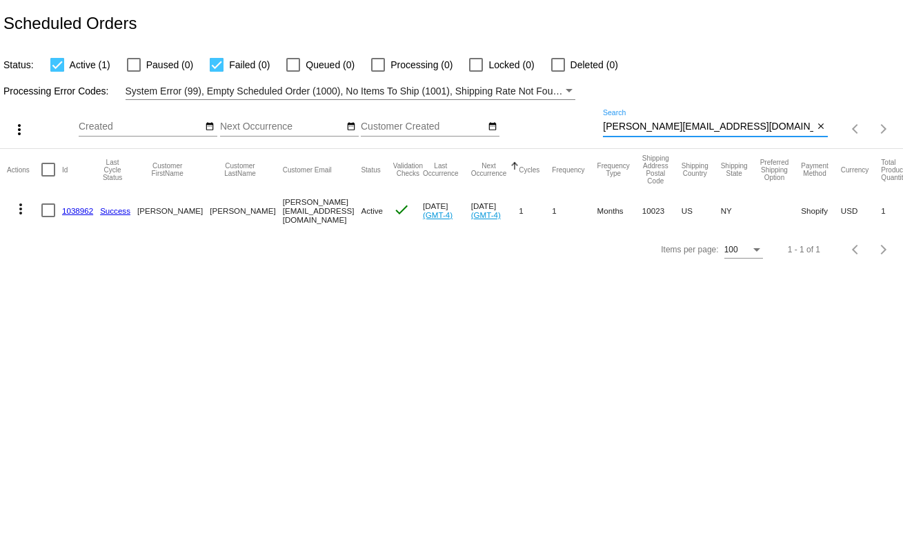
click at [71, 206] on link "1038962" at bounding box center [77, 210] width 31 height 9
click at [642, 128] on input "[PERSON_NAME][EMAIL_ADDRESS][DOMAIN_NAME]" at bounding box center [708, 126] width 210 height 11
paste input "nflewelling@gmail"
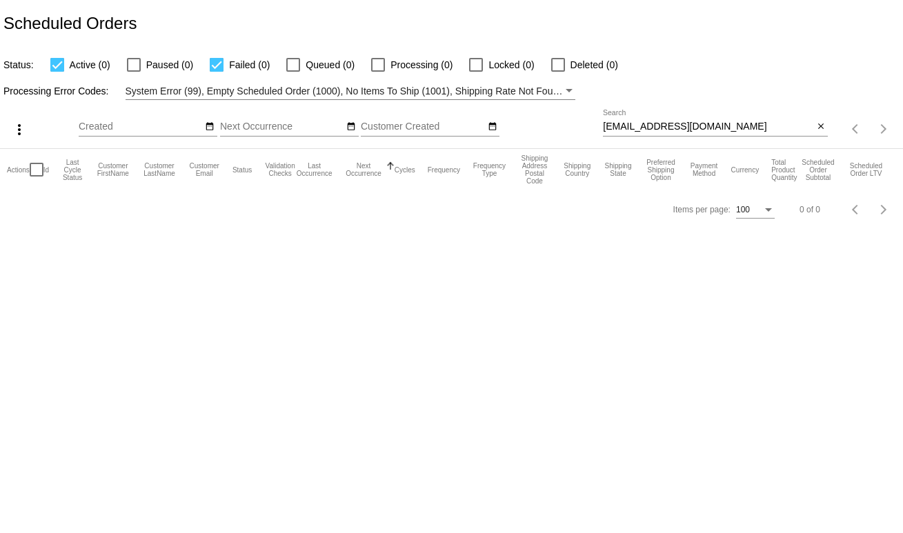
click at [731, 133] on div "dnflewelling@gmail.com Search" at bounding box center [708, 123] width 210 height 27
click at [726, 126] on input "dnflewelling@gmail.com" at bounding box center [708, 126] width 210 height 11
click at [686, 129] on input "dnflewelling@gmail.com" at bounding box center [708, 126] width 210 height 11
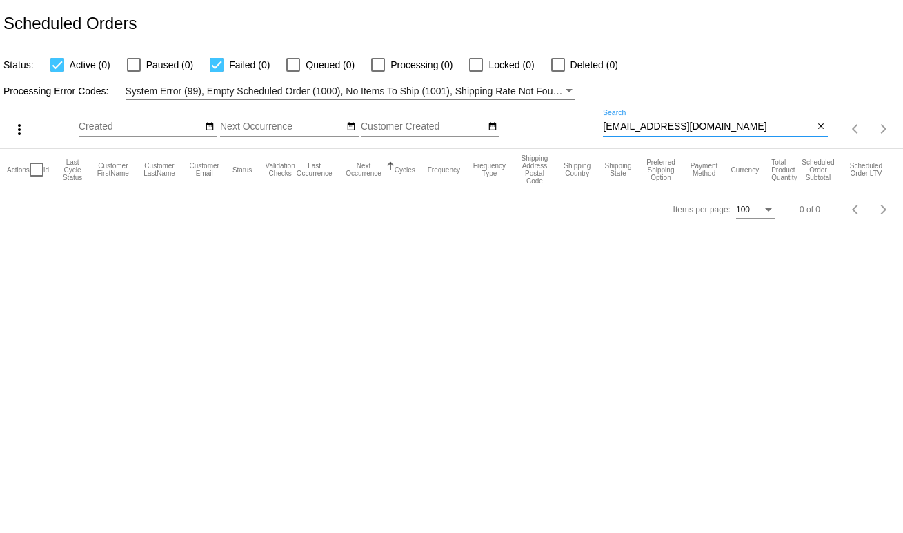
paste input "hgh00764"
type input "hgh00764@gmail.com"
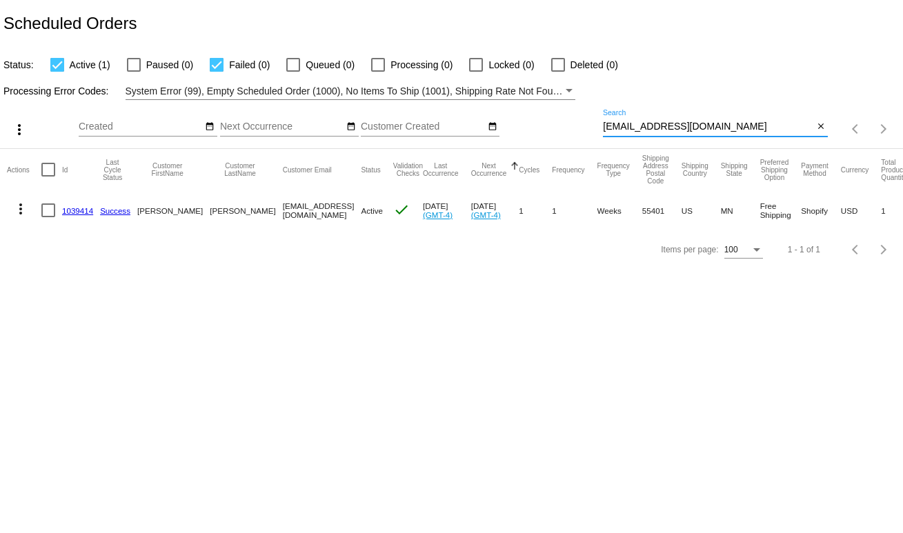
click at [21, 210] on mat-icon "more_vert" at bounding box center [20, 209] width 17 height 17
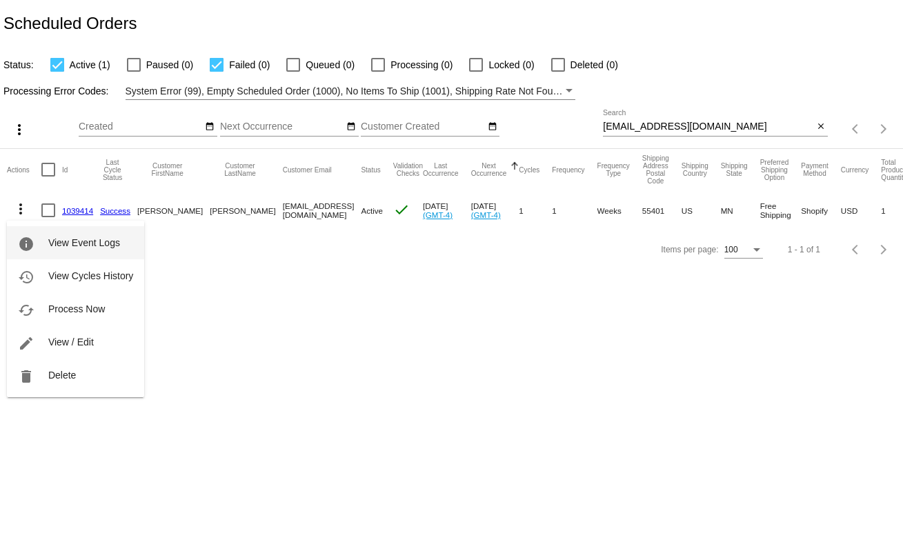
click at [46, 248] on button "info View Event Logs" at bounding box center [75, 242] width 137 height 33
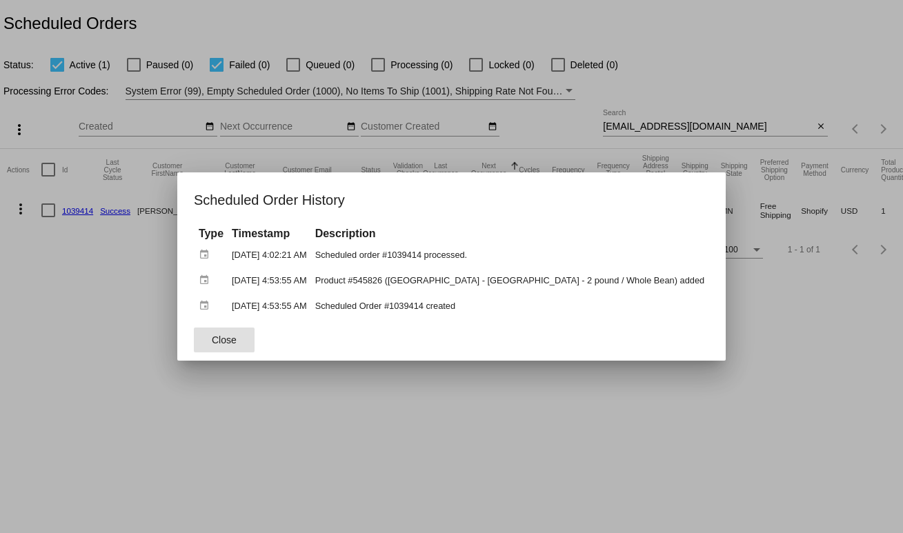
click at [499, 412] on div at bounding box center [451, 266] width 903 height 533
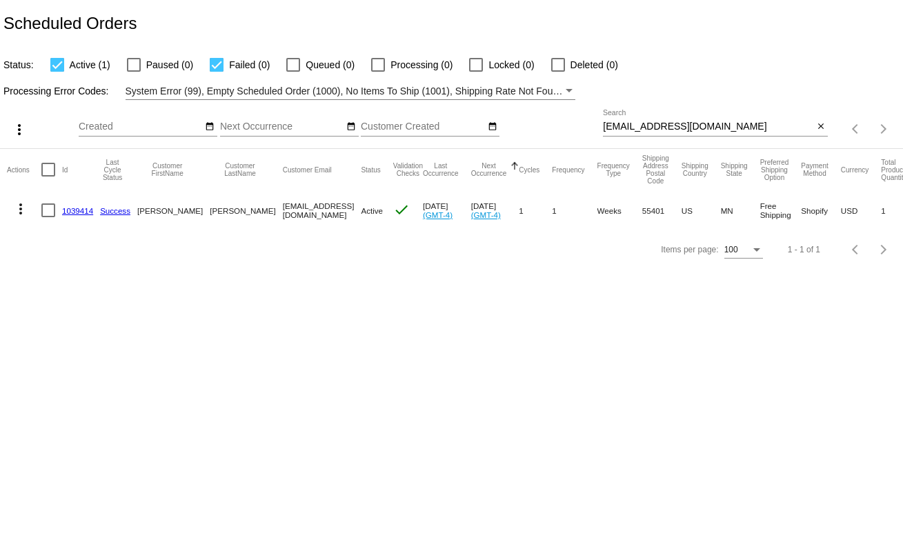
click at [96, 219] on mat-cell "1039414" at bounding box center [81, 210] width 38 height 40
click at [70, 210] on link "1039414" at bounding box center [77, 210] width 31 height 9
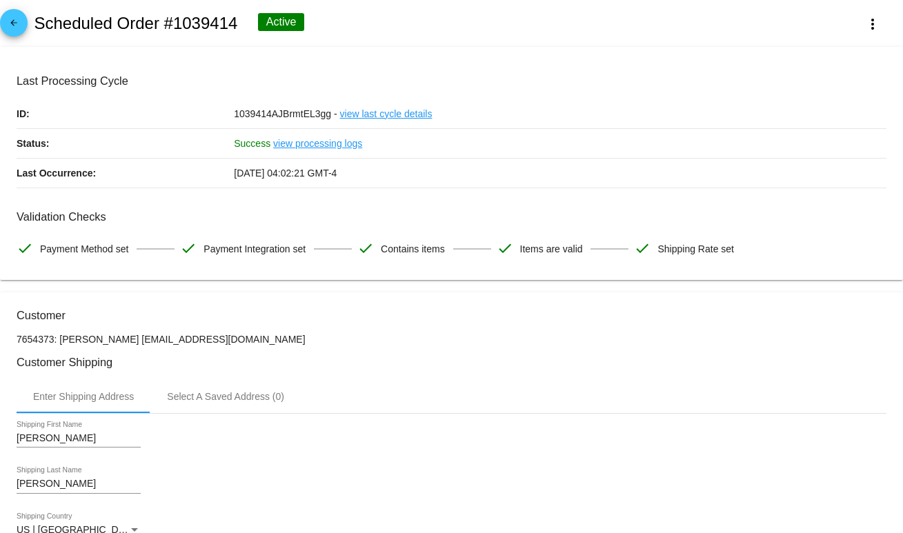
click at [189, 23] on h2 "Scheduled Order #1039414" at bounding box center [136, 23] width 204 height 19
copy h2 "1039414"
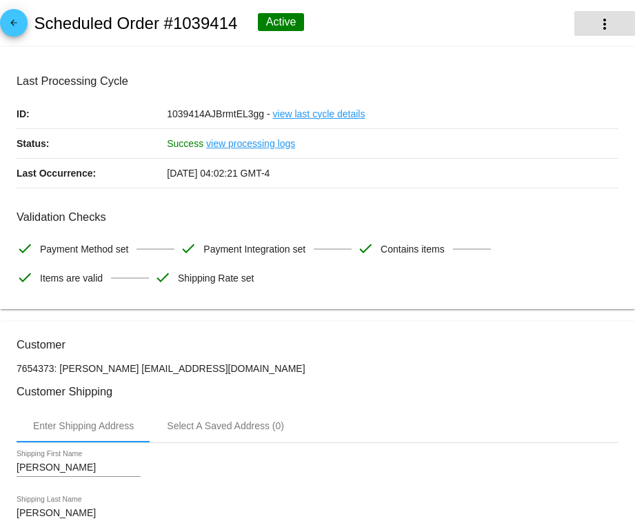
click at [597, 21] on mat-icon "more_vert" at bounding box center [605, 24] width 17 height 17
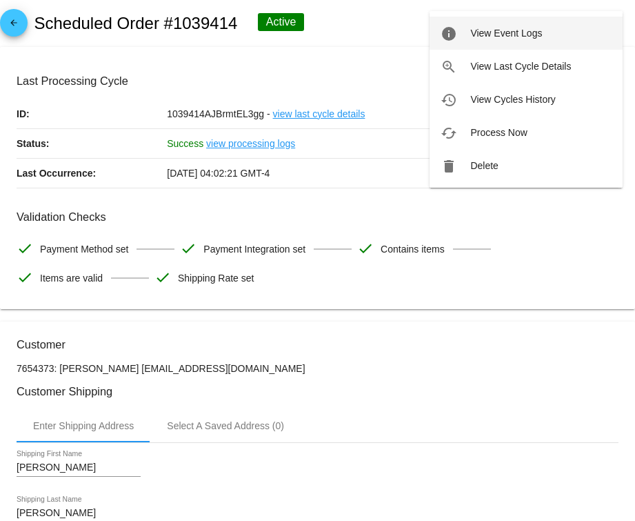
click at [521, 28] on span "View Event Logs" at bounding box center [507, 33] width 72 height 11
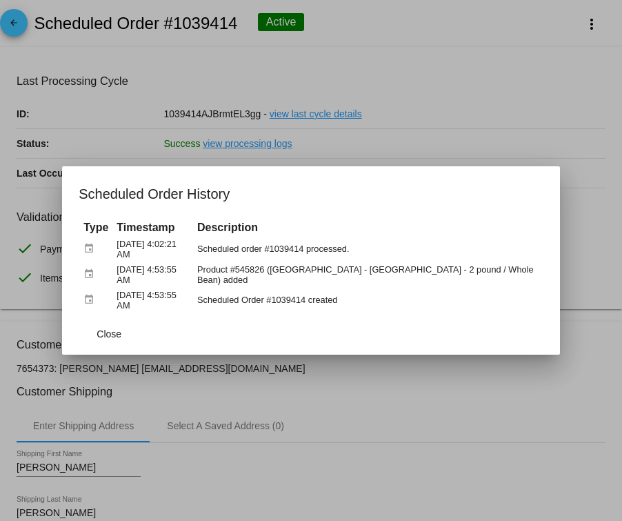
click at [428, 388] on div at bounding box center [311, 260] width 622 height 521
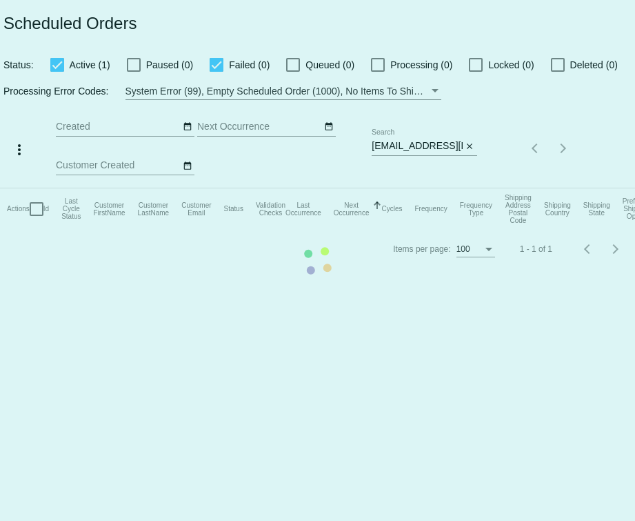
click at [417, 188] on mat-table "Actions Id Last Cycle Status Customer FirstName Customer LastName Customer Emai…" at bounding box center [317, 208] width 635 height 41
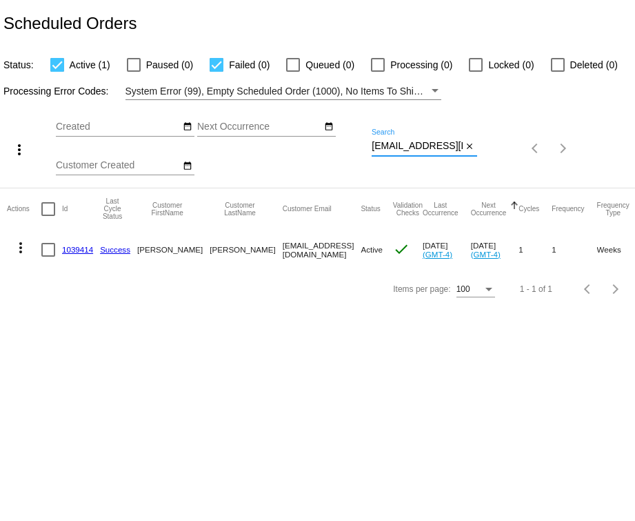
click at [411, 152] on input "[EMAIL_ADDRESS][DOMAIN_NAME]" at bounding box center [417, 146] width 91 height 11
paste input "iblock2@gma"
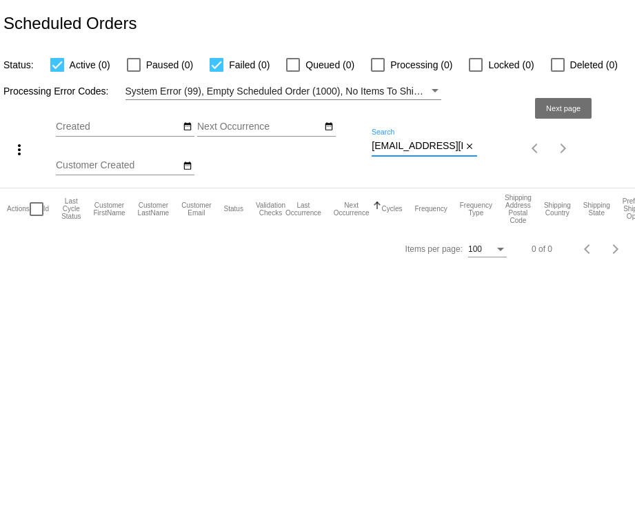
click at [388, 139] on div "iblock2@gmal.com Search" at bounding box center [417, 142] width 91 height 27
click at [393, 152] on input "iblock2@gmal.com" at bounding box center [417, 146] width 91 height 11
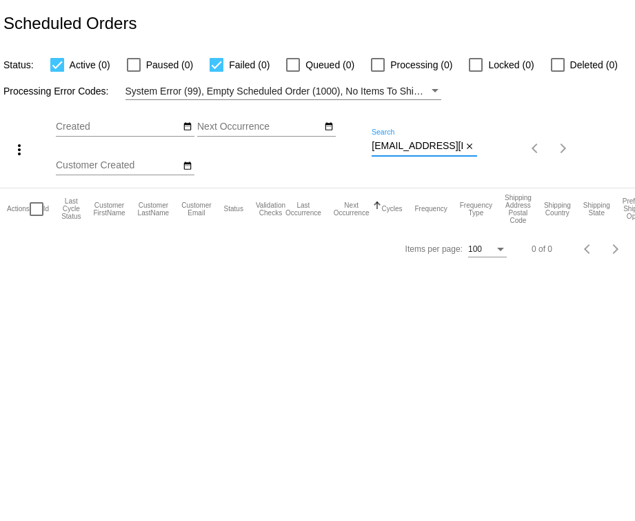
click at [393, 152] on input "iblock2@gmal.com" at bounding box center [417, 146] width 91 height 11
click at [407, 152] on div "iblock2@gmal.com Search" at bounding box center [417, 142] width 91 height 27
click at [405, 148] on input "iblock2@gmal.com" at bounding box center [417, 146] width 91 height 11
paste input "joshuabatista@gmai"
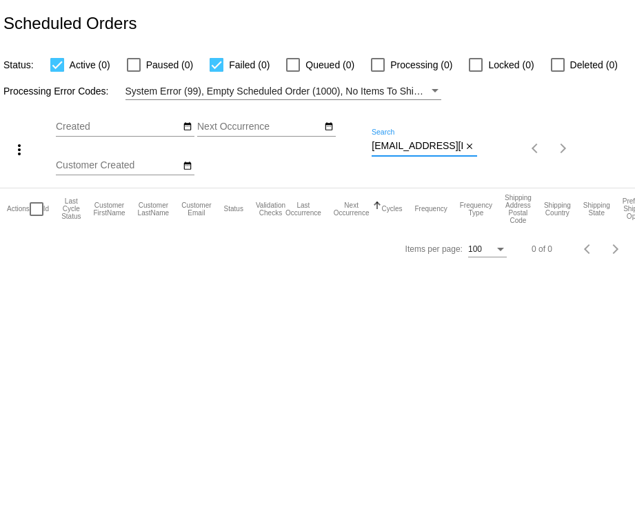
click at [405, 148] on input "[EMAIL_ADDRESS][DOMAIN_NAME]" at bounding box center [417, 146] width 91 height 11
type input "[EMAIL_ADDRESS][DOMAIN_NAME]"
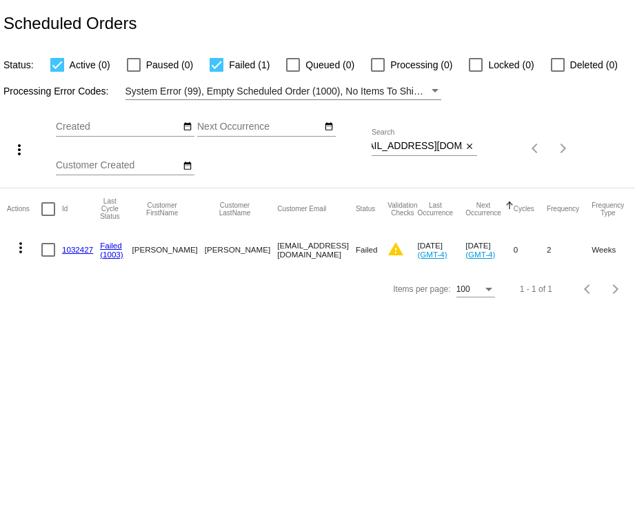
click at [73, 249] on link "1032427" at bounding box center [77, 249] width 31 height 9
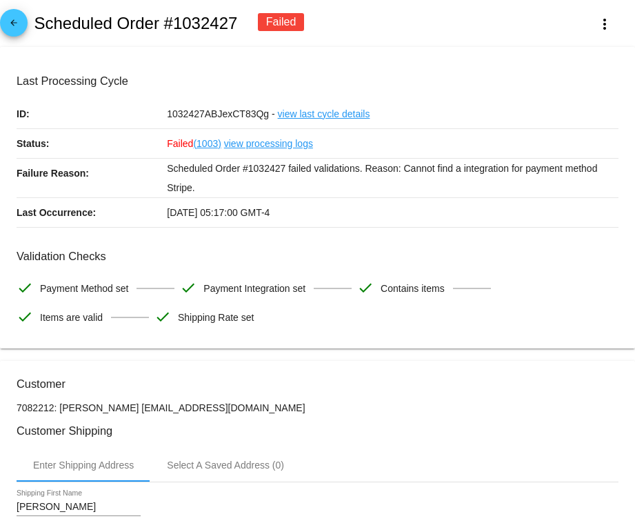
drag, startPoint x: 131, startPoint y: 233, endPoint x: 522, endPoint y: 168, distance: 395.9
click at [522, 168] on p "Scheduled Order #1032427 failed validations. Reason: Cannot find a integration …" at bounding box center [393, 178] width 452 height 39
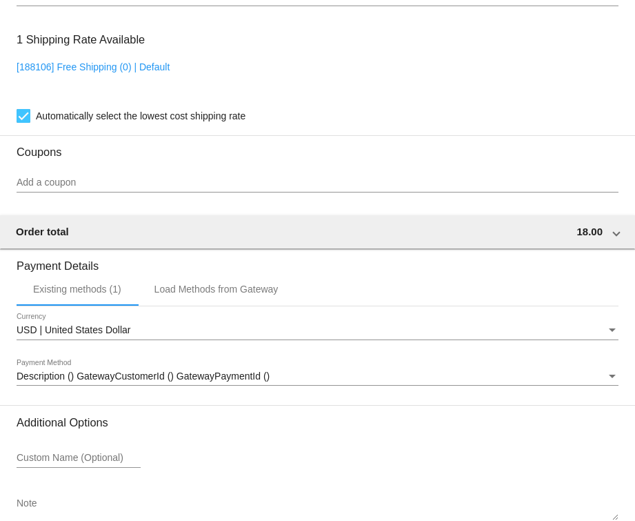
scroll to position [1204, 0]
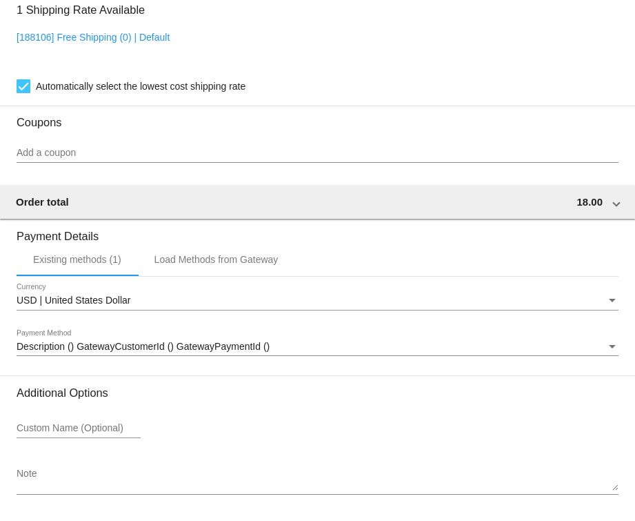
click at [214, 356] on div at bounding box center [318, 355] width 602 height 1
click at [199, 352] on span "Description () GatewayCustomerId () GatewayPaymentId ()" at bounding box center [143, 346] width 253 height 11
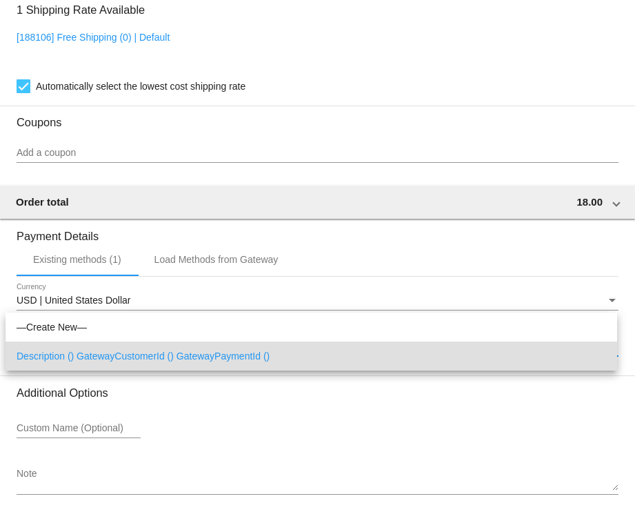
click at [199, 359] on span "Description () GatewayCustomerId () GatewayPaymentId ()" at bounding box center [312, 356] width 590 height 29
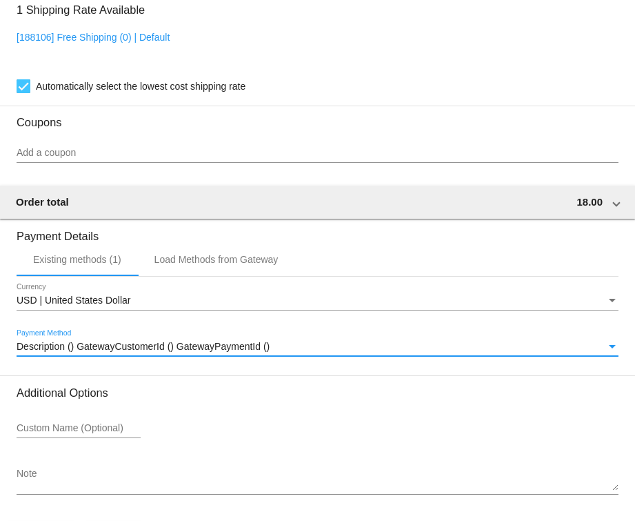
scroll to position [1263, 0]
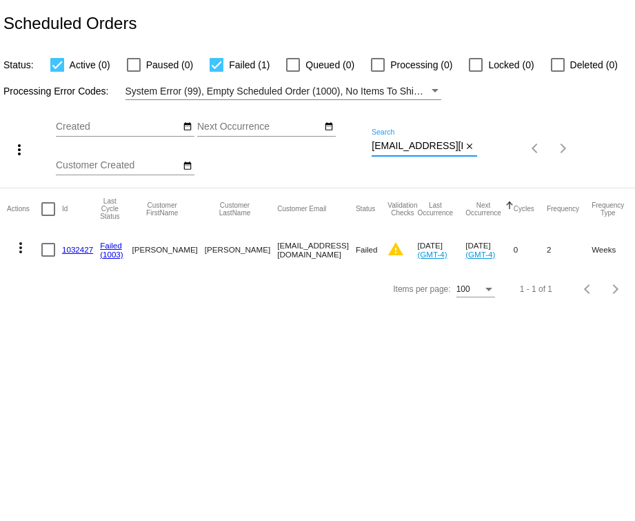
click at [393, 148] on input "[EMAIL_ADDRESS][DOMAIN_NAME]" at bounding box center [417, 146] width 91 height 11
paste input "kelsey.val"
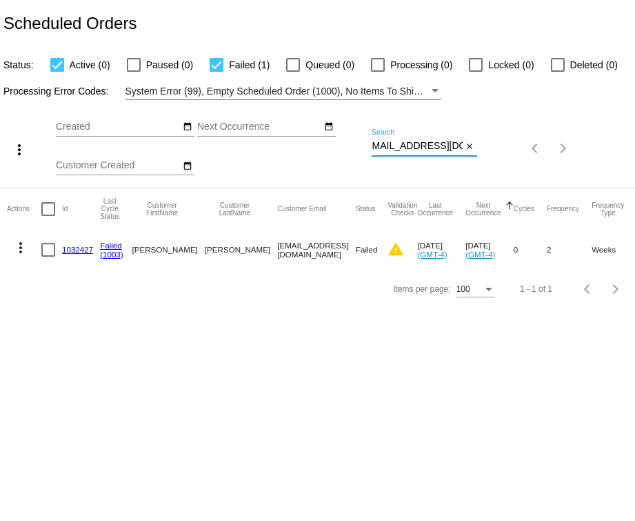
type input "[EMAIL_ADDRESS][DOMAIN_NAME]"
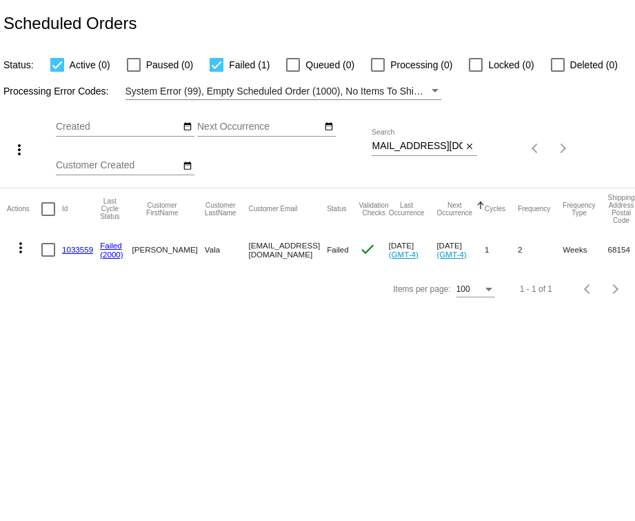
scroll to position [0, 0]
click at [72, 251] on link "1033559" at bounding box center [77, 249] width 31 height 9
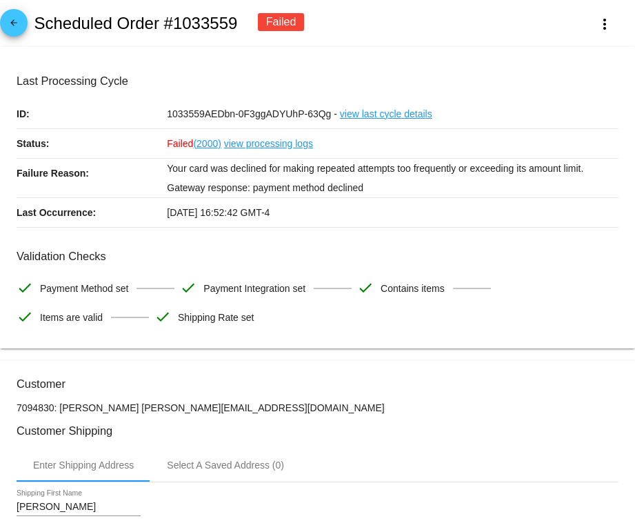
click at [325, 192] on p "Your card was declined for making repeated attempts too frequently or exceeding…" at bounding box center [393, 178] width 452 height 39
click at [408, 171] on p "Your card was declined for making repeated attempts too frequently or exceeding…" at bounding box center [393, 178] width 452 height 39
click at [597, 34] on button "more_vert" at bounding box center [605, 23] width 61 height 25
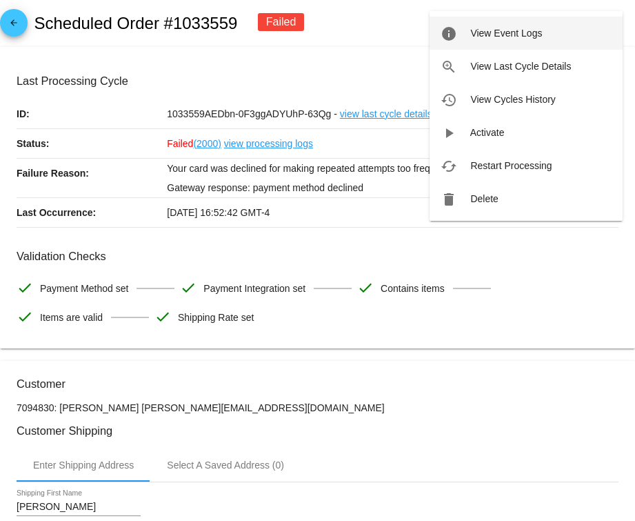
click at [517, 46] on button "info View Event Logs" at bounding box center [526, 33] width 193 height 33
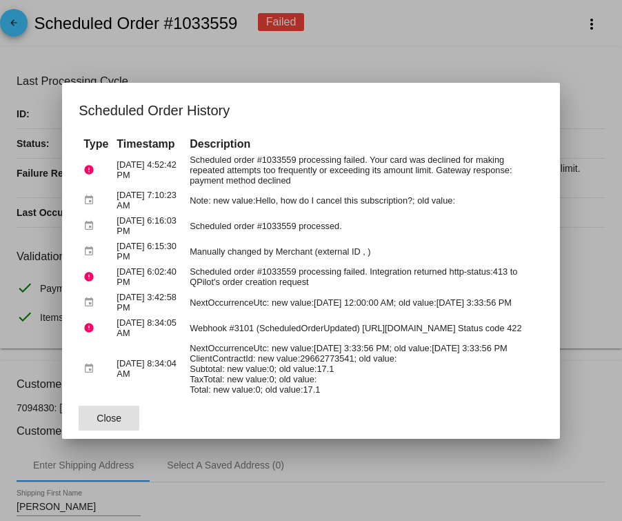
click at [373, 169] on td "Scheduled order #1033559 processing failed. Your card was declined for making r…" at bounding box center [364, 170] width 356 height 34
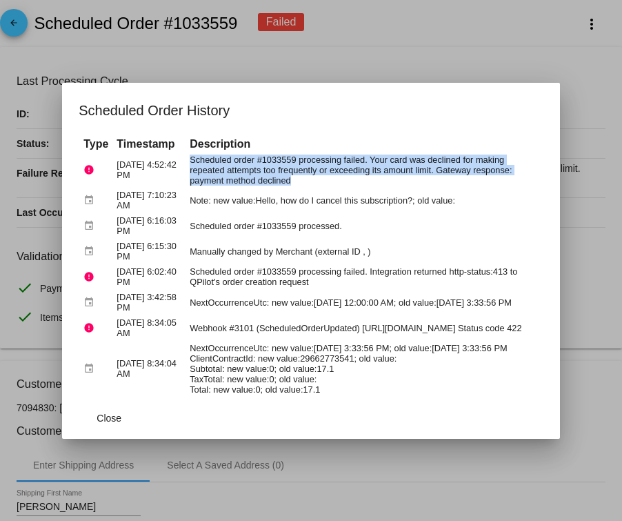
click at [373, 169] on td "Scheduled order #1033559 processing failed. Your card was declined for making r…" at bounding box center [364, 170] width 356 height 34
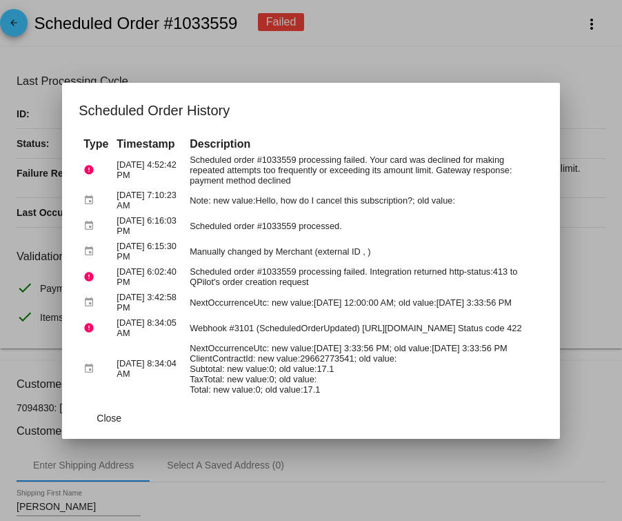
click at [414, 220] on td "Scheduled order #1033559 processed." at bounding box center [364, 226] width 356 height 24
click at [256, 196] on td "Note: new value:Hello, how do I cancel this subscription?; old value:" at bounding box center [364, 200] width 356 height 24
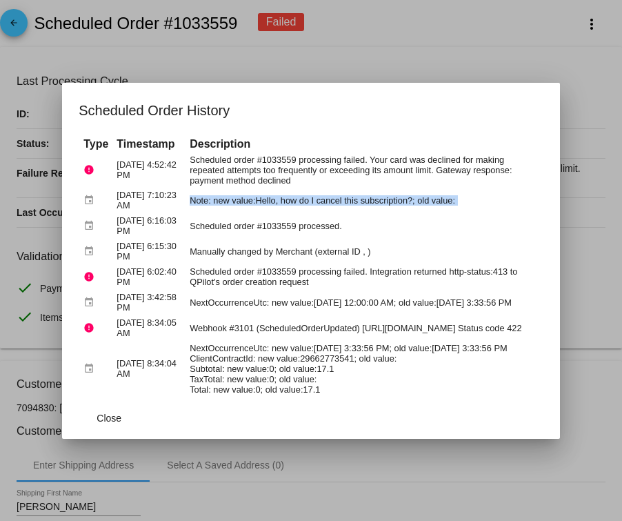
click at [256, 196] on td "Note: new value:Hello, how do I cancel this subscription?; old value:" at bounding box center [364, 200] width 356 height 24
click at [431, 207] on td "Note: new value:Hello, how do I cancel this subscription?; old value:" at bounding box center [364, 200] width 356 height 24
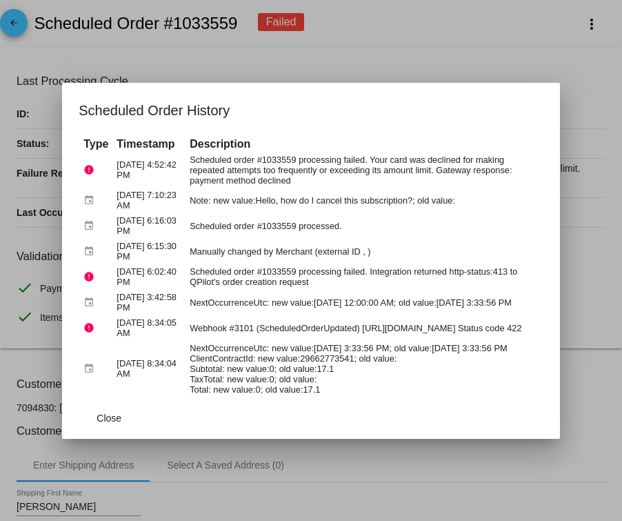
click at [325, 203] on td "Note: new value:Hello, how do I cancel this subscription?; old value:" at bounding box center [364, 200] width 356 height 24
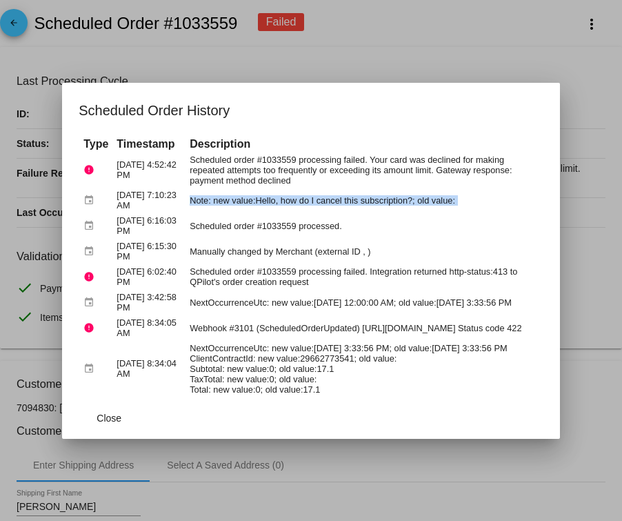
click at [325, 203] on td "Note: new value:Hello, how do I cancel this subscription?; old value:" at bounding box center [364, 200] width 356 height 24
copy tbody "Note: new value:Hello, how do I cancel this subscription?; old value:"
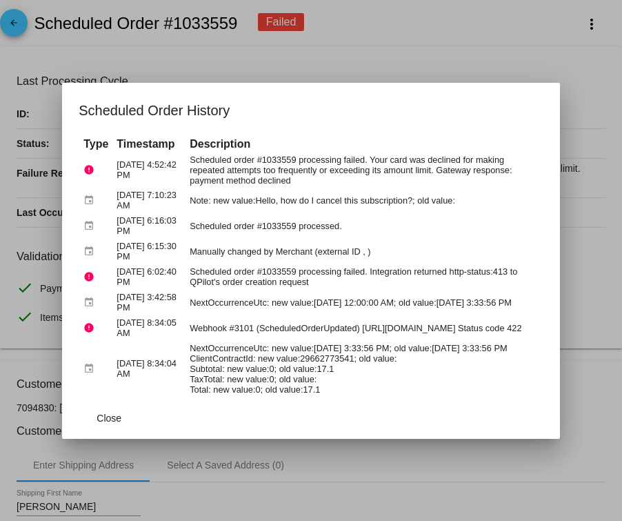
drag, startPoint x: 324, startPoint y: 181, endPoint x: 313, endPoint y: 177, distance: 12.4
click at [313, 177] on td "Scheduled order #1033559 processing failed. Your card was declined for making r…" at bounding box center [364, 170] width 356 height 34
click at [427, 177] on td "Scheduled order #1033559 processing failed. Your card was declined for making r…" at bounding box center [364, 170] width 356 height 34
click at [225, 159] on td "Scheduled order #1033559 processing failed. Your card was declined for making r…" at bounding box center [364, 170] width 356 height 34
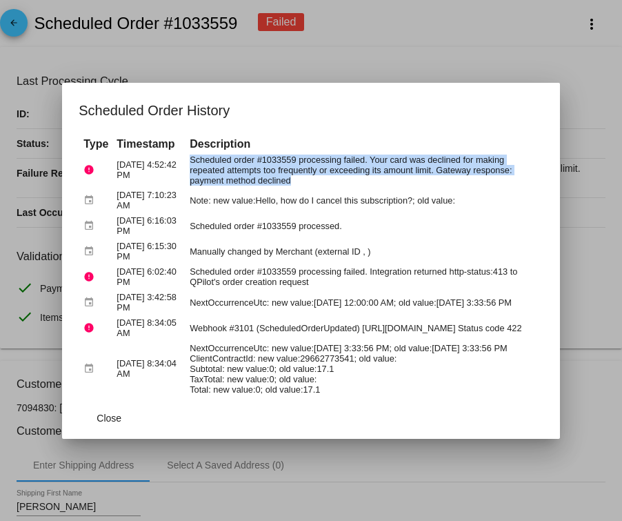
click at [225, 159] on td "Scheduled order #1033559 processing failed. Your card was declined for making r…" at bounding box center [364, 170] width 356 height 34
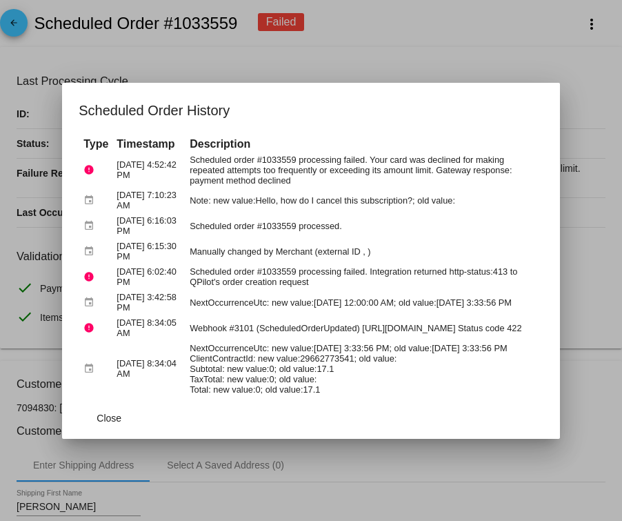
click at [318, 188] on td "Note: new value:Hello, how do I cancel this subscription?; old value:" at bounding box center [364, 200] width 356 height 24
click at [189, 362] on td "NextOccurrenceUtc: new value:[DATE] 3:33:56 PM; old value:[DATE] 3:33:56 PM Cli…" at bounding box center [364, 369] width 356 height 55
drag, startPoint x: 189, startPoint y: 362, endPoint x: 277, endPoint y: 393, distance: 93.8
click at [191, 364] on td "NextOccurrenceUtc: new value:[DATE] 3:33:56 PM; old value:[DATE] 3:33:56 PM Cli…" at bounding box center [364, 369] width 356 height 55
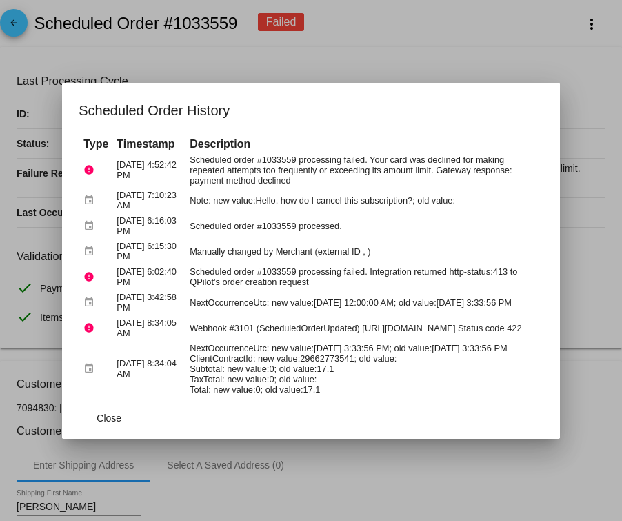
click at [399, 408] on mat-dialog-actions "Close" at bounding box center [311, 417] width 465 height 41
click at [371, 366] on td "NextOccurrenceUtc: new value:[DATE] 3:33:56 PM; old value:[DATE] 3:33:56 PM Cli…" at bounding box center [364, 369] width 356 height 55
click at [334, 400] on mat-dialog-actions "Close" at bounding box center [311, 417] width 465 height 41
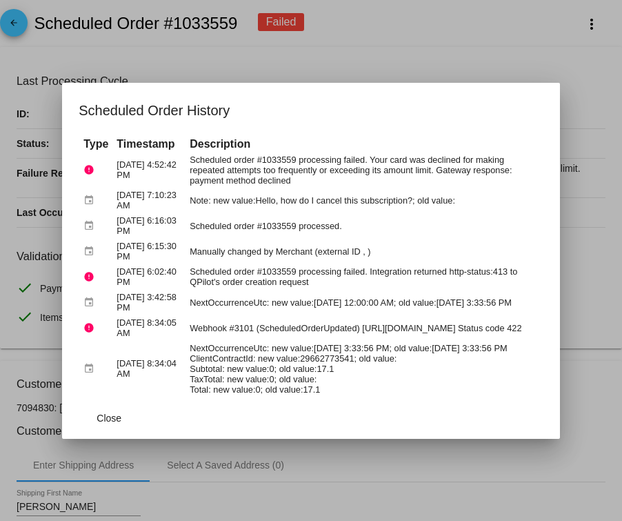
click at [179, 63] on div at bounding box center [311, 260] width 622 height 521
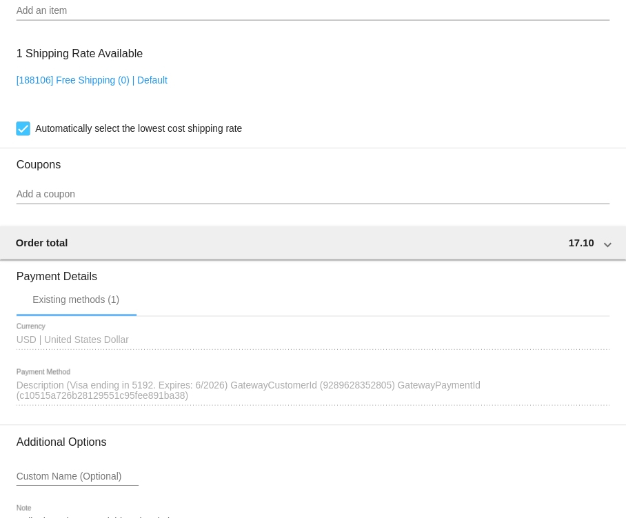
scroll to position [1174, 0]
